Goal: Task Accomplishment & Management: Complete application form

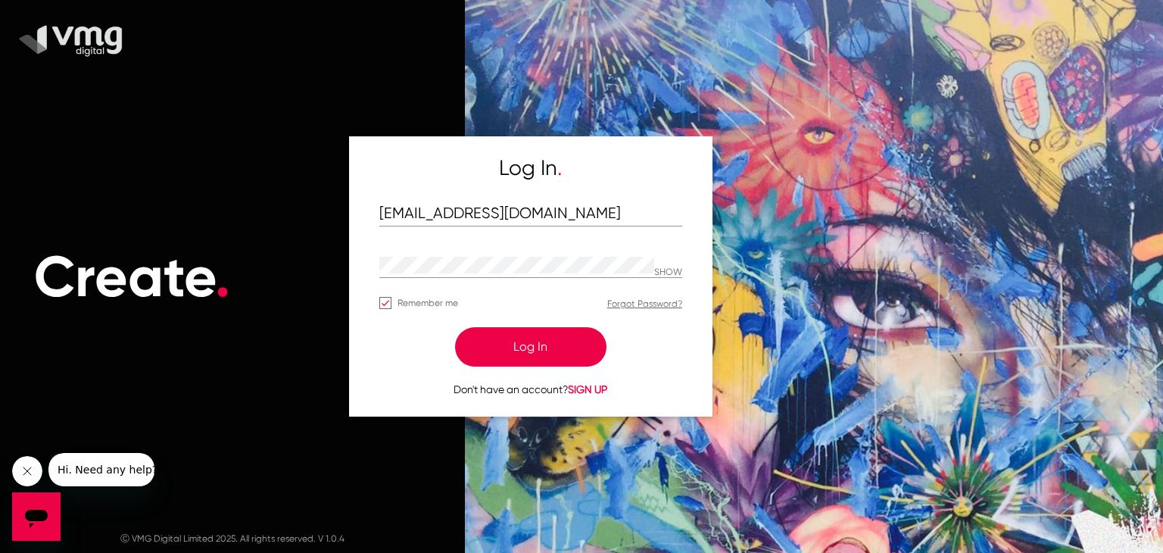
click at [500, 344] on button "Log In" at bounding box center [530, 346] width 151 height 39
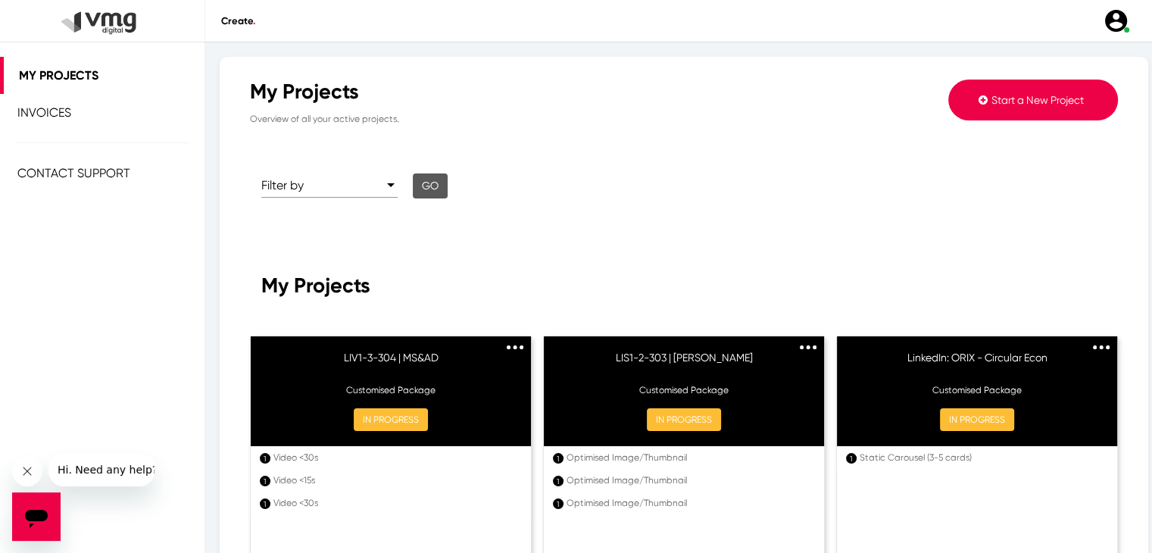
click at [1022, 102] on span "Start a New Project" at bounding box center [1037, 100] width 92 height 12
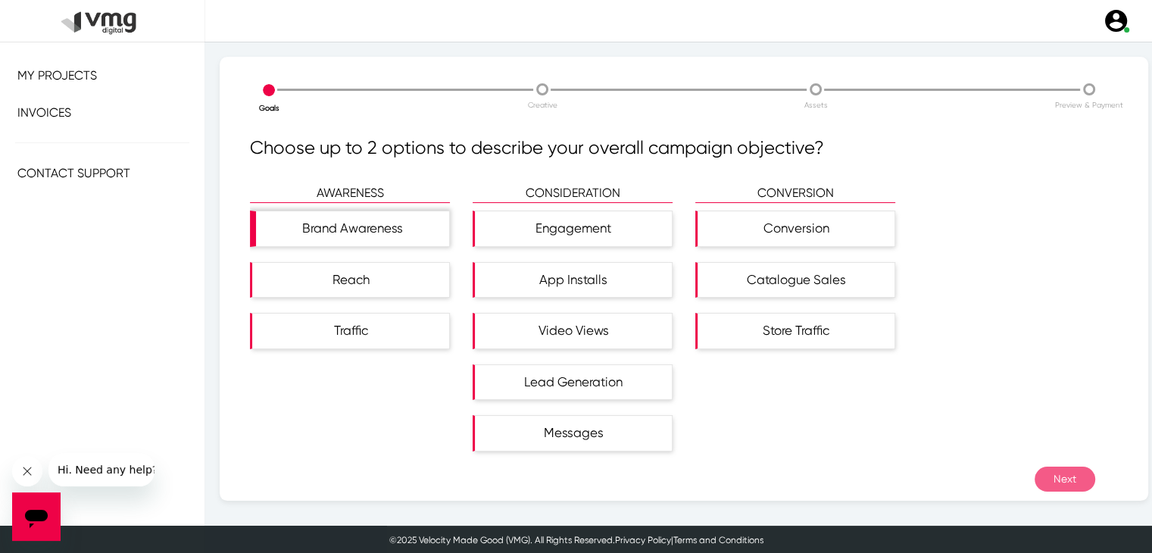
click at [338, 242] on div "Brand Awareness" at bounding box center [352, 228] width 193 height 35
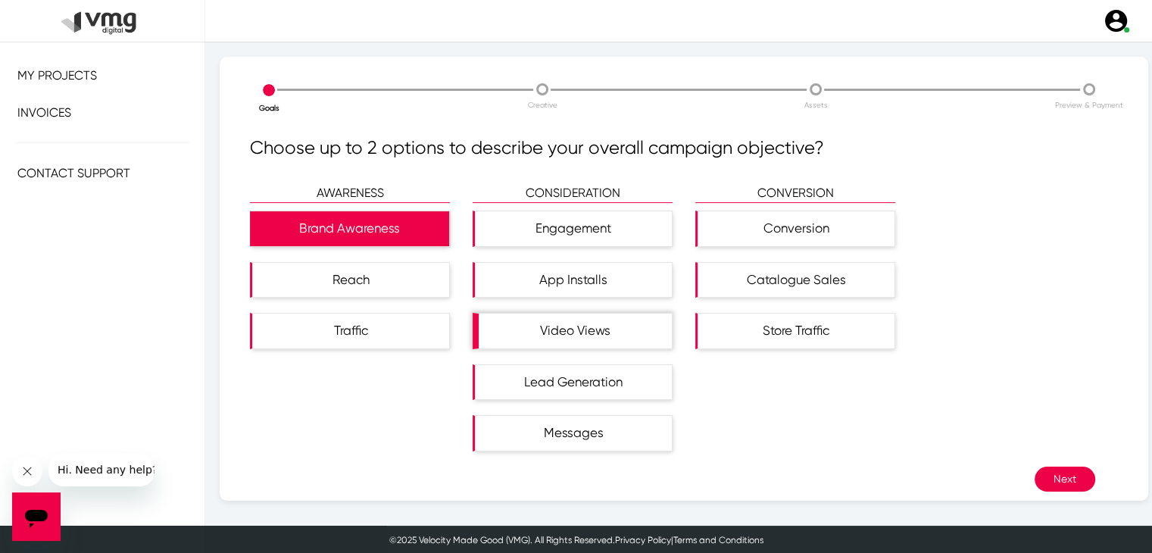
click at [555, 322] on div "Video Views" at bounding box center [575, 331] width 193 height 35
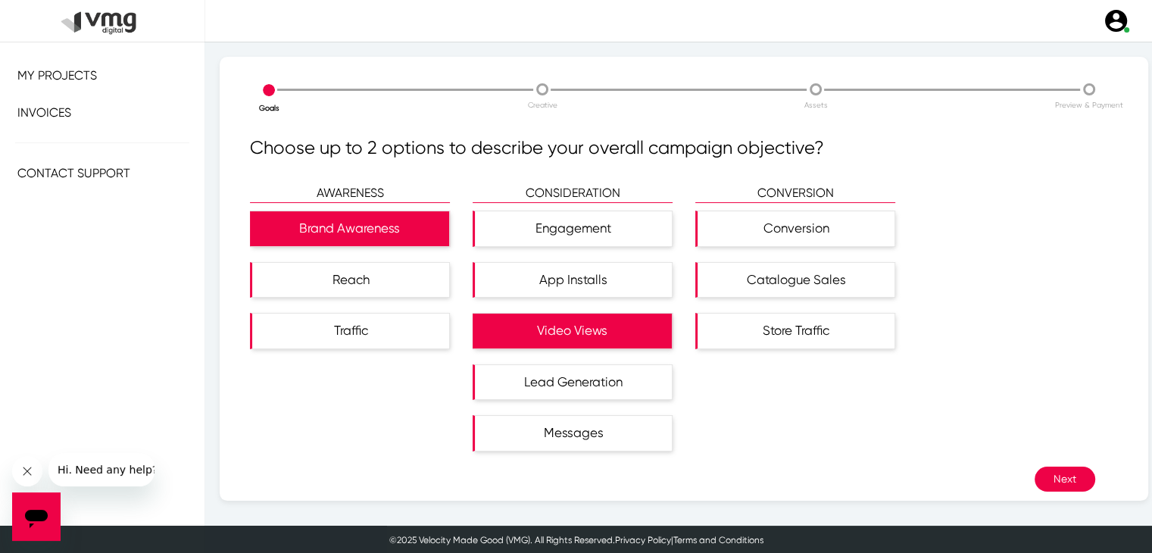
click at [1053, 485] on button "Next" at bounding box center [1064, 478] width 61 height 25
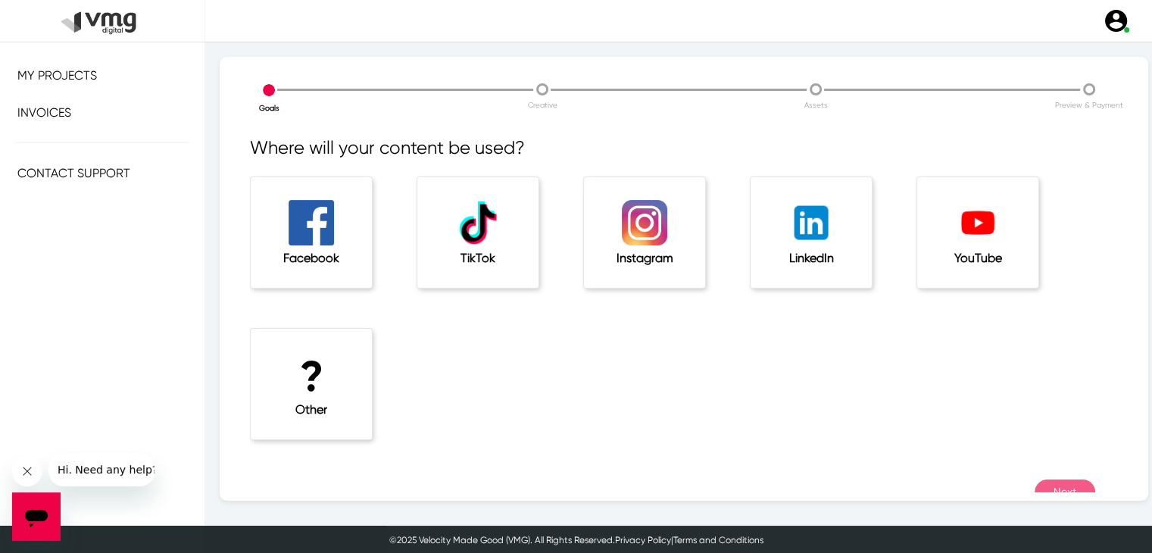
click at [821, 234] on img at bounding box center [810, 222] width 45 height 45
click at [1051, 481] on button "Next" at bounding box center [1064, 491] width 61 height 25
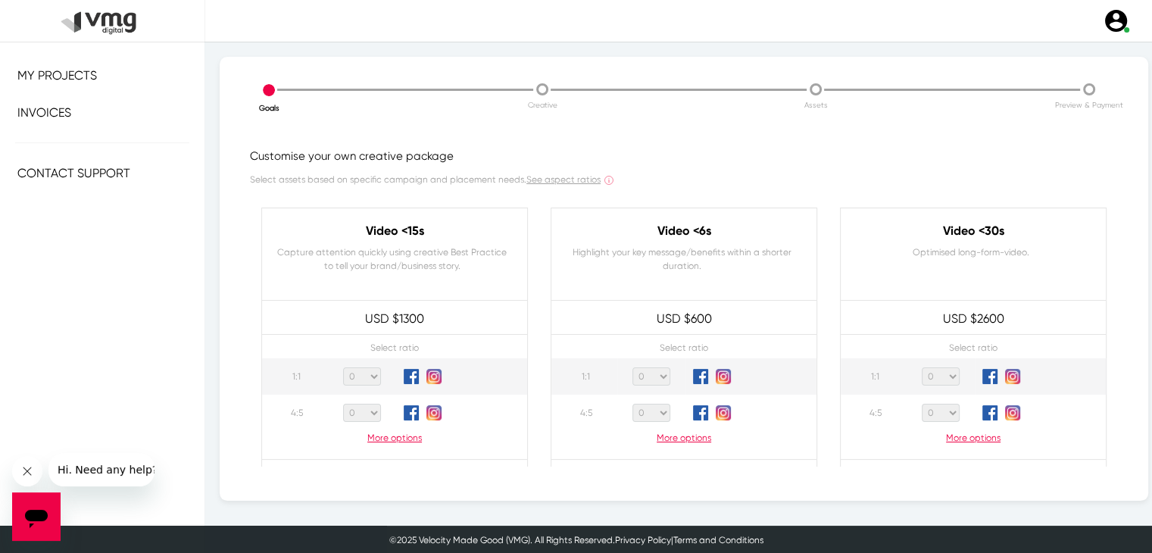
scroll to position [76, 0]
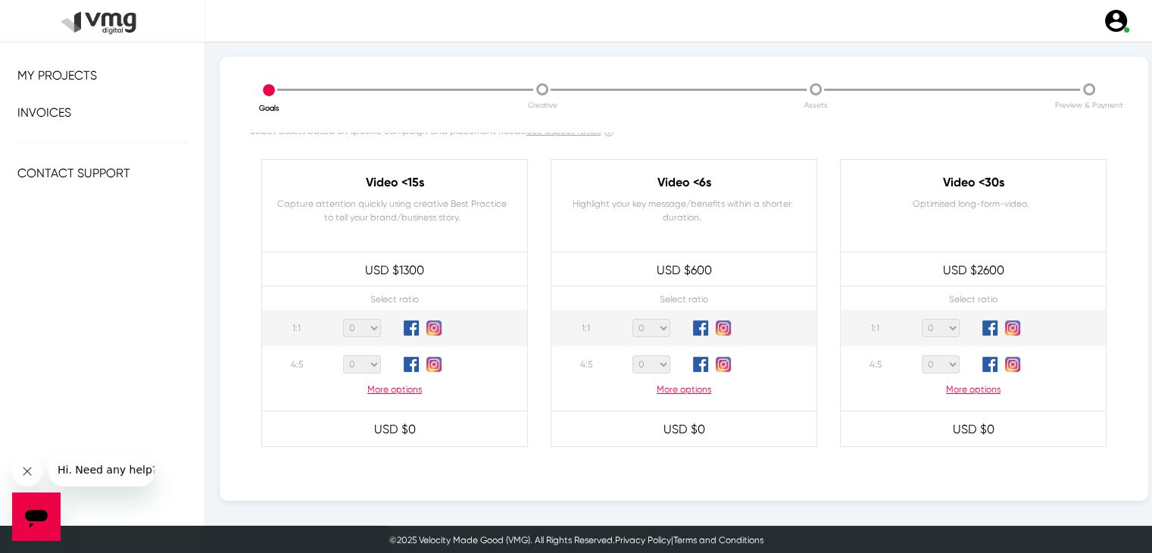
click at [952, 390] on p "More options" at bounding box center [973, 389] width 265 height 14
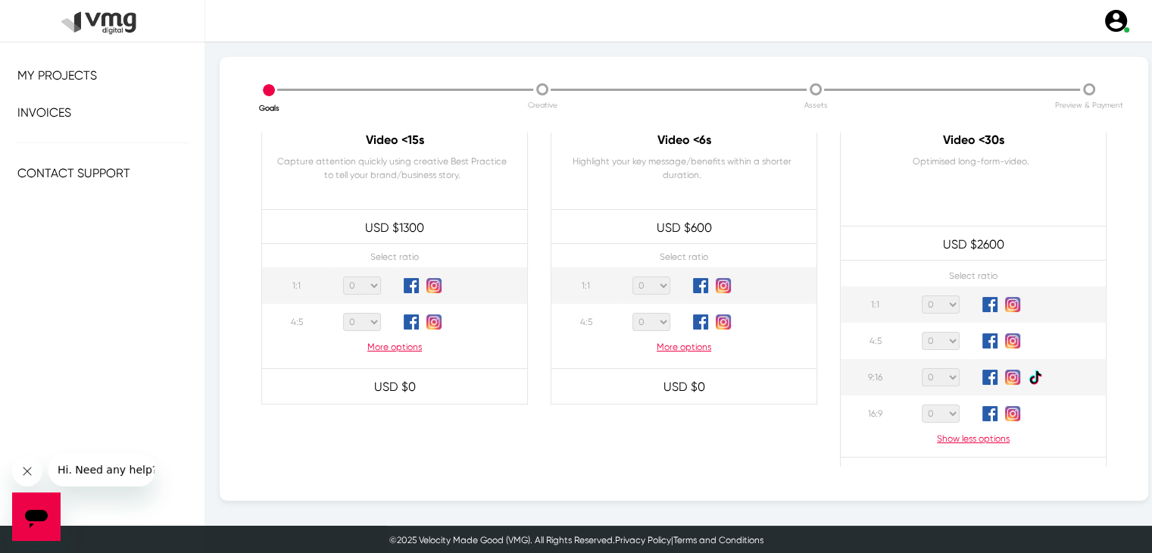
scroll to position [151, 0]
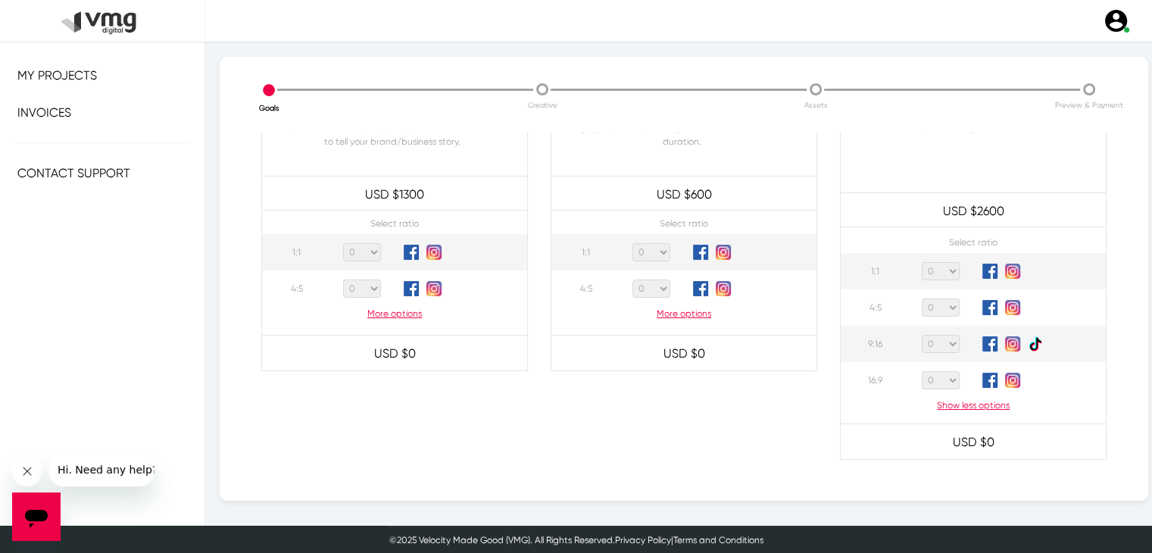
click at [938, 381] on select "0 1 2 3 4 5 6 7 8 9 10 11 12 13 14 15 16 17 18 19 20" at bounding box center [941, 380] width 38 height 18
select select "1"
click at [922, 371] on select "0 1 2 3 4 5 6 7 8 9 10 11 12 13 14 15 16 17 18 19 20" at bounding box center [941, 380] width 38 height 18
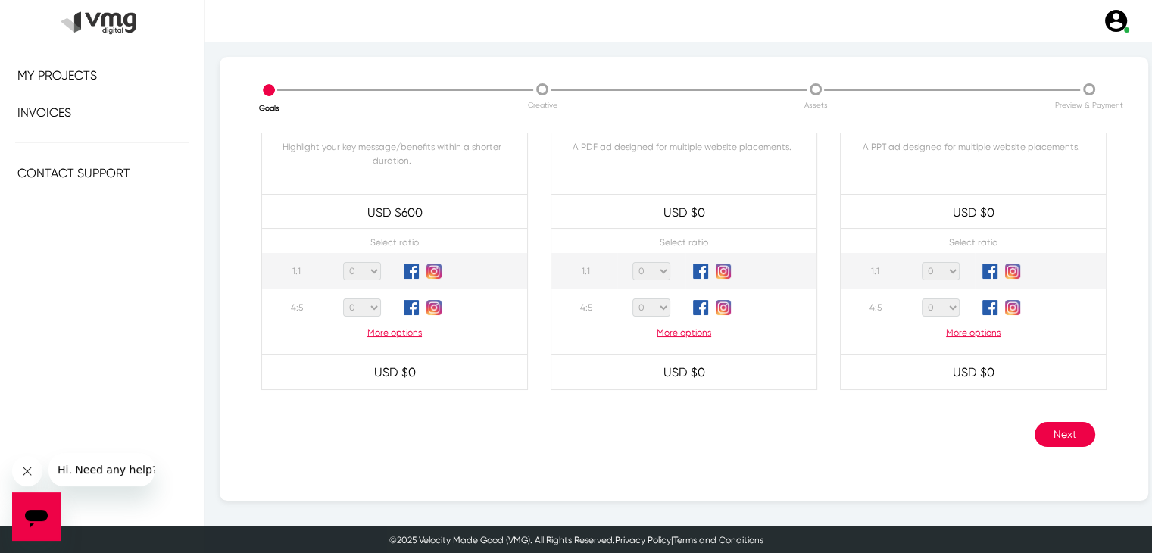
scroll to position [1, 0]
click at [1069, 429] on button "Next" at bounding box center [1064, 433] width 61 height 25
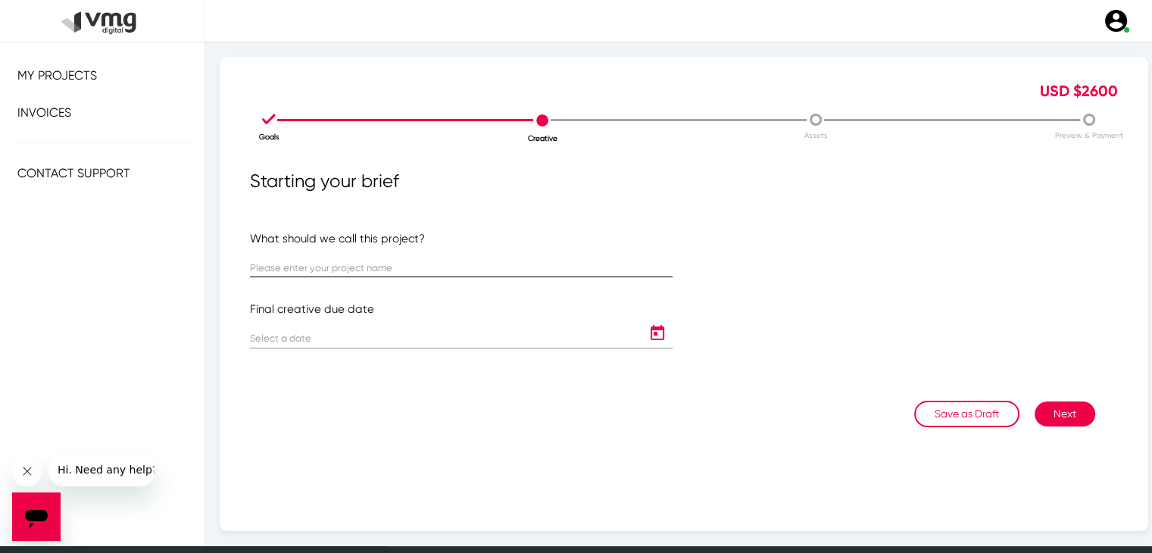
click at [435, 267] on input "text" at bounding box center [461, 268] width 423 height 11
paste input "LIS01-1-302"
click at [266, 270] on input "LIS01-1-302" at bounding box center [461, 268] width 423 height 11
click at [300, 267] on input "LIV2-1-302" at bounding box center [461, 268] width 423 height 11
click at [320, 264] on input "LIV2-1-305" at bounding box center [461, 268] width 423 height 11
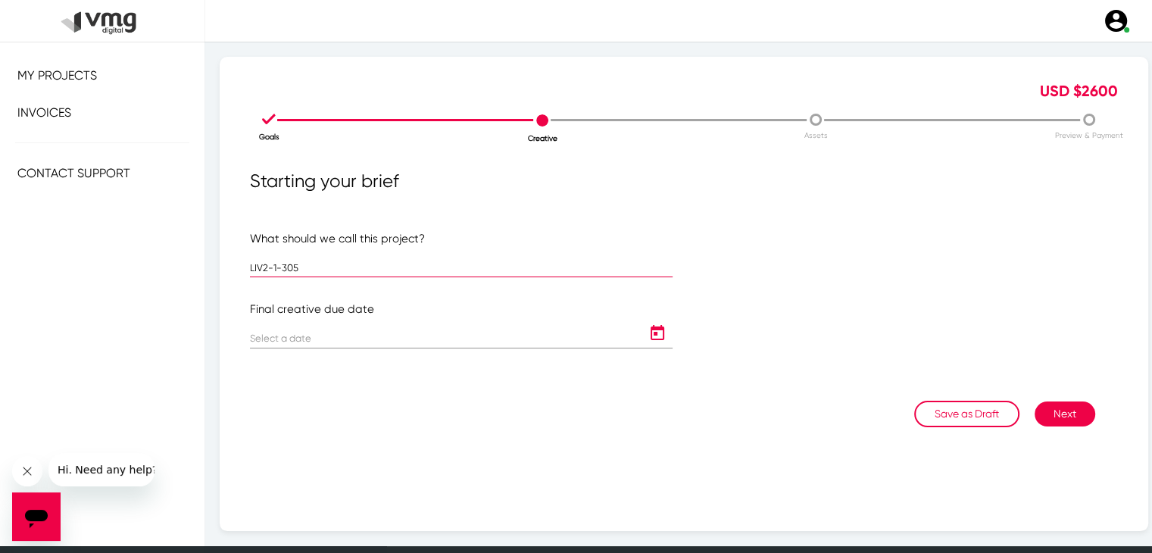
click at [320, 264] on input "LIV2-1-305" at bounding box center [461, 268] width 423 height 11
paste input "| Orix : Integrated Report 2025"
type input "LIV2-1-305 | Orix : Integrated Report 2025"
click at [657, 334] on icon "Open calendar" at bounding box center [657, 332] width 14 height 15
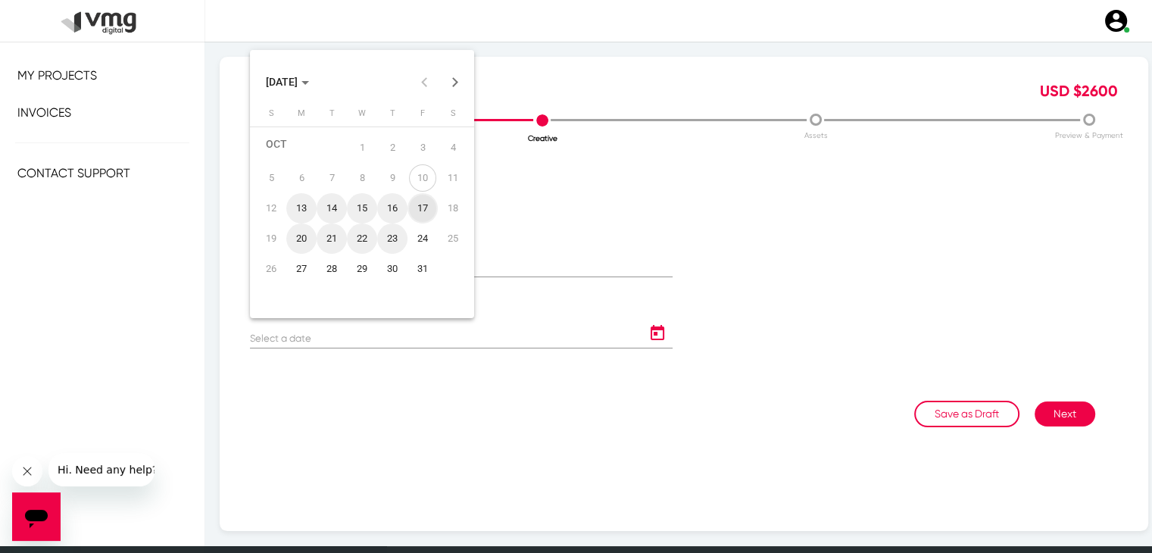
click at [426, 209] on div "17" at bounding box center [422, 208] width 27 height 27
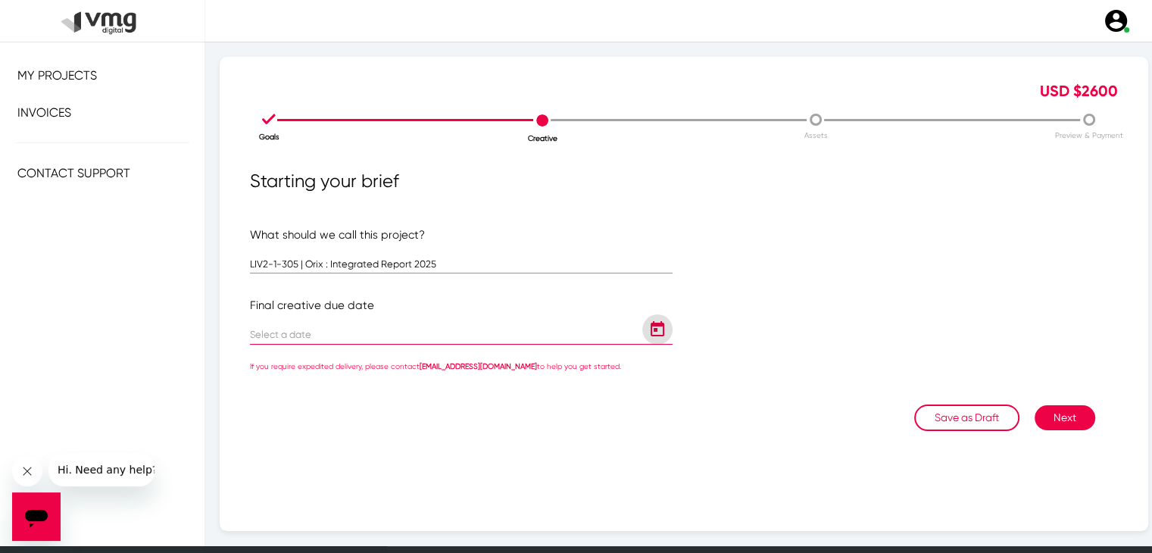
click at [650, 335] on icon "Open calendar" at bounding box center [657, 328] width 14 height 15
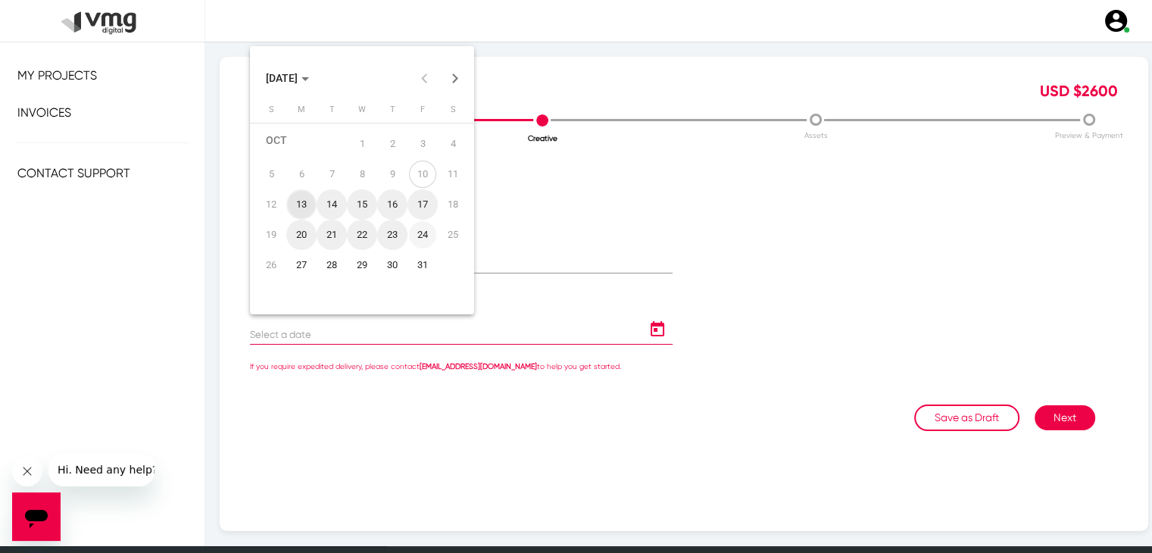
click at [430, 240] on div "24" at bounding box center [422, 234] width 27 height 27
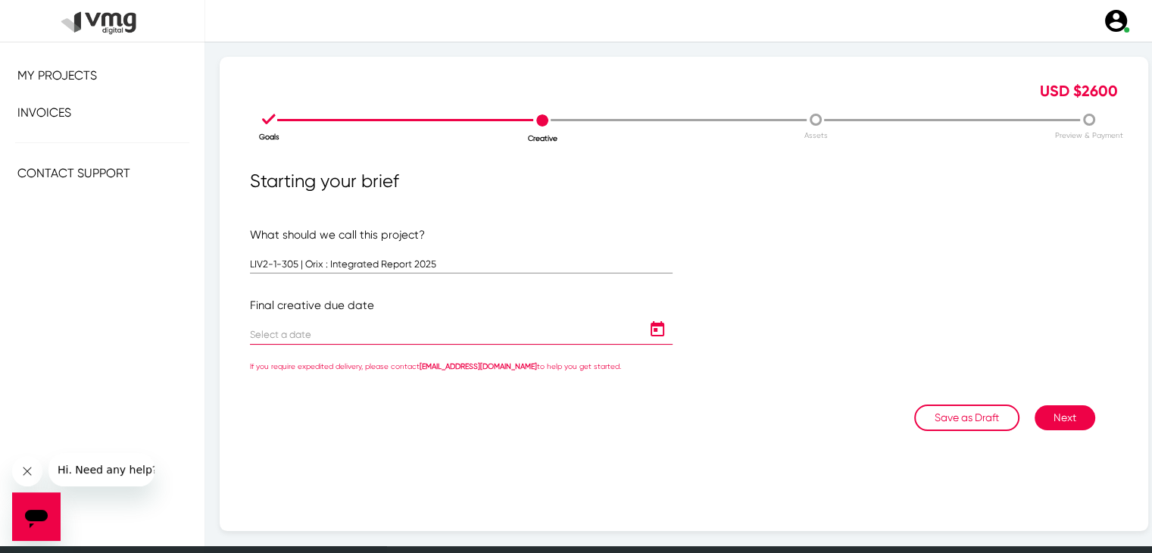
type input "[DATE]"
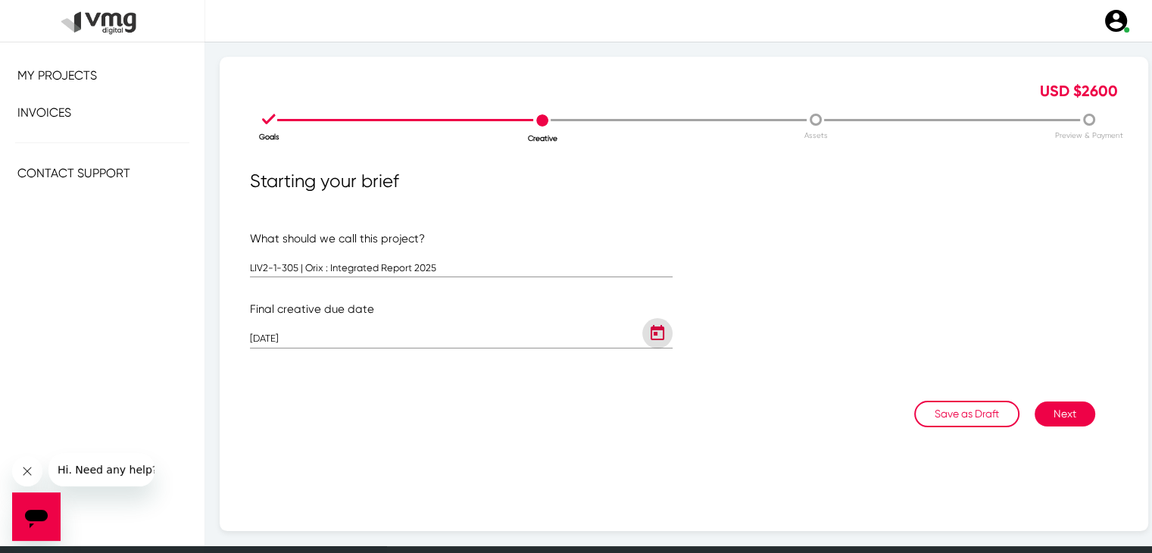
click at [1042, 407] on button "Next" at bounding box center [1064, 413] width 61 height 25
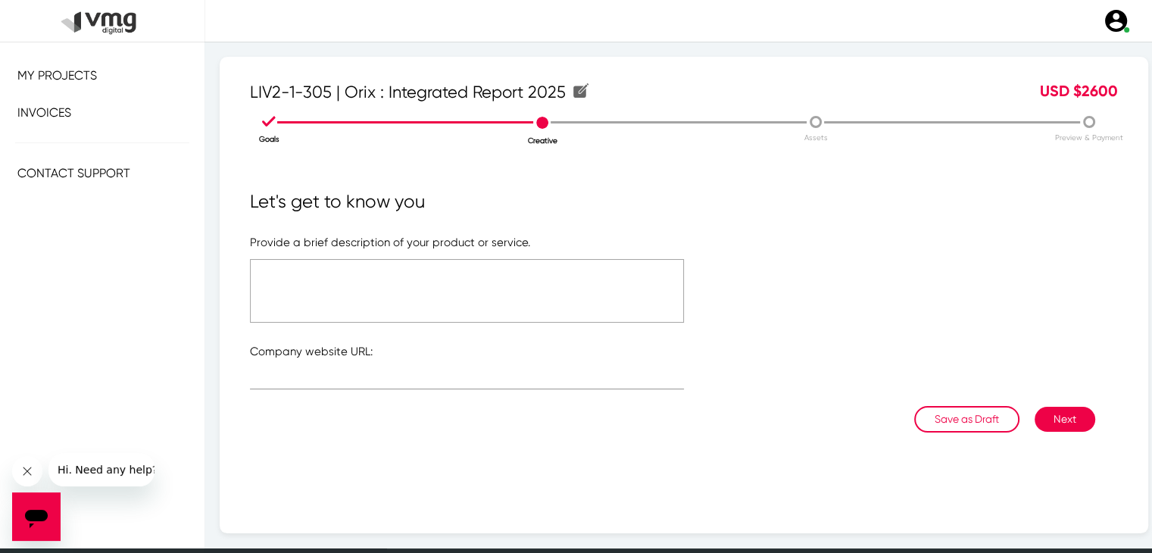
click at [406, 322] on form "Provide a brief description of your product or service. Company website URL:" at bounding box center [684, 320] width 868 height 172
click at [400, 297] on textarea at bounding box center [467, 291] width 434 height 64
type textarea "Please see brief"
click at [308, 379] on input "text" at bounding box center [467, 380] width 434 height 11
click at [1049, 413] on button "Next" at bounding box center [1064, 419] width 61 height 25
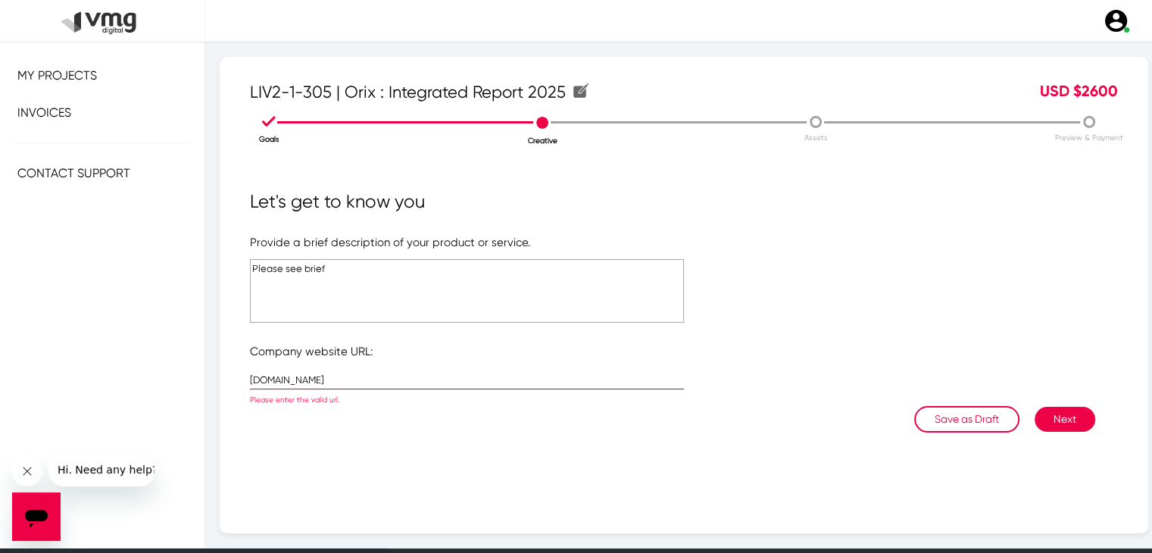
click at [247, 382] on div "Goals Creative Assets Preview & Payment Let's get to know you Provide a brief d…" at bounding box center [684, 311] width 891 height 398
click at [252, 383] on input "[DOMAIN_NAME]" at bounding box center [467, 380] width 434 height 11
click at [1067, 416] on button "Next" at bounding box center [1064, 419] width 61 height 25
click at [427, 373] on div "www..[DOMAIN_NAME]" at bounding box center [467, 375] width 434 height 30
click at [324, 375] on input "www..[DOMAIN_NAME]" at bounding box center [467, 380] width 434 height 11
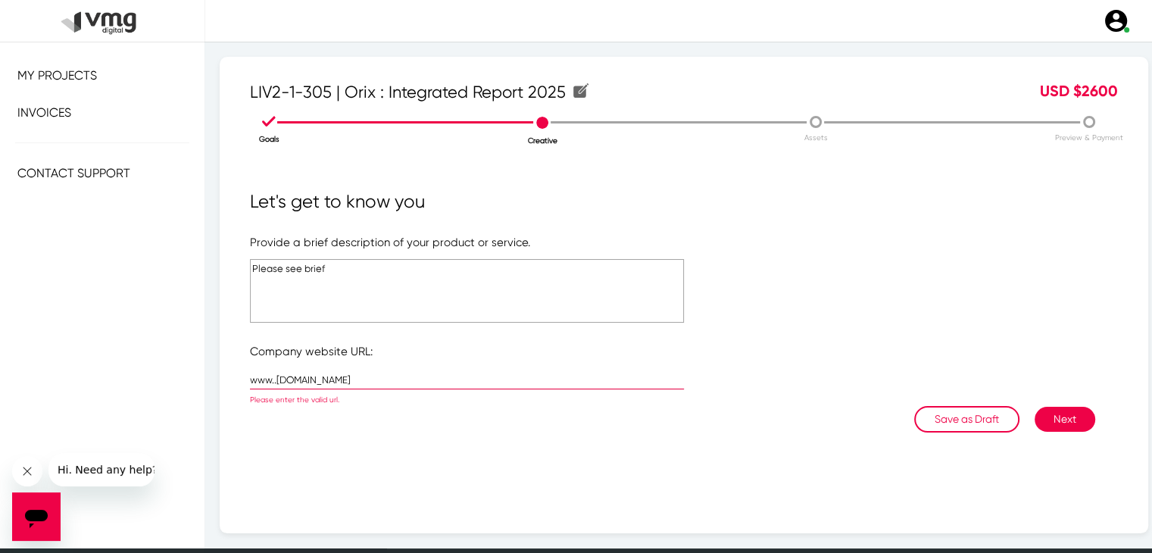
click at [324, 375] on input "www..[DOMAIN_NAME]" at bounding box center [467, 380] width 434 height 11
paste input "[URL][DOMAIN_NAME]"
type input "[URL][DOMAIN_NAME]"
click at [1037, 416] on button "Next" at bounding box center [1064, 419] width 61 height 25
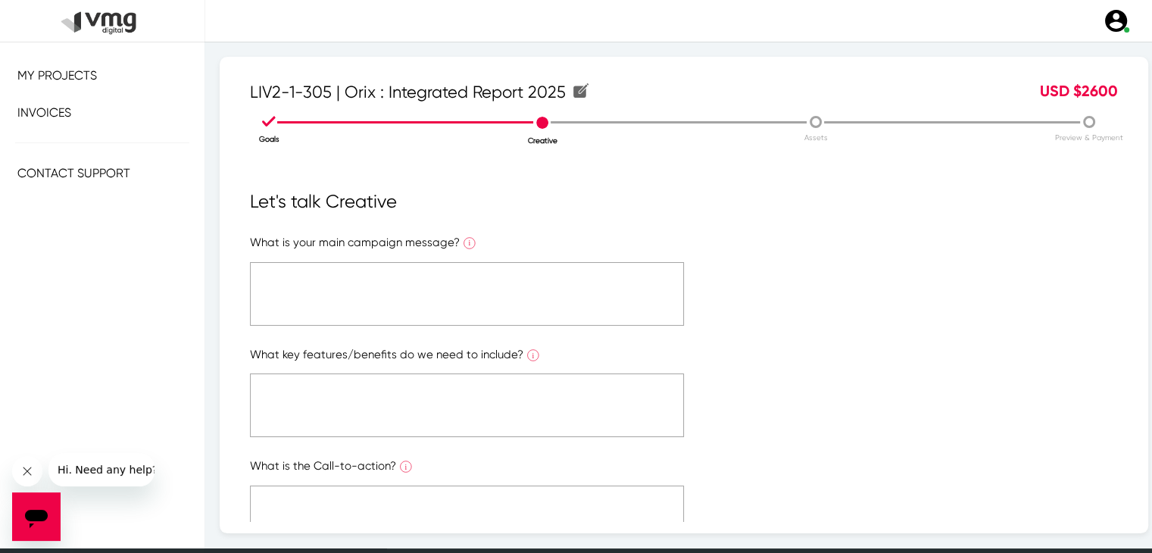
click at [461, 303] on textarea at bounding box center [467, 294] width 434 height 64
click at [278, 264] on textarea "Please see brief" at bounding box center [467, 294] width 434 height 64
type textarea "Please see brief"
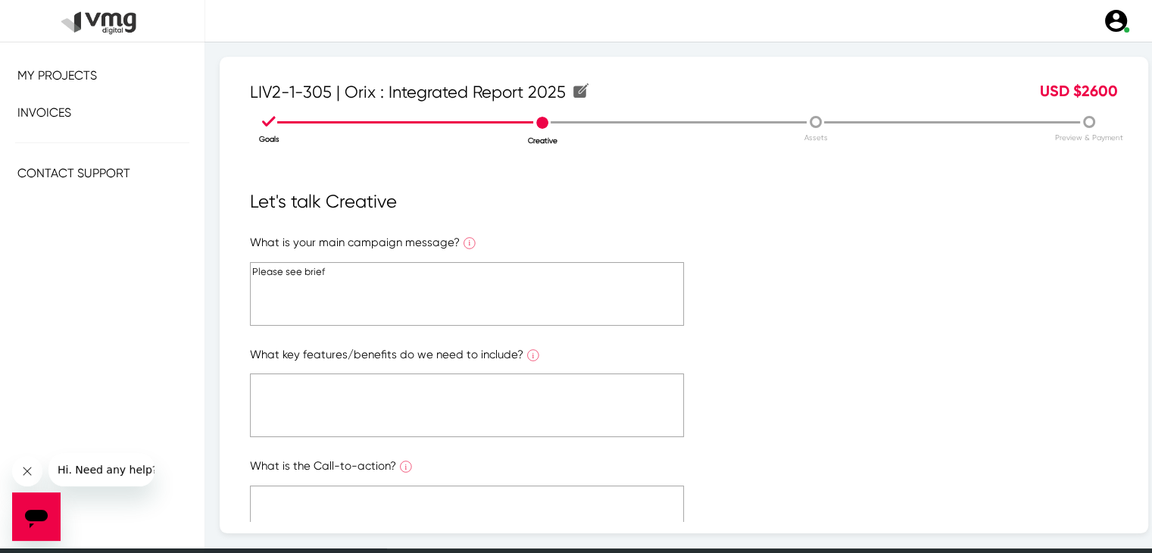
click at [361, 404] on textarea at bounding box center [467, 405] width 434 height 64
paste textarea "Please see brief"
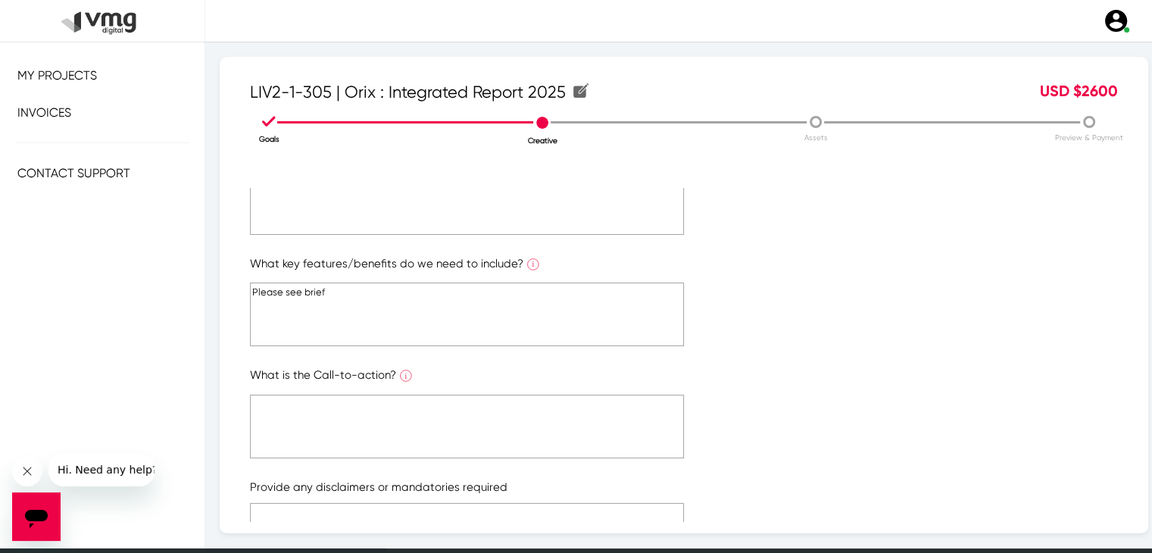
scroll to position [227, 0]
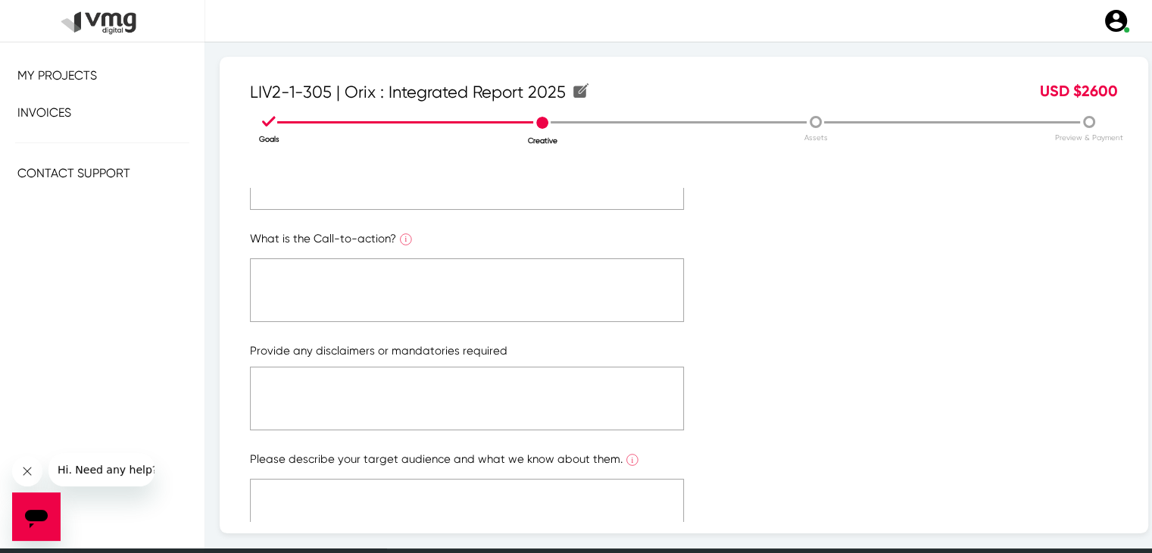
type textarea "Please see brief"
click at [370, 310] on textarea at bounding box center [467, 290] width 434 height 64
paste textarea "Please see brief"
type textarea "Please see brief"
click at [356, 352] on p "Provide any disclaimers or mandatories required" at bounding box center [684, 350] width 868 height 17
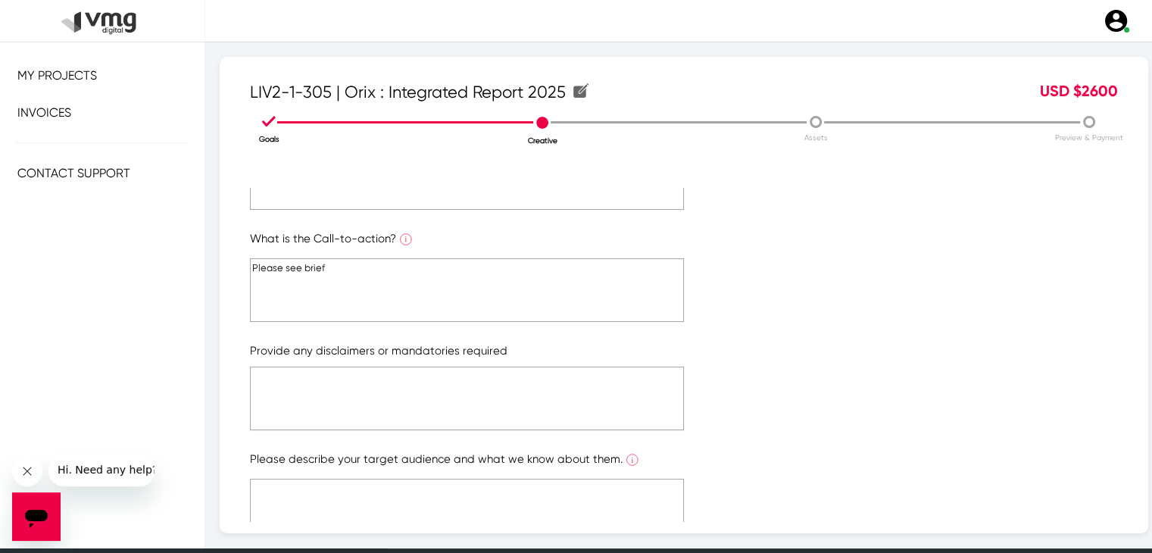
click at [357, 385] on textarea at bounding box center [467, 399] width 434 height 64
paste textarea "Please see brief"
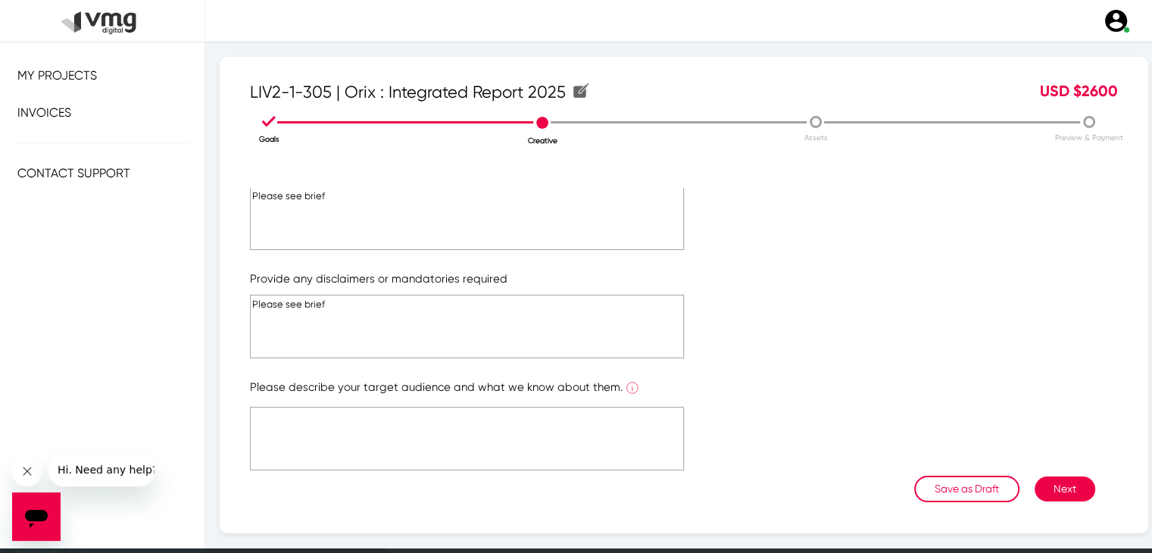
type textarea "Please see brief"
click at [351, 425] on textarea at bounding box center [467, 439] width 434 height 64
paste textarea "Please see brief"
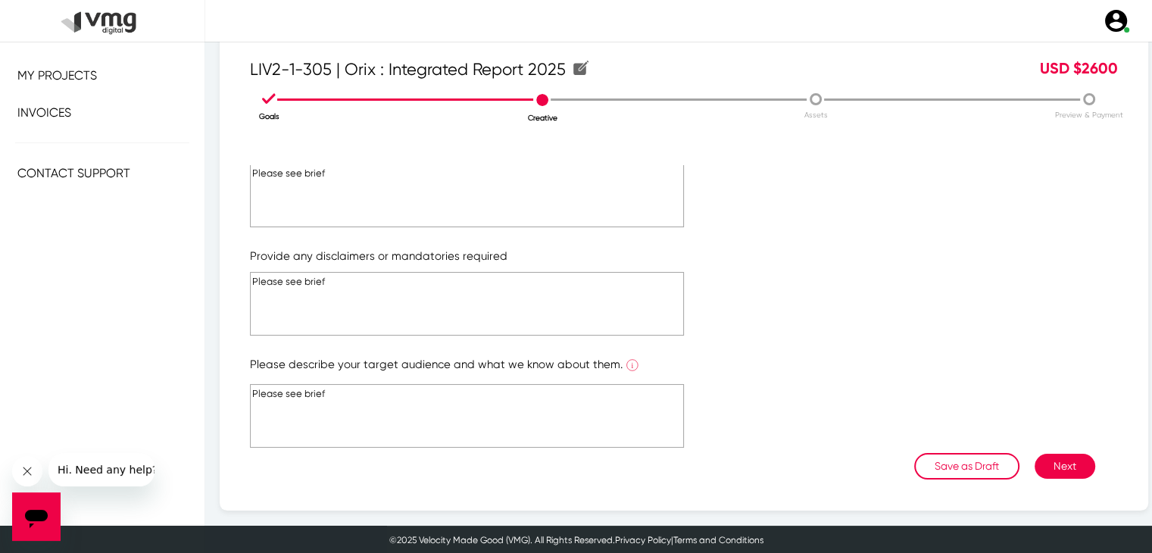
scroll to position [24, 0]
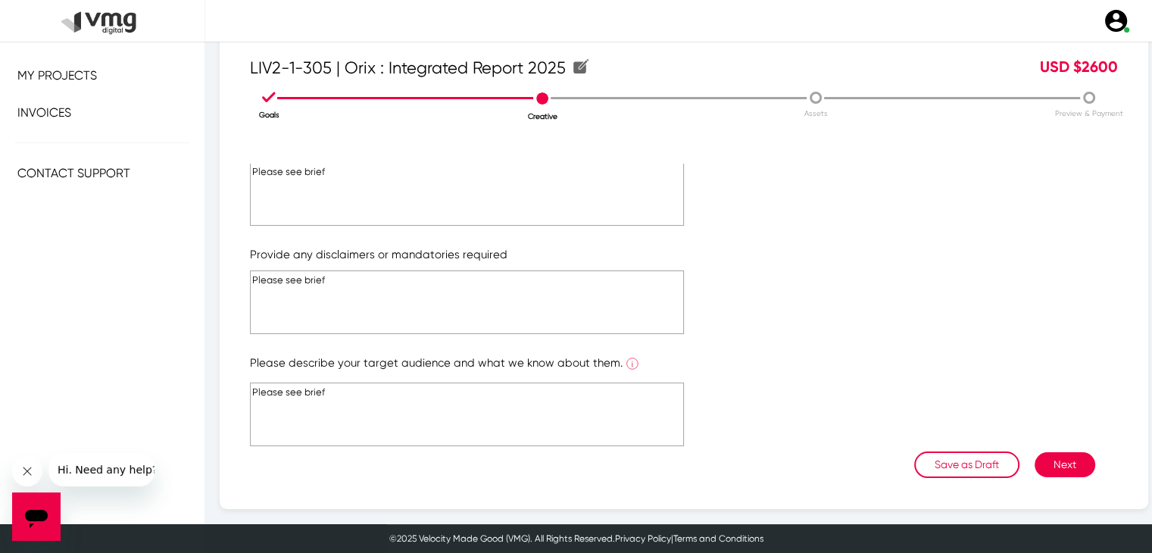
type textarea "Please see brief"
click at [1048, 458] on button "Next" at bounding box center [1064, 464] width 61 height 25
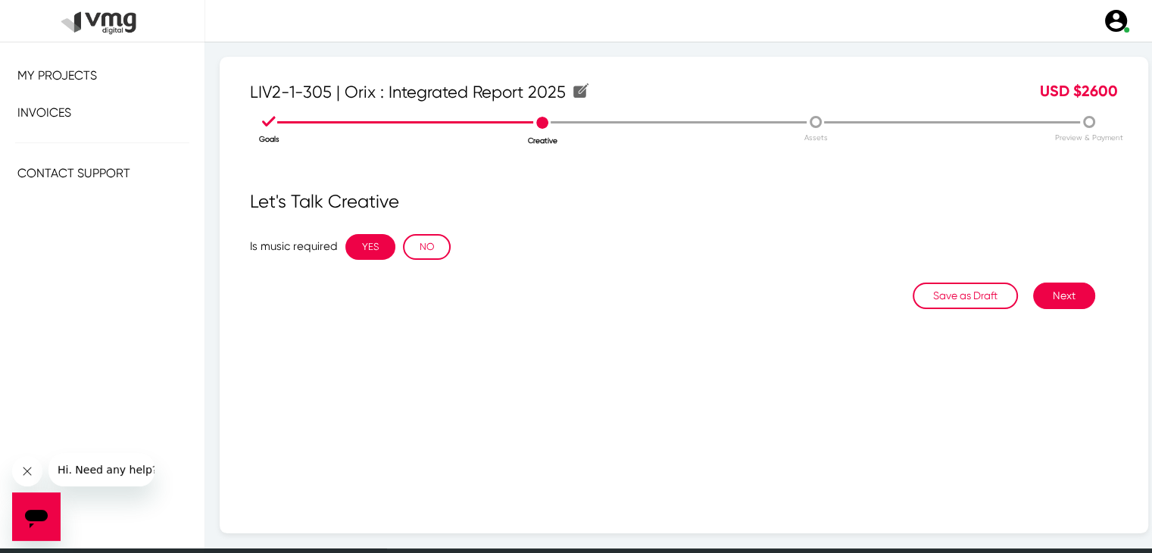
click at [382, 246] on button "YES" at bounding box center [370, 247] width 50 height 26
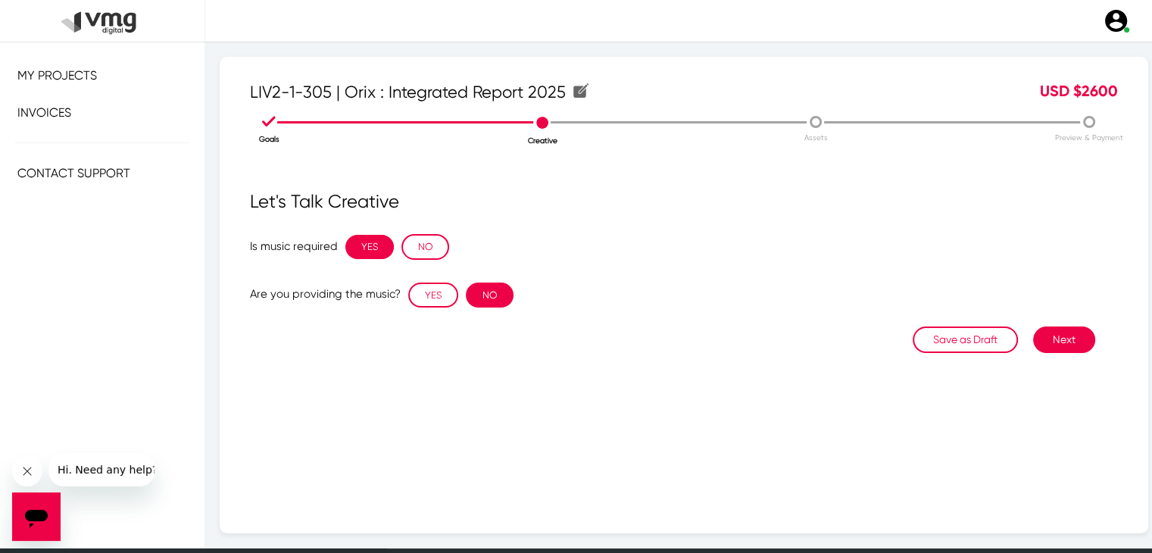
click at [474, 298] on button "NO" at bounding box center [490, 295] width 48 height 26
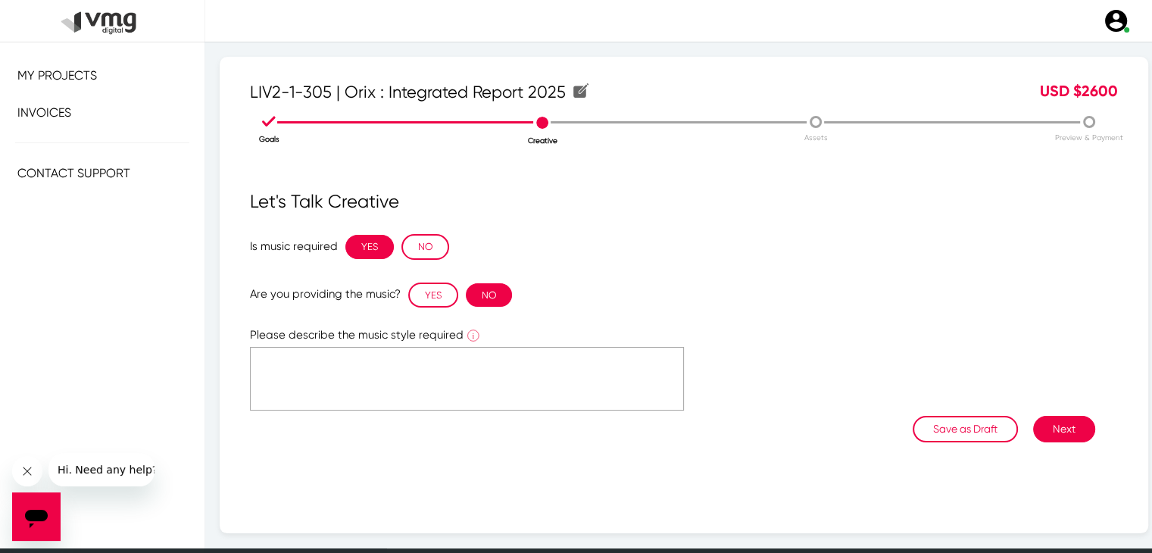
click at [412, 369] on textarea at bounding box center [467, 379] width 434 height 64
type textarea "Please see reference in brief"
click at [1064, 420] on button "Next" at bounding box center [1064, 429] width 62 height 27
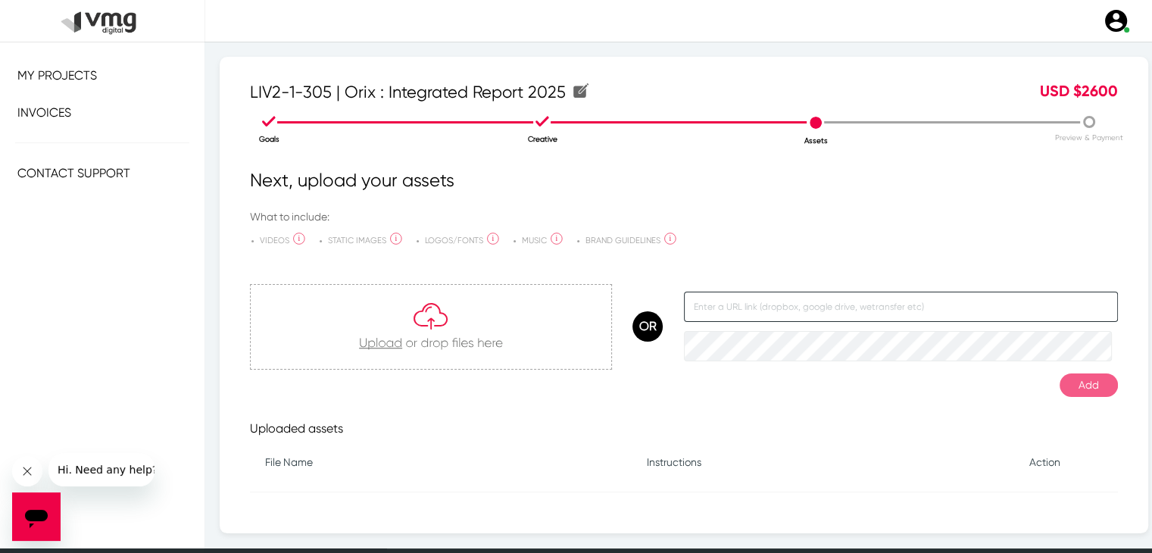
click at [759, 307] on input "text" at bounding box center [901, 307] width 434 height 30
paste input "[URL][DOMAIN_NAME]"
type input "[URL][DOMAIN_NAME]"
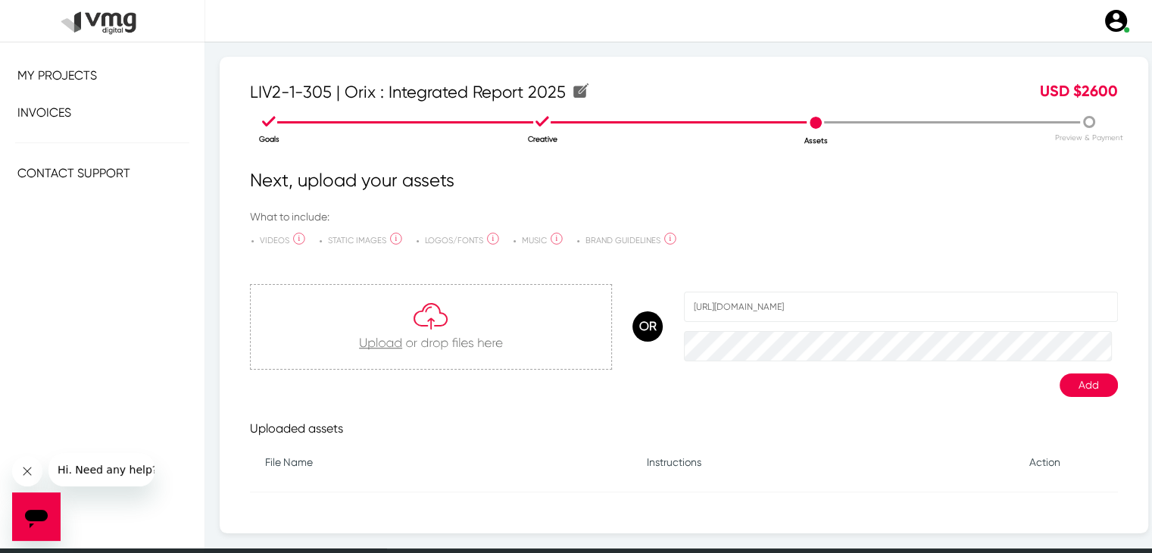
click at [1059, 388] on button "Add" at bounding box center [1088, 384] width 58 height 23
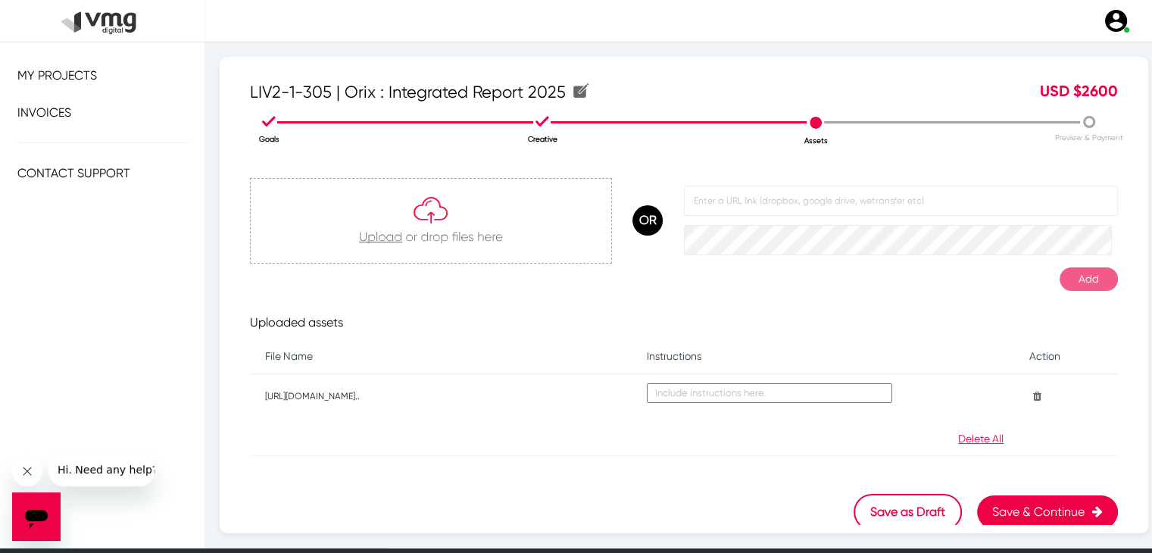
scroll to position [110, 0]
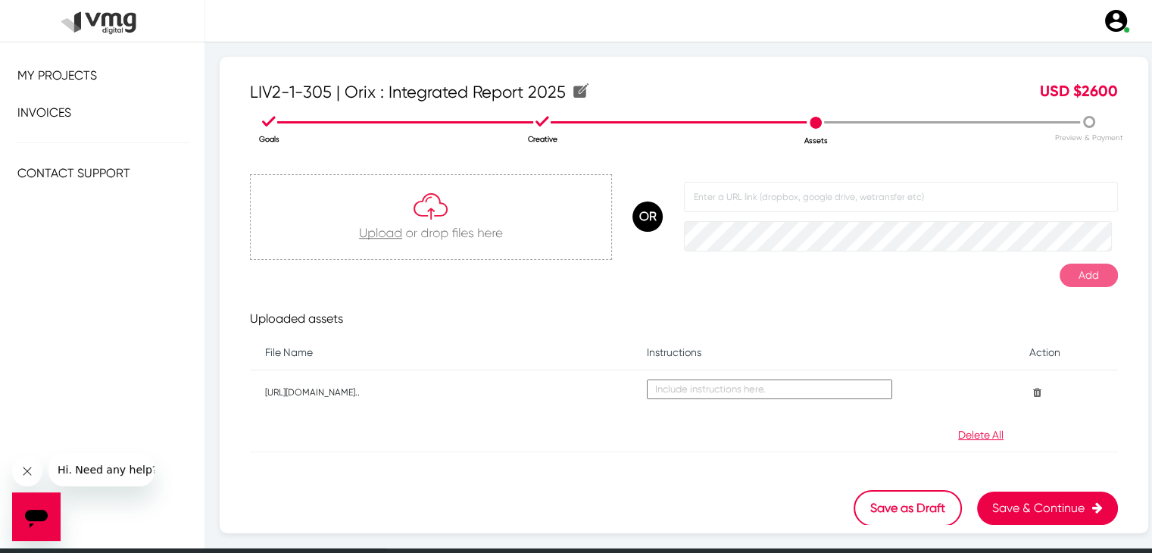
click at [1047, 510] on button "Save & Continue" at bounding box center [1047, 507] width 141 height 33
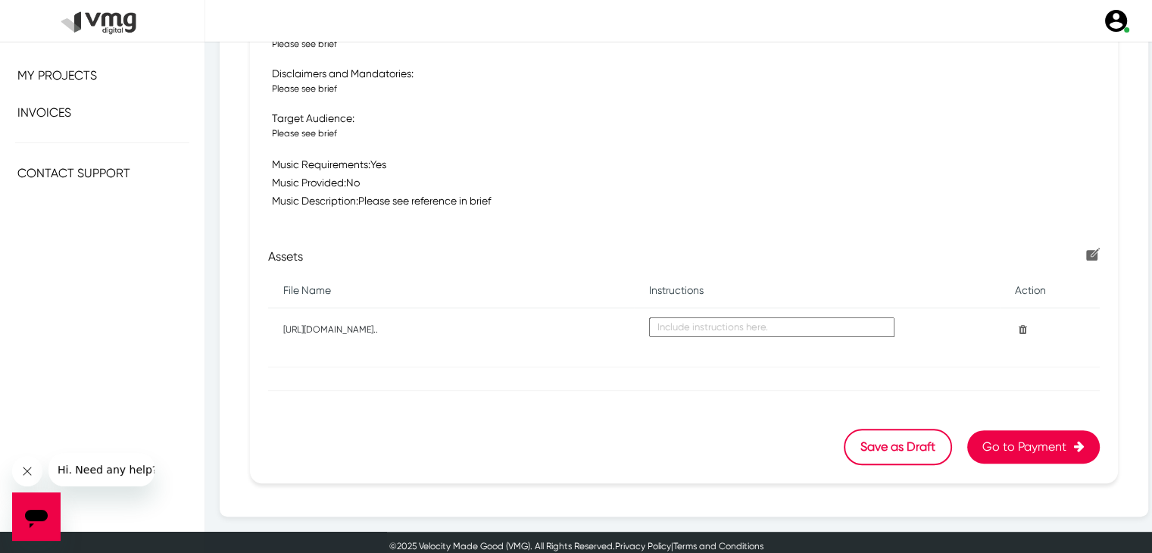
scroll to position [594, 0]
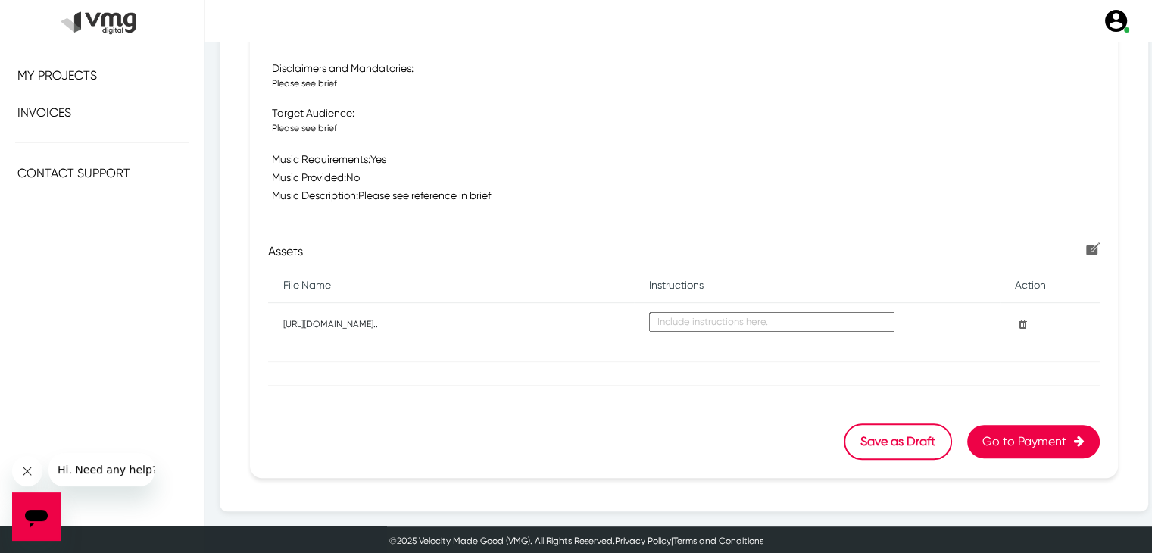
click at [1042, 431] on button "Go to Payment" at bounding box center [1033, 441] width 133 height 33
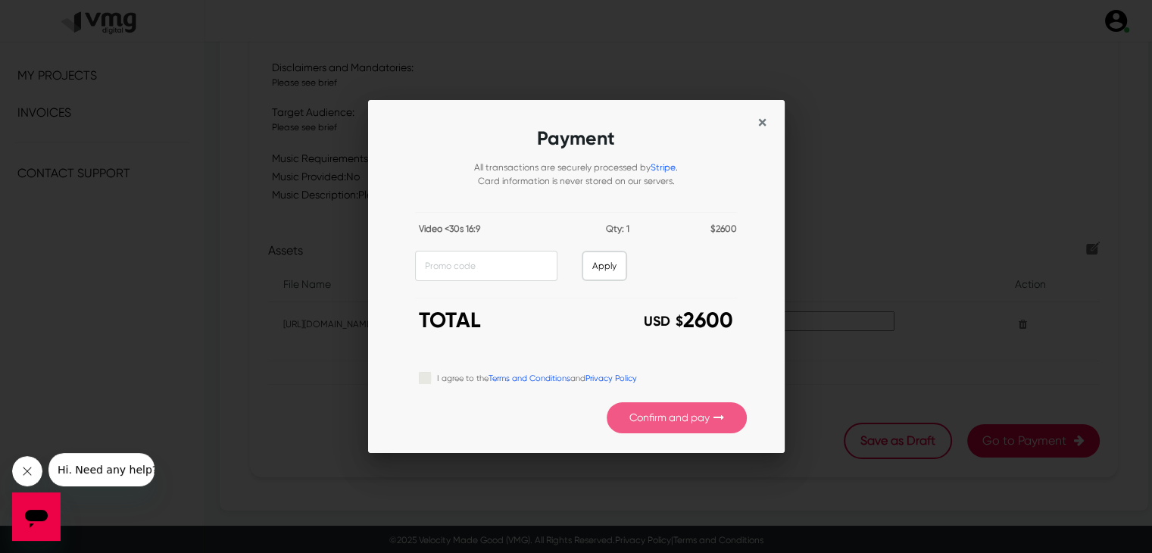
scroll to position [0, 0]
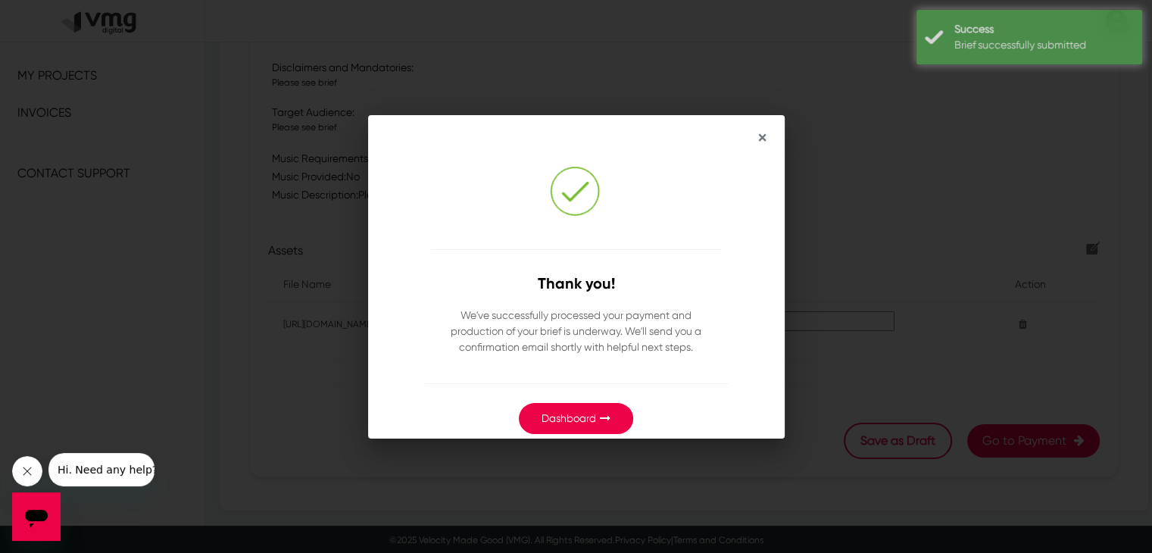
click at [562, 415] on link "Dashboard" at bounding box center [568, 418] width 55 height 12
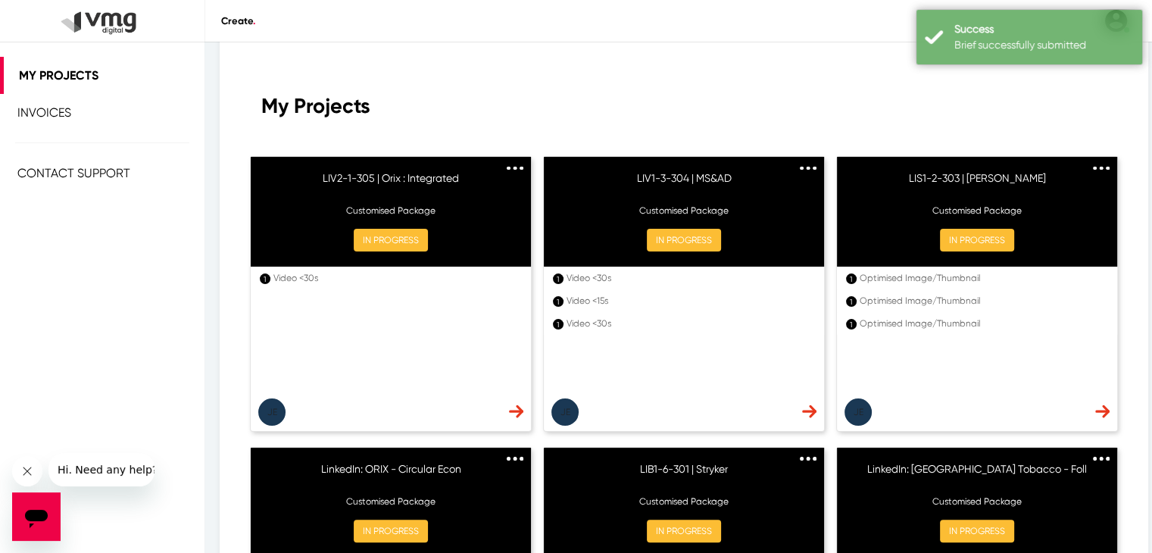
scroll to position [230, 0]
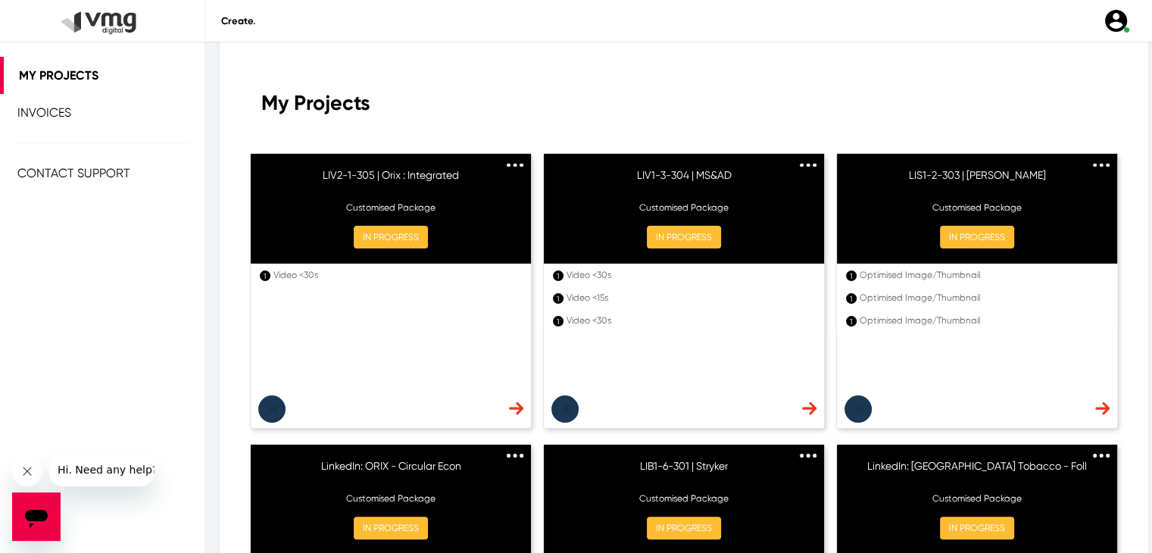
click at [511, 167] on link at bounding box center [515, 162] width 17 height 14
click at [485, 185] on span "Duplicate" at bounding box center [484, 187] width 42 height 11
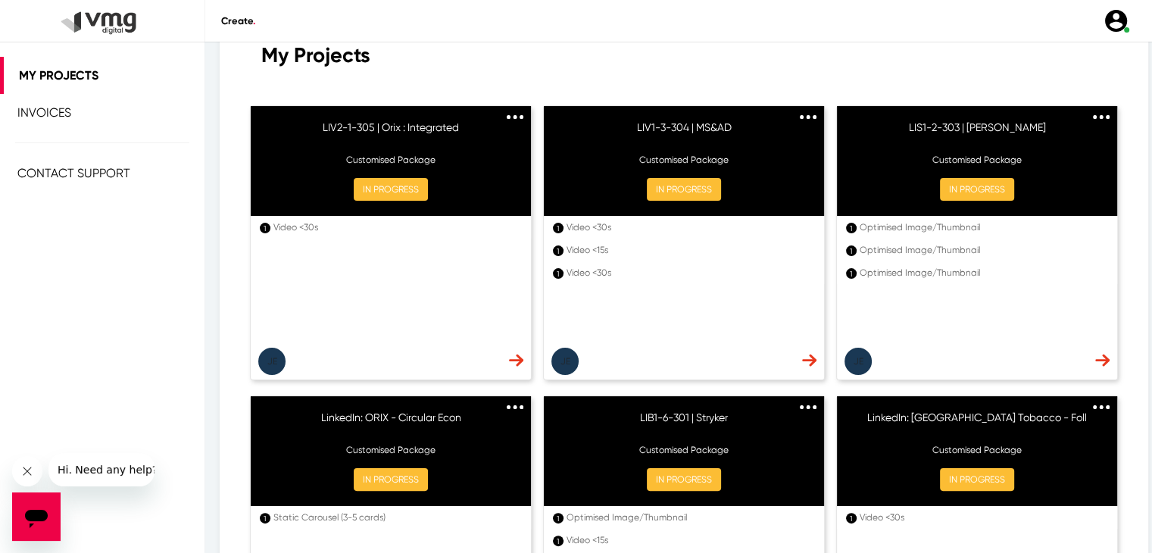
click at [507, 119] on link at bounding box center [515, 115] width 17 height 14
click at [476, 139] on span "Duplicate" at bounding box center [484, 139] width 42 height 11
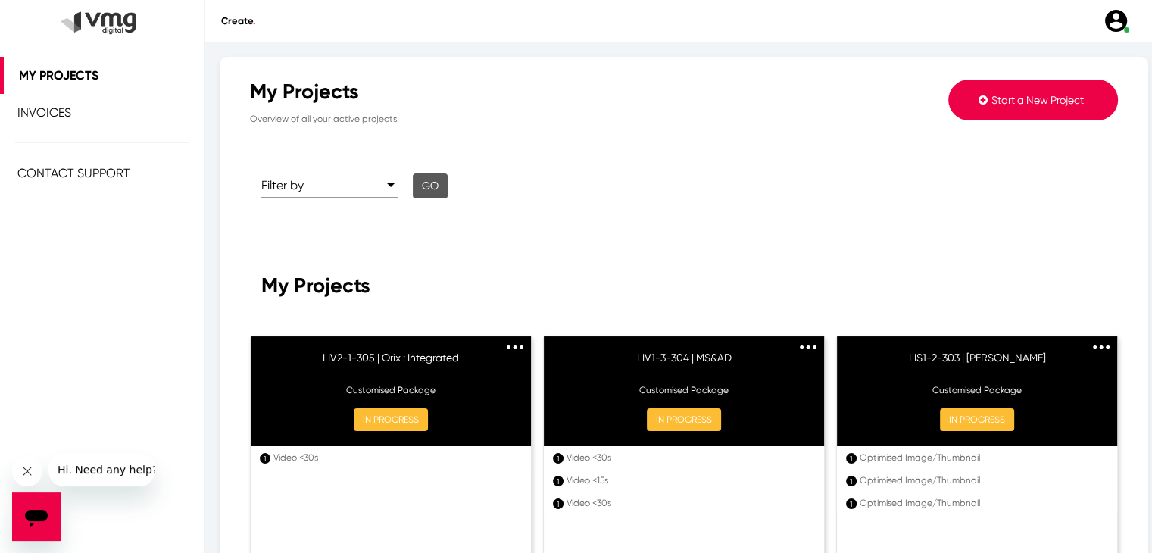
click at [1026, 90] on button "Start a New Project" at bounding box center [1033, 100] width 170 height 41
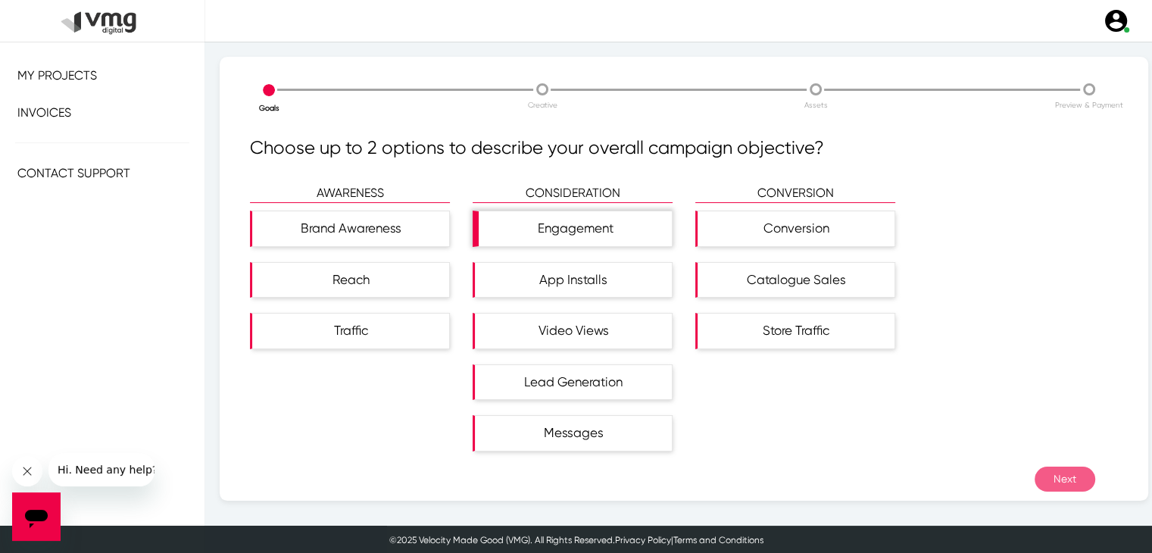
click at [533, 237] on div "Engagement" at bounding box center [575, 228] width 193 height 35
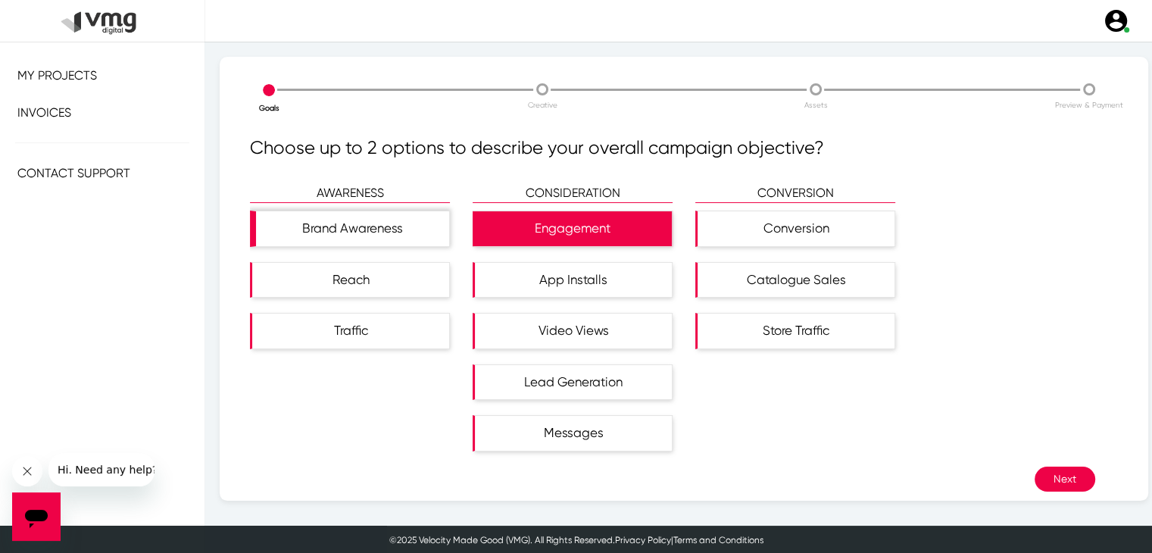
click at [409, 234] on div "Brand Awareness" at bounding box center [352, 228] width 193 height 35
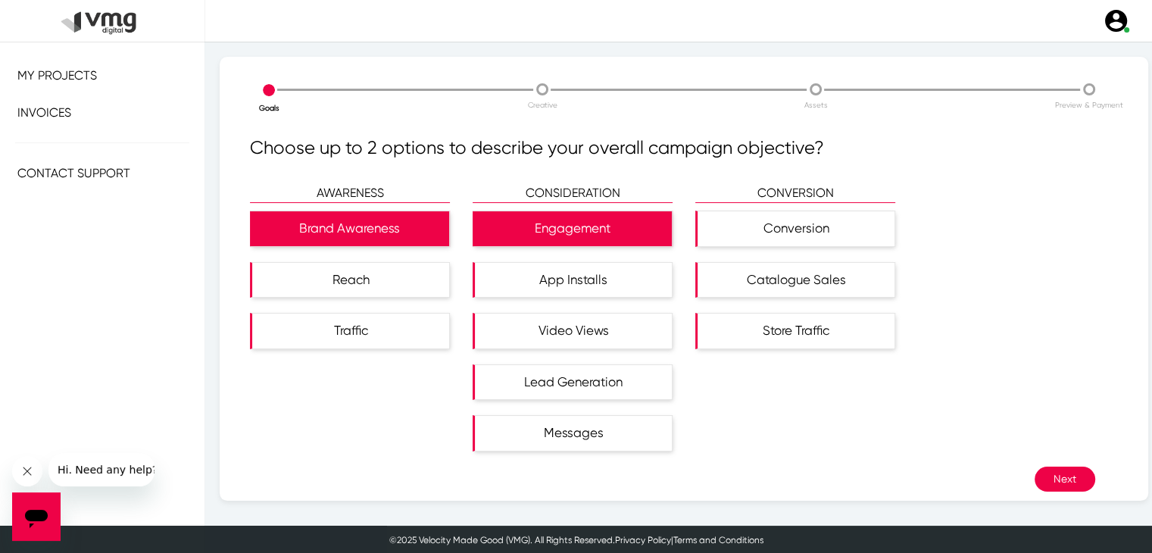
click at [1059, 479] on button "Next" at bounding box center [1064, 478] width 61 height 25
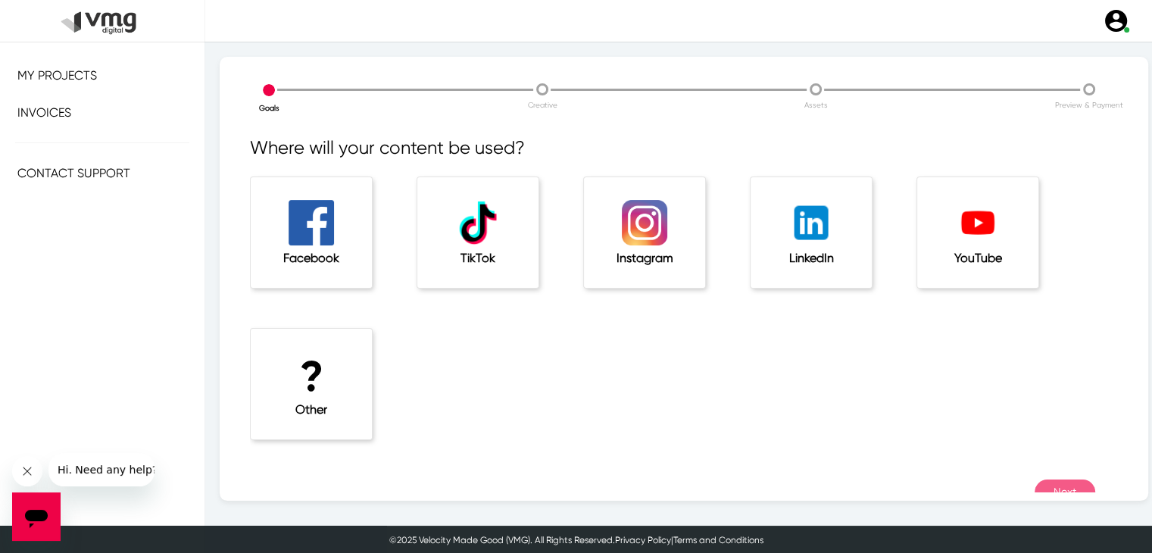
click at [879, 312] on div "LinkedIn" at bounding box center [821, 251] width 167 height 151
click at [854, 270] on div "LinkedIn" at bounding box center [810, 232] width 121 height 111
click at [1048, 485] on button "Next" at bounding box center [1064, 491] width 61 height 25
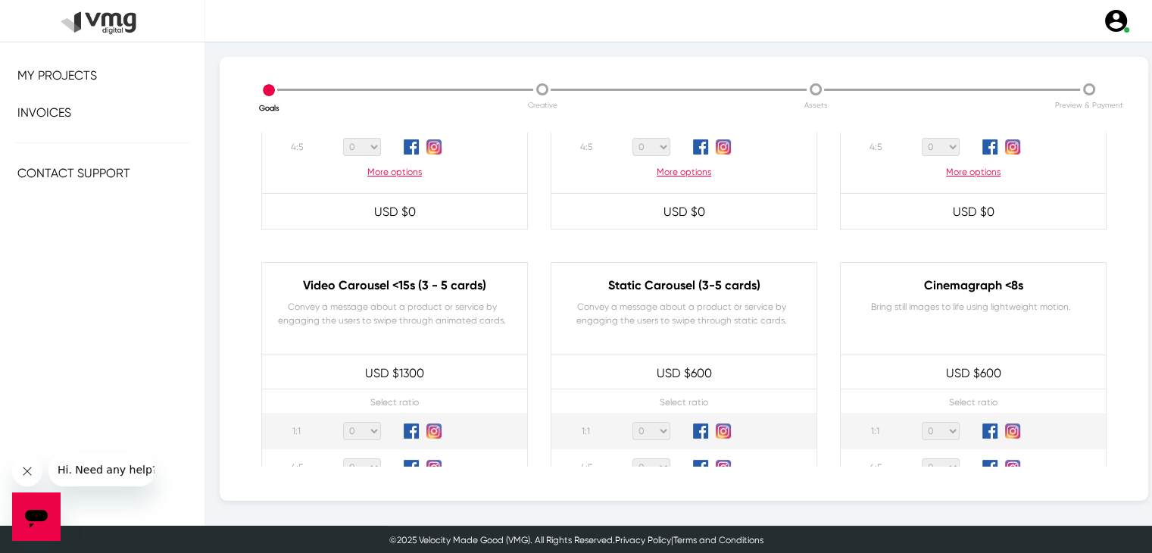
scroll to position [303, 0]
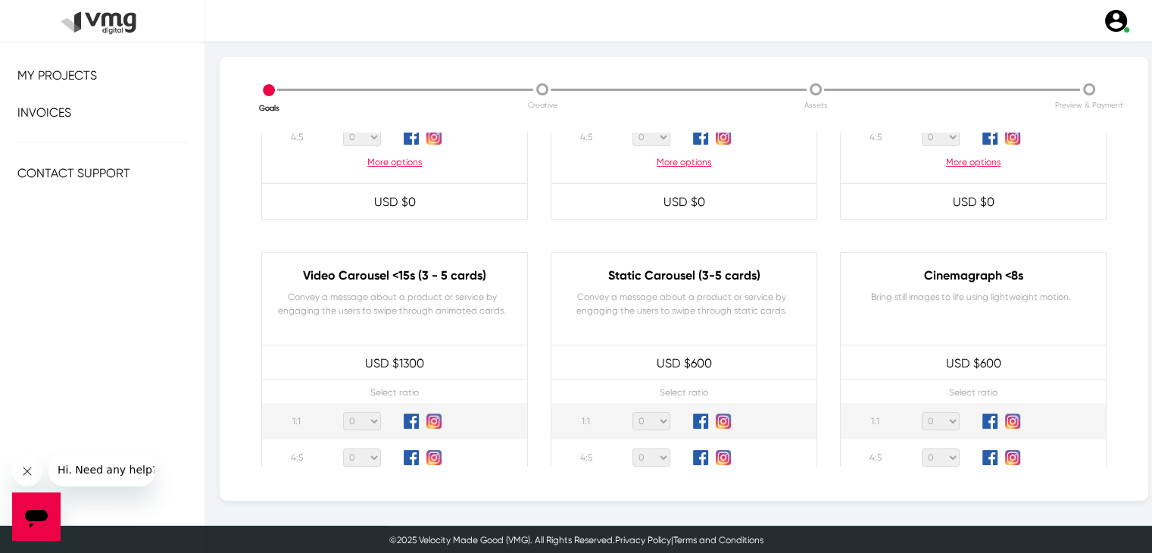
click at [647, 420] on select "0 1 2 3 4 5 6 7 8 9 10 11 12 13 14 15 16 17 18 19 20" at bounding box center [651, 421] width 38 height 18
select select "1"
click at [632, 412] on select "0 1 2 3 4 5 6 7 8 9 10 11 12 13 14 15 16 17 18 19 20" at bounding box center [651, 421] width 38 height 18
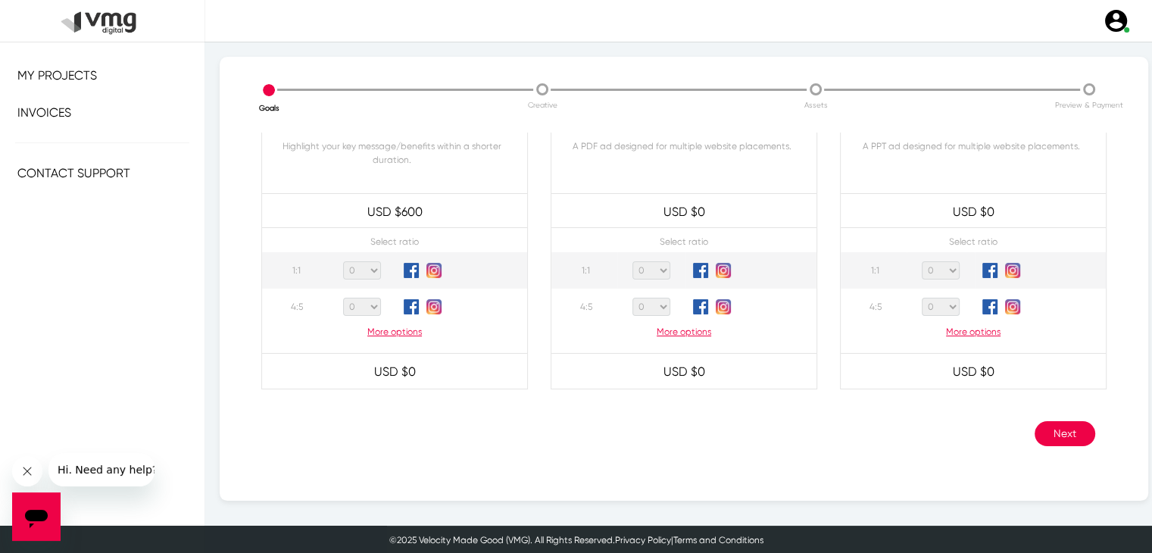
scroll to position [1, 0]
click at [1039, 425] on button "Next" at bounding box center [1064, 432] width 61 height 25
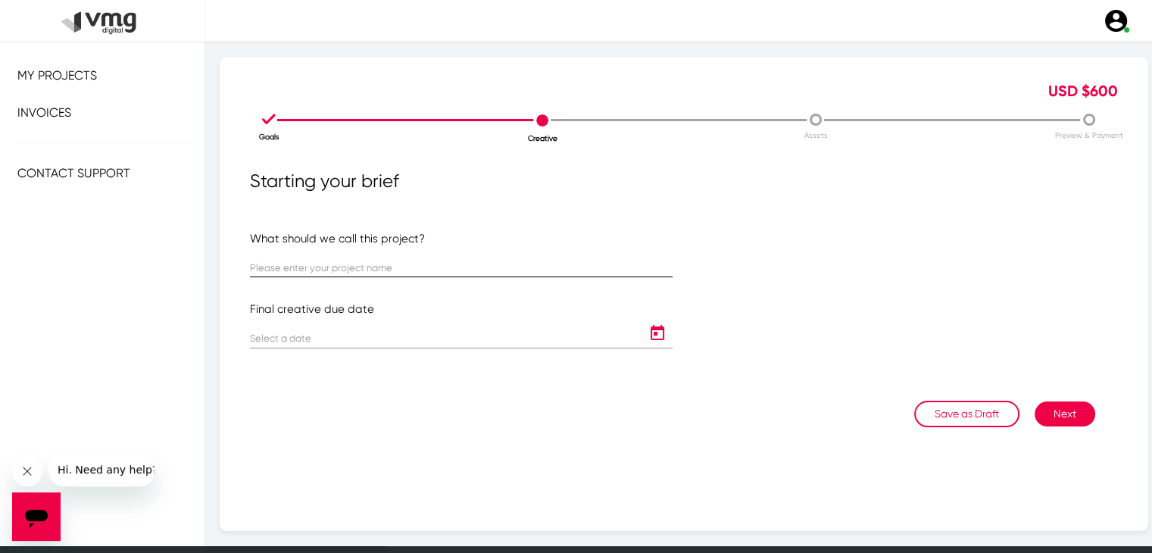
click at [402, 269] on input "text" at bounding box center [461, 268] width 423 height 11
paste input "LIS3-1-306 | Orix: Hilco Circular Economy"
type input "LIS3-1-306 | Orix: Hilco Circular Economy"
click at [650, 337] on icon "Open calendar" at bounding box center [657, 333] width 24 height 18
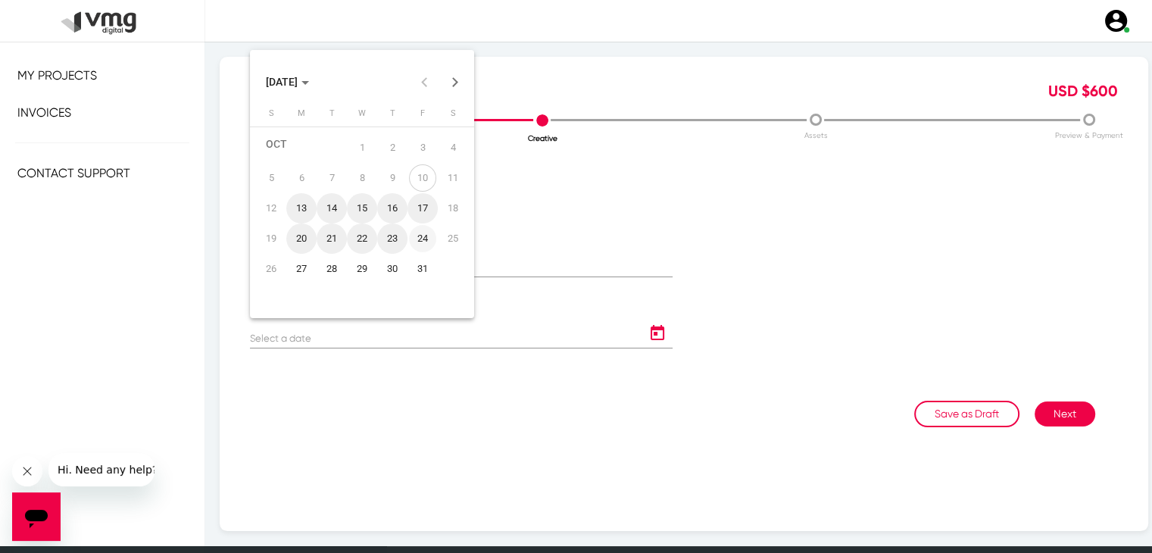
click at [431, 233] on div "24" at bounding box center [422, 238] width 27 height 27
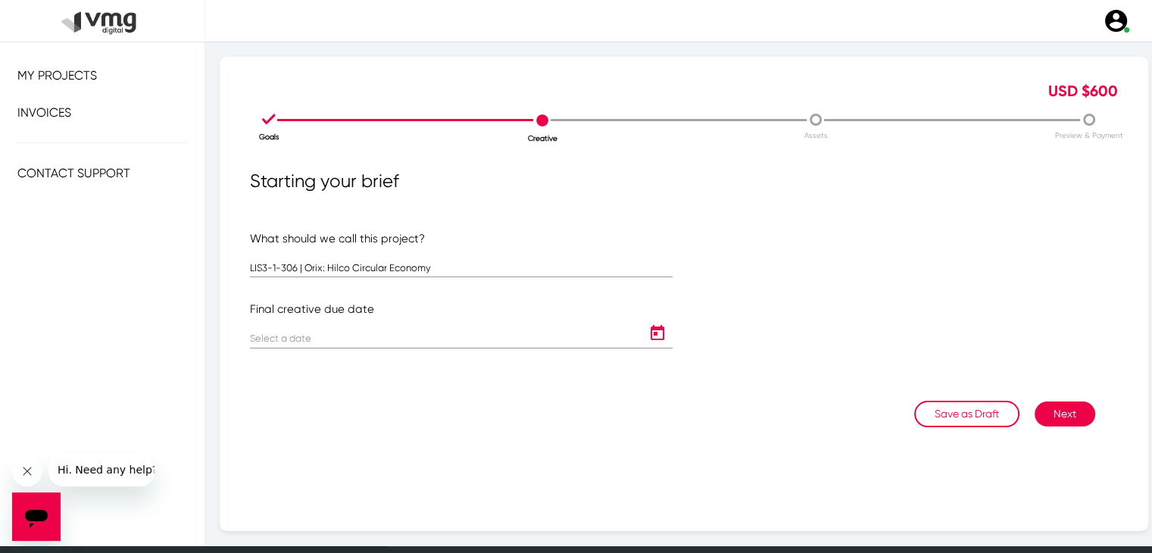
type input "[DATE]"
click at [1072, 410] on button "Next" at bounding box center [1064, 413] width 61 height 25
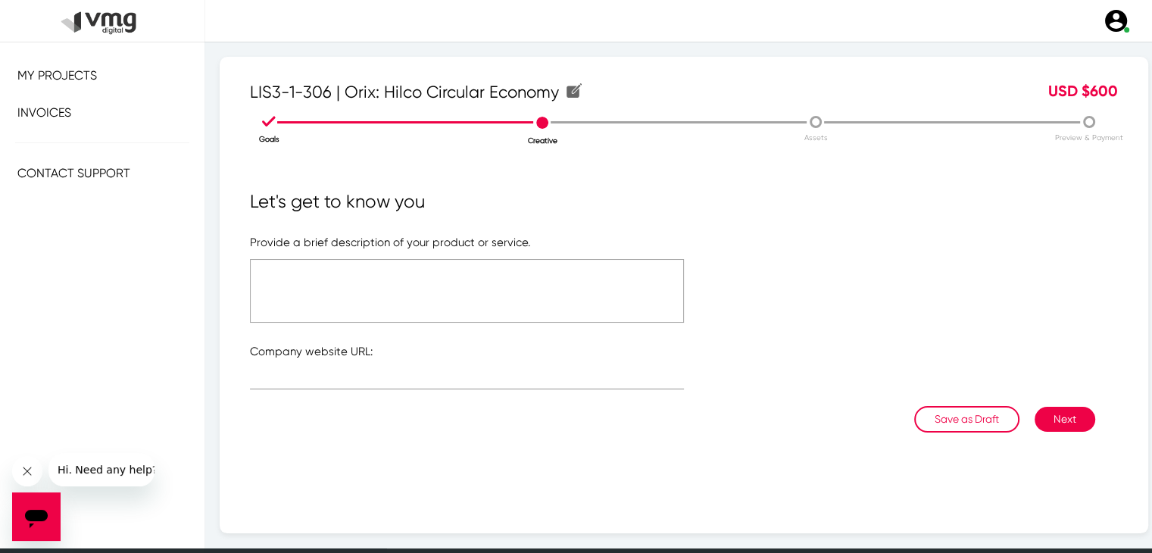
click at [543, 292] on textarea at bounding box center [467, 291] width 434 height 64
type textarea "Please see brief"
click at [376, 380] on input "text" at bounding box center [467, 380] width 434 height 11
paste input "[URL][DOMAIN_NAME]"
type input "[URL][DOMAIN_NAME]"
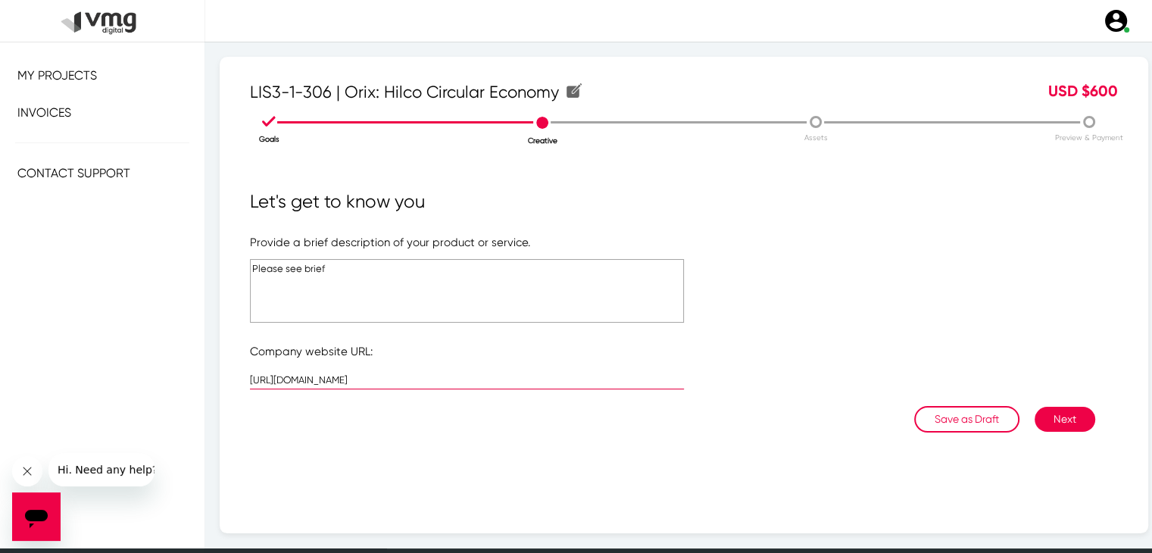
click at [1039, 423] on button "Next" at bounding box center [1064, 419] width 61 height 25
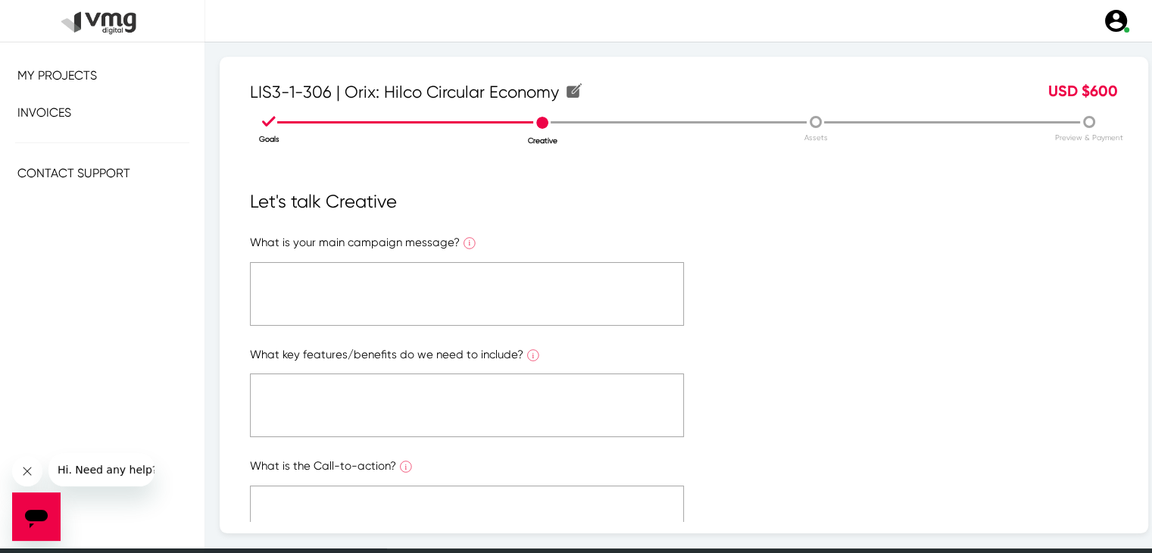
click at [469, 298] on textarea at bounding box center [467, 294] width 434 height 64
type textarea "Please see brief"
click at [457, 395] on textarea at bounding box center [467, 405] width 434 height 64
paste textarea "Please see brief"
type textarea "Please see brief"
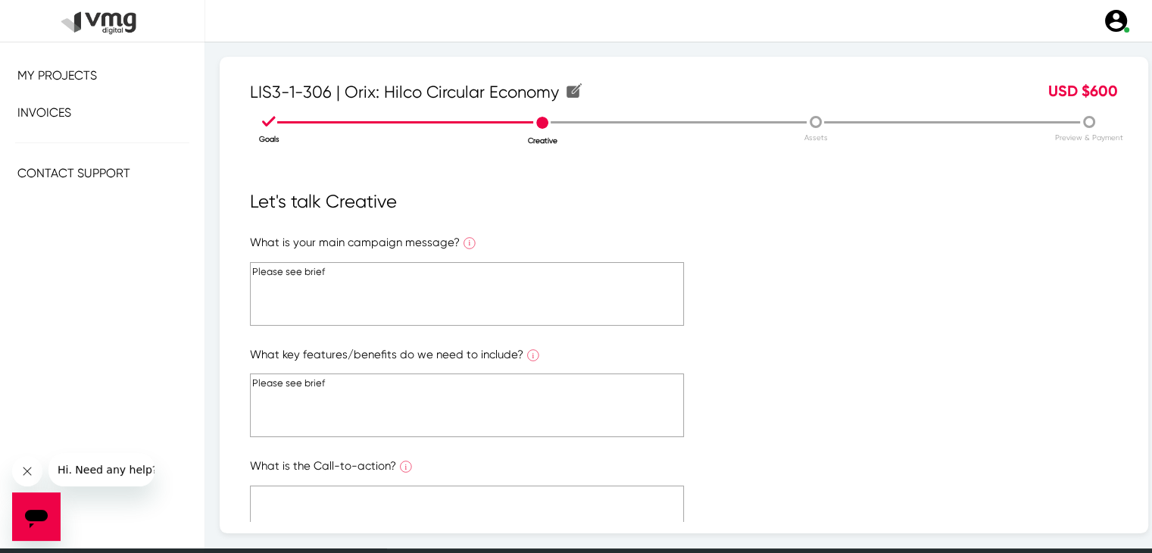
scroll to position [76, 0]
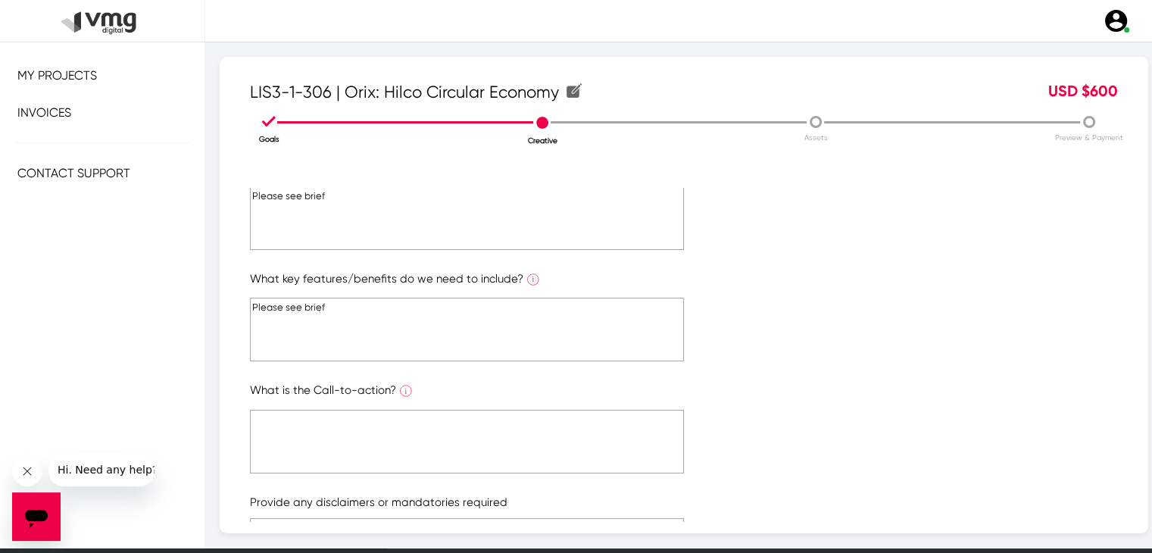
click at [338, 432] on textarea at bounding box center [467, 442] width 434 height 64
paste textarea "Please see brief"
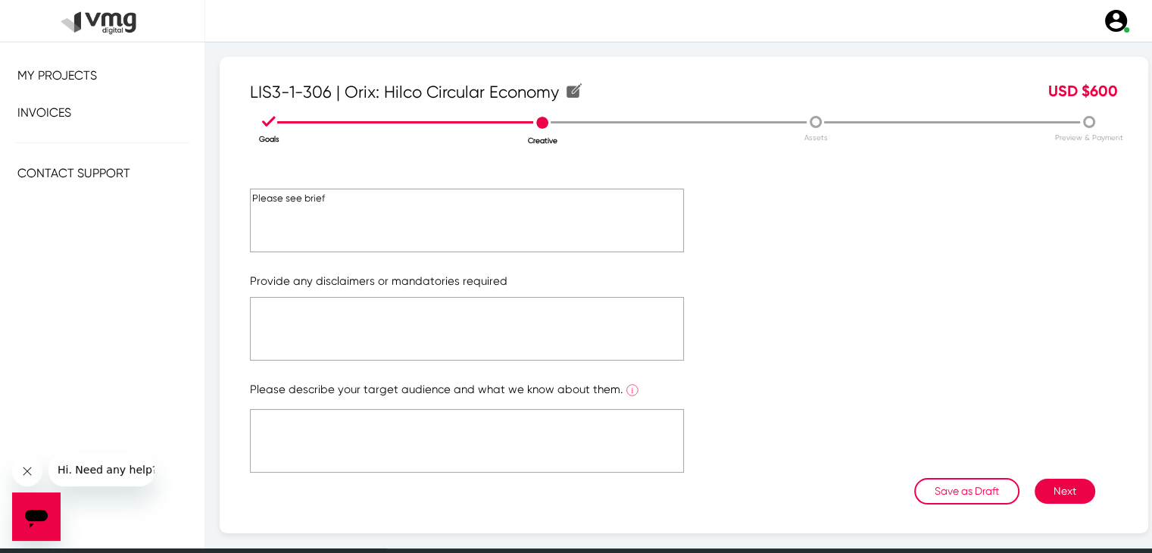
scroll to position [299, 0]
type textarea "Please see brief"
click at [330, 317] on textarea at bounding box center [467, 327] width 434 height 64
paste textarea "Please see brief"
type textarea "Please see brief"
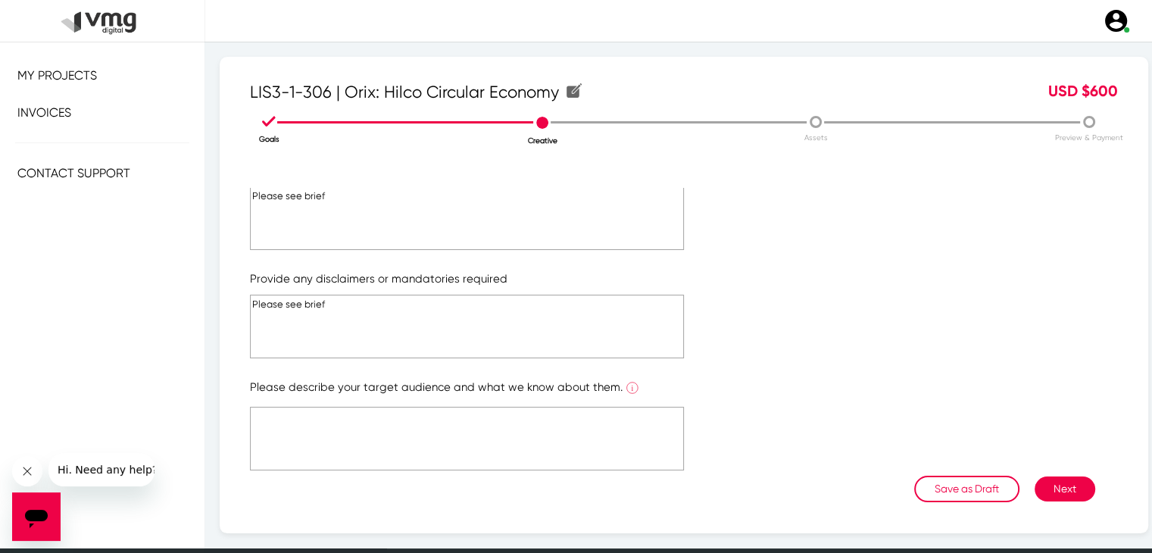
click at [379, 426] on textarea at bounding box center [467, 439] width 434 height 64
paste textarea "Please see brief"
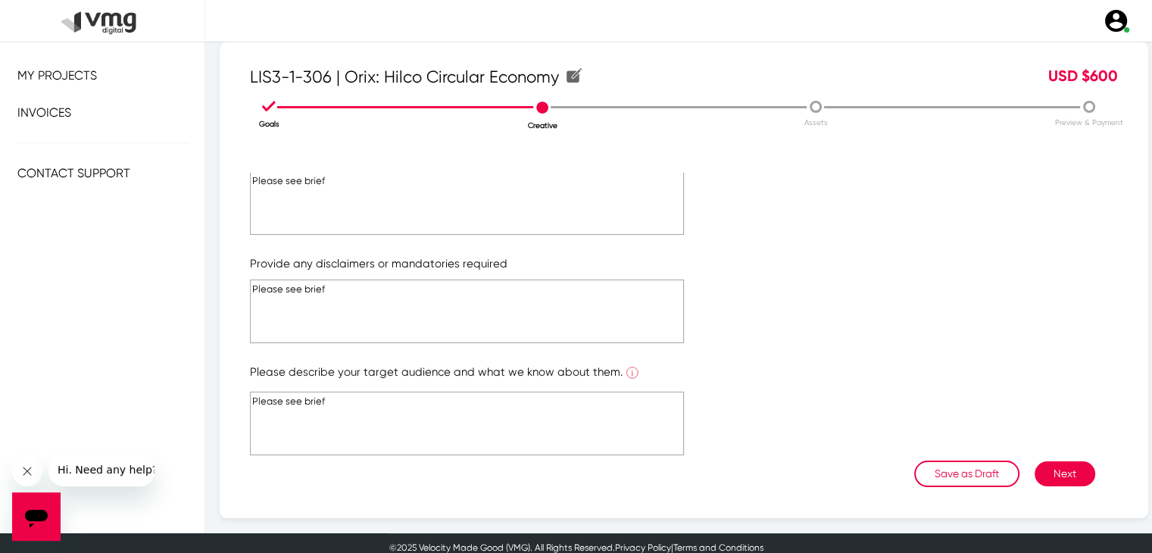
scroll to position [24, 0]
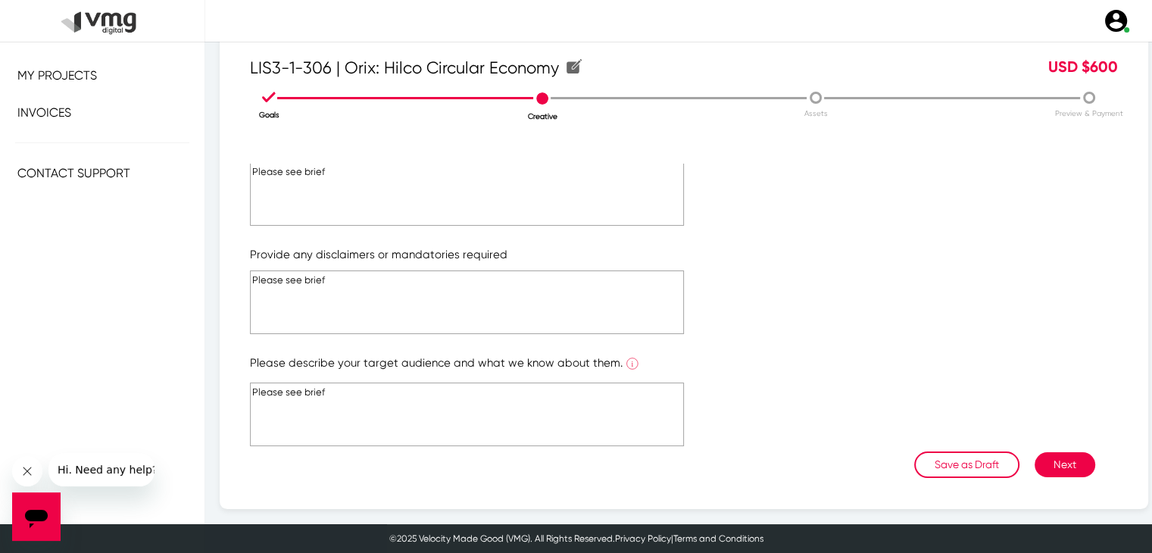
type textarea "Please see brief"
click at [1056, 462] on button "Next" at bounding box center [1064, 464] width 61 height 25
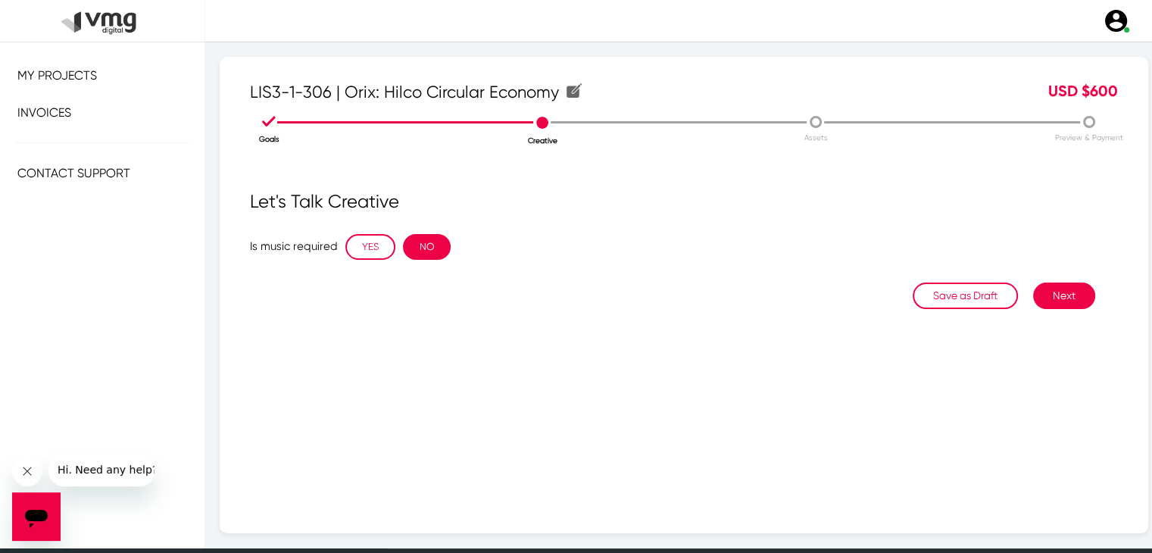
click at [418, 243] on button "NO" at bounding box center [427, 247] width 48 height 26
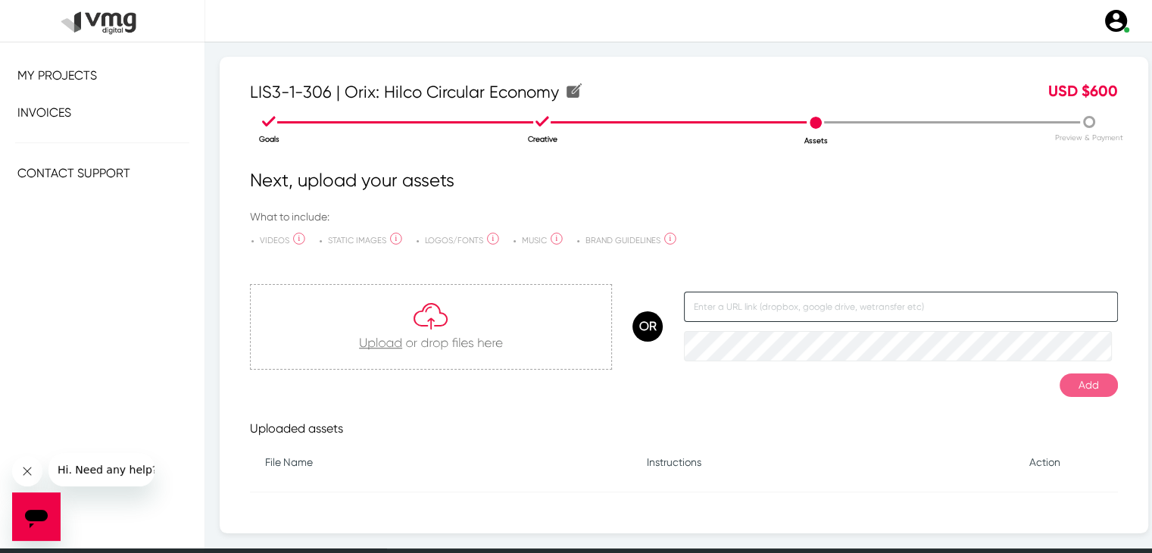
click at [787, 296] on input "text" at bounding box center [901, 307] width 434 height 30
paste input "[URL][DOMAIN_NAME]"
type input "[URL][DOMAIN_NAME]"
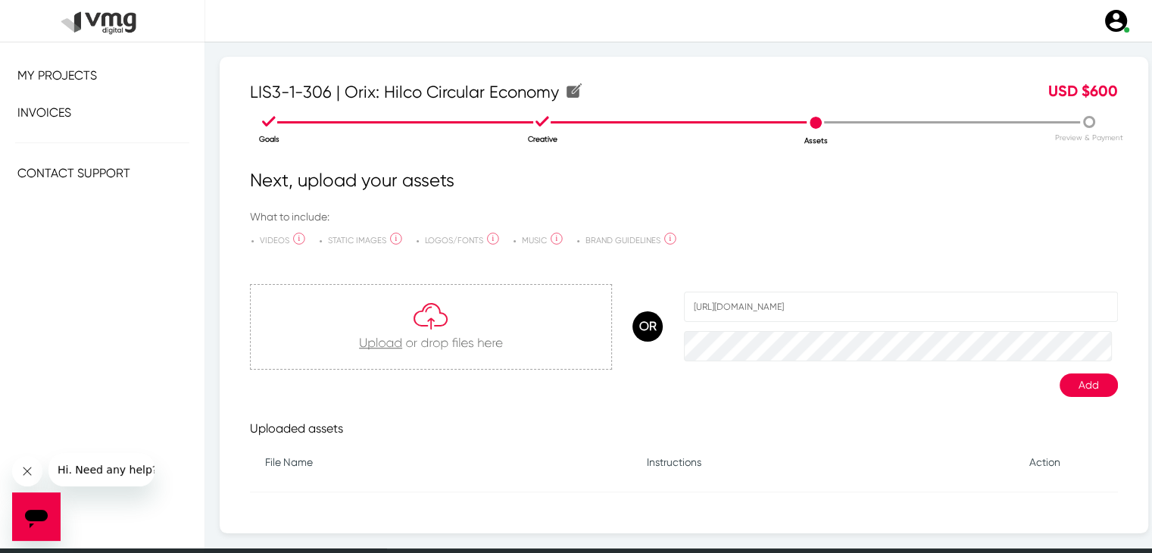
click at [1080, 384] on button "Add" at bounding box center [1088, 384] width 58 height 23
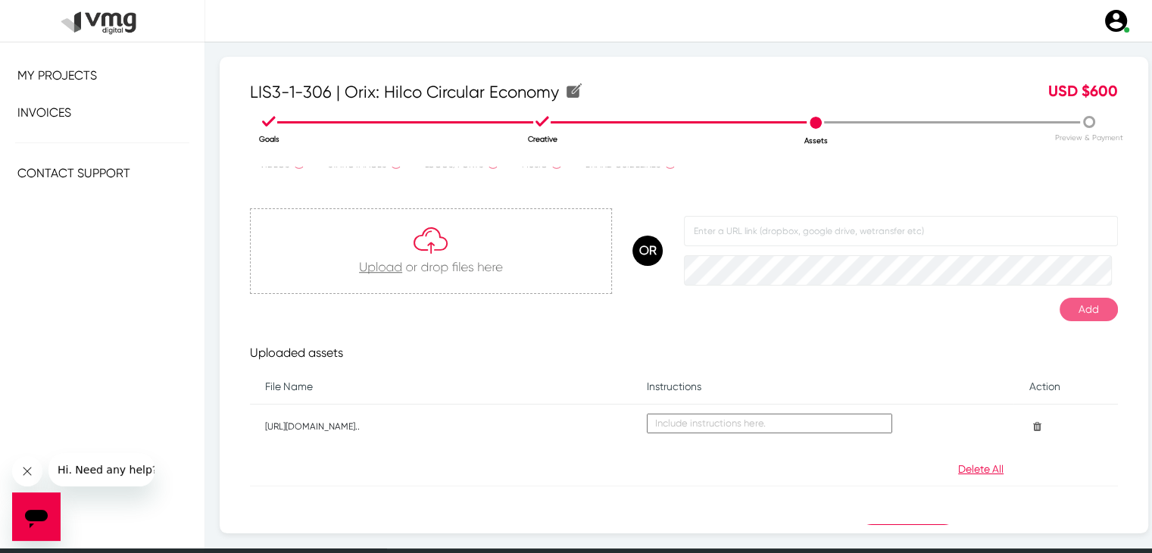
scroll to position [110, 0]
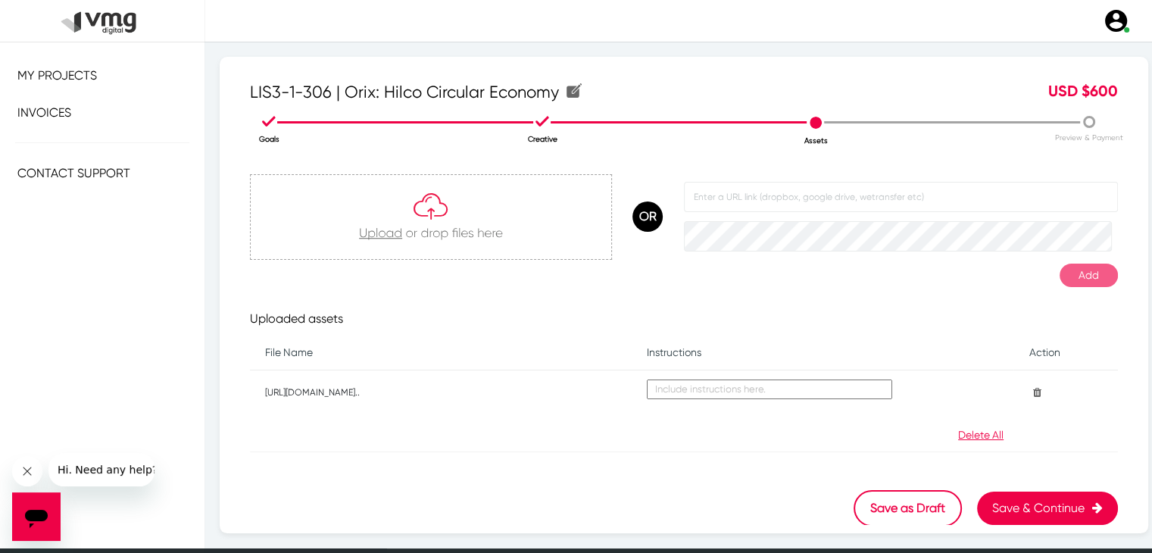
click at [1008, 506] on button "Save & Continue" at bounding box center [1047, 507] width 141 height 33
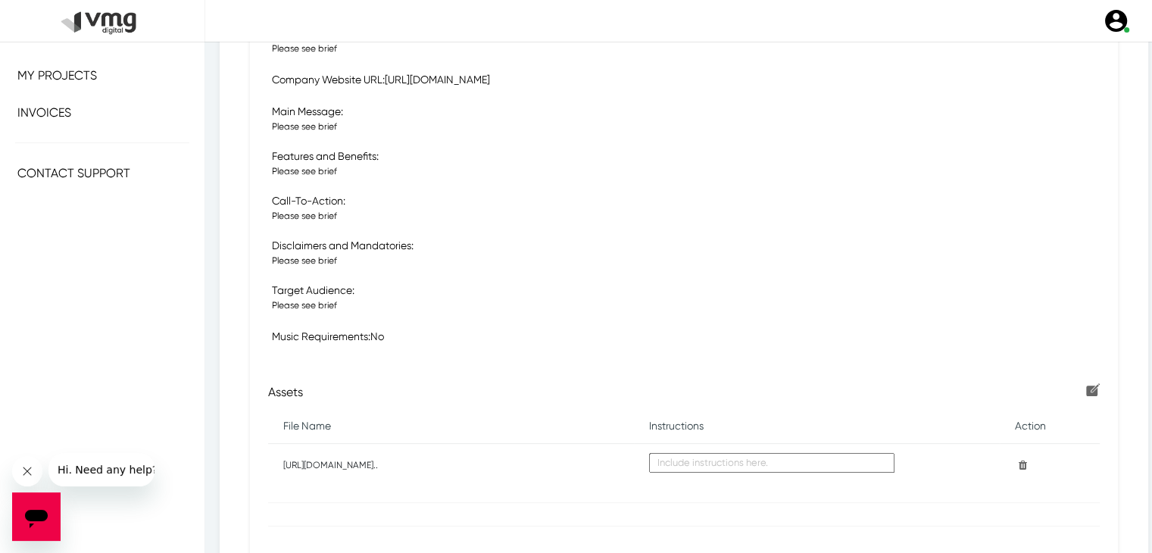
scroll to position [558, 0]
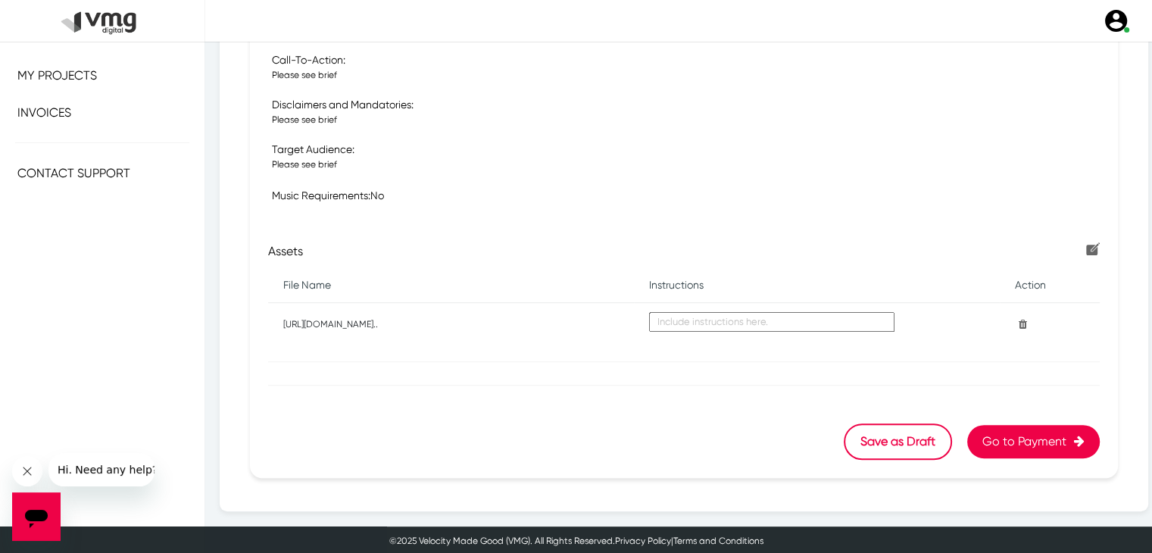
click at [975, 440] on button "Go to Payment" at bounding box center [1033, 441] width 133 height 33
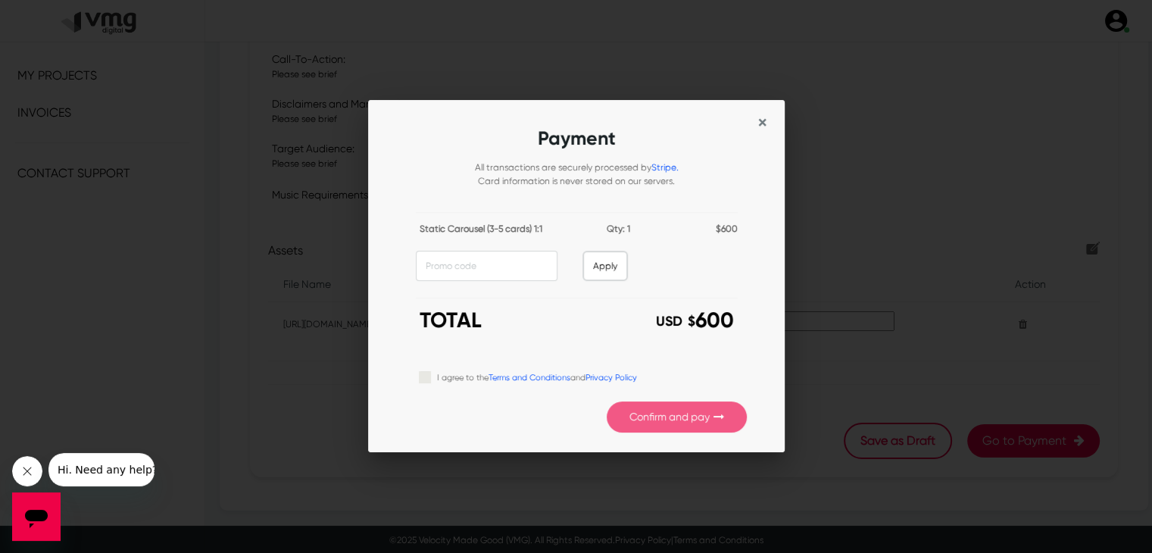
scroll to position [0, 0]
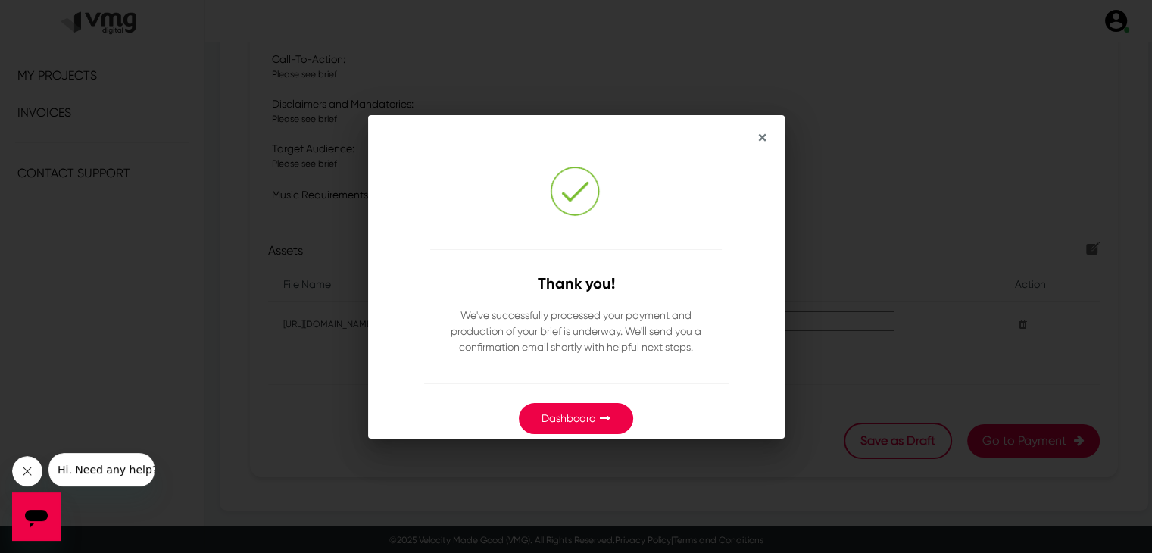
click at [558, 414] on link "Dashboard" at bounding box center [568, 418] width 55 height 12
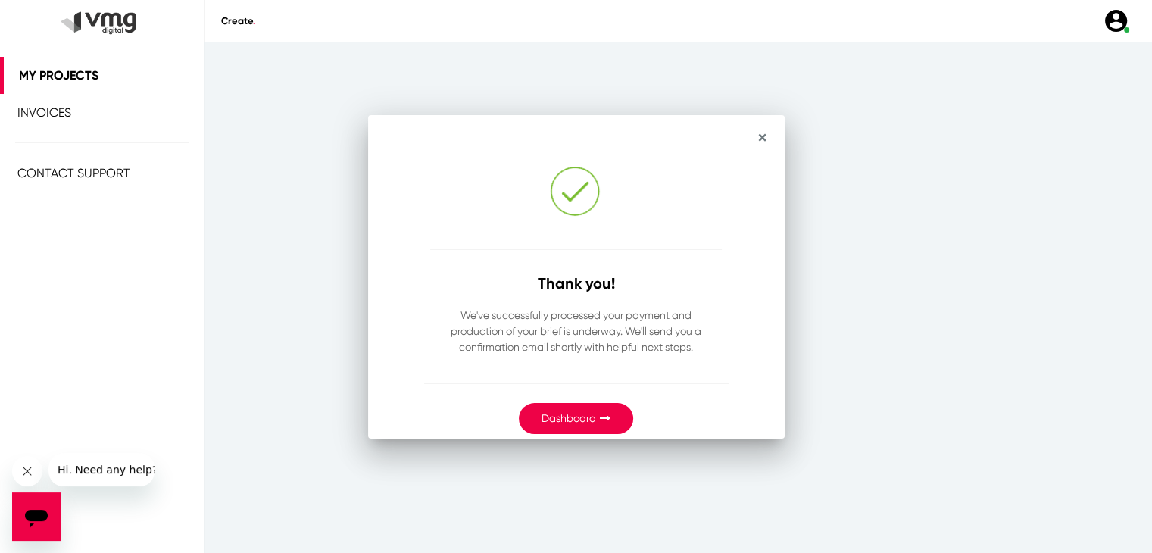
scroll to position [3, 0]
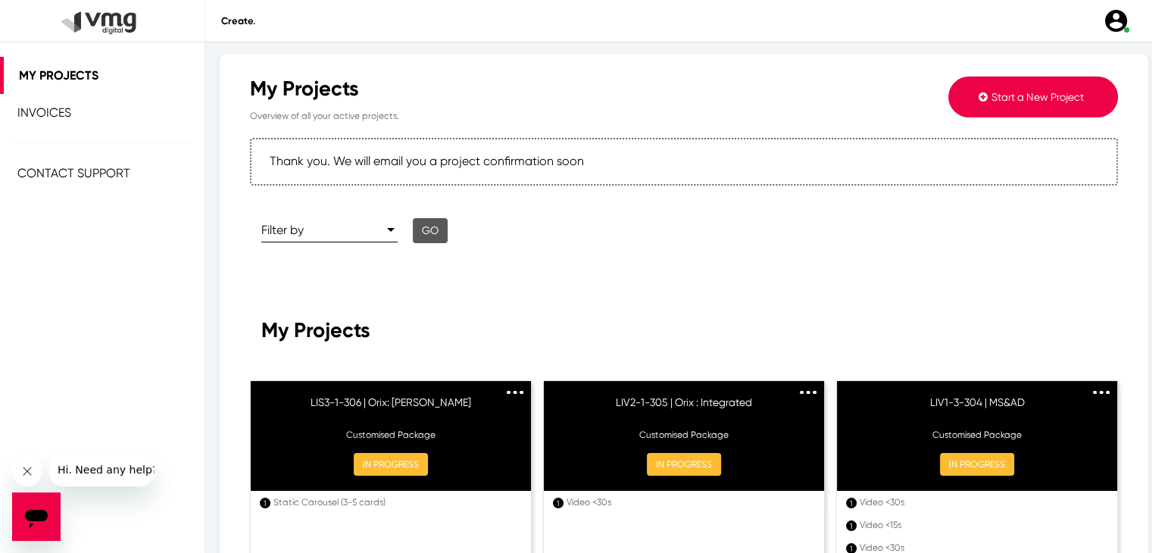
click at [1045, 100] on span "Start a New Project" at bounding box center [1037, 97] width 92 height 12
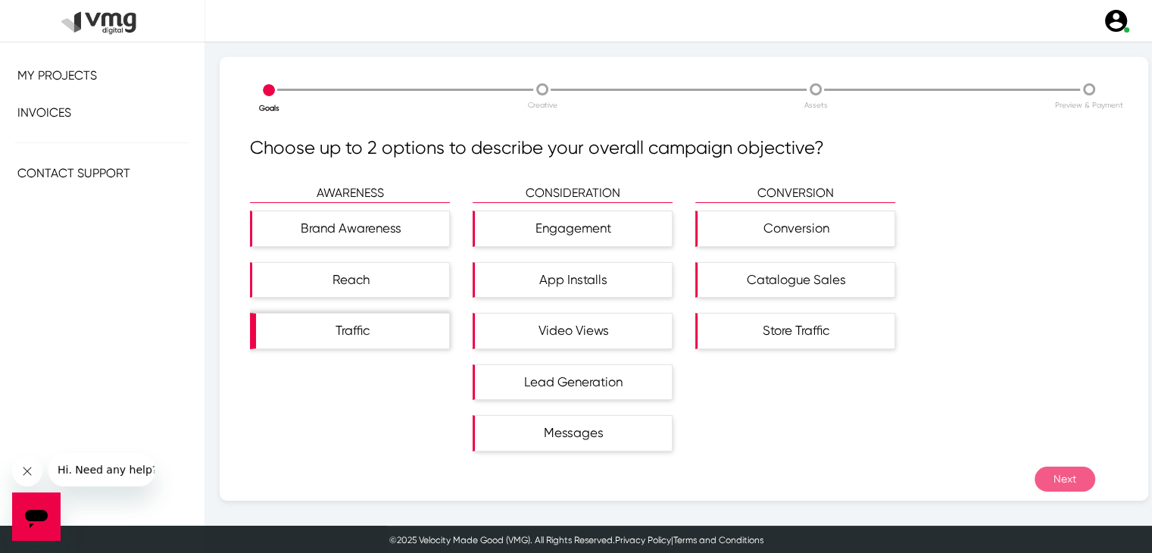
click at [300, 332] on div "Traffic" at bounding box center [352, 331] width 193 height 35
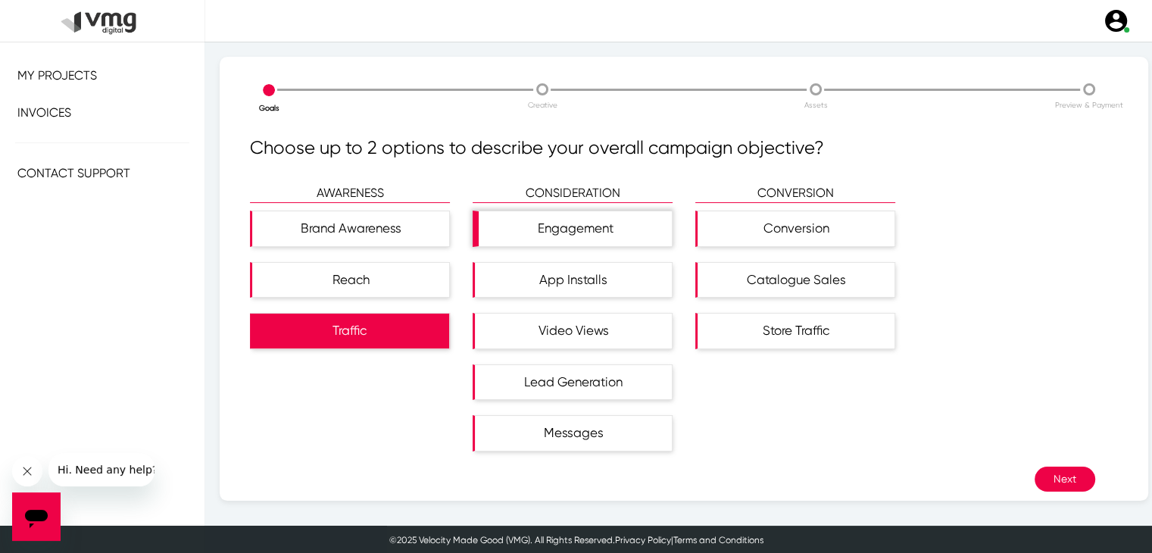
click at [588, 231] on div "Engagement" at bounding box center [575, 228] width 193 height 35
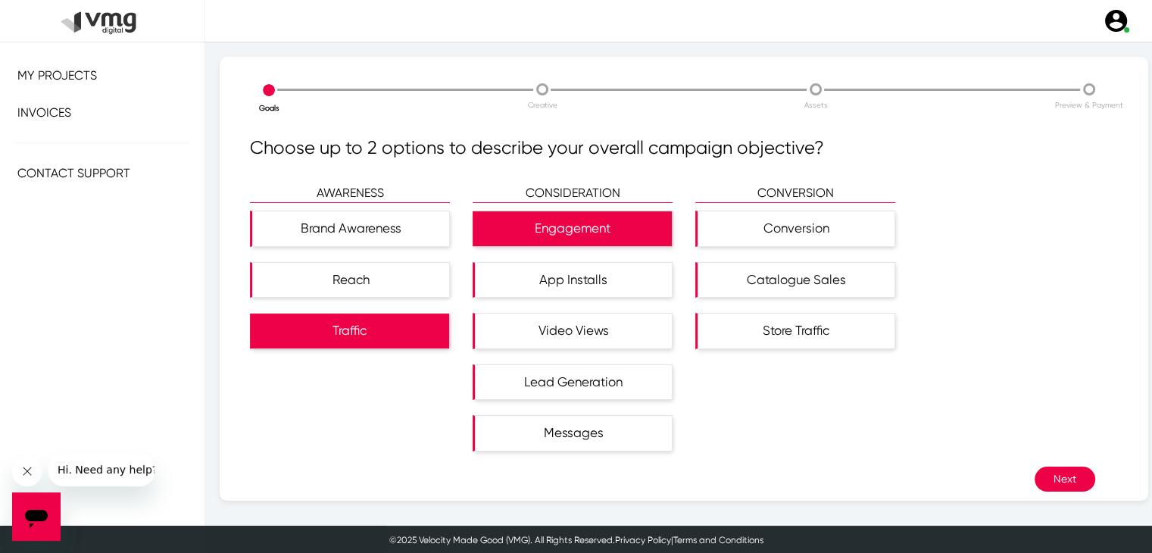
click at [1064, 472] on button "Next" at bounding box center [1064, 478] width 61 height 25
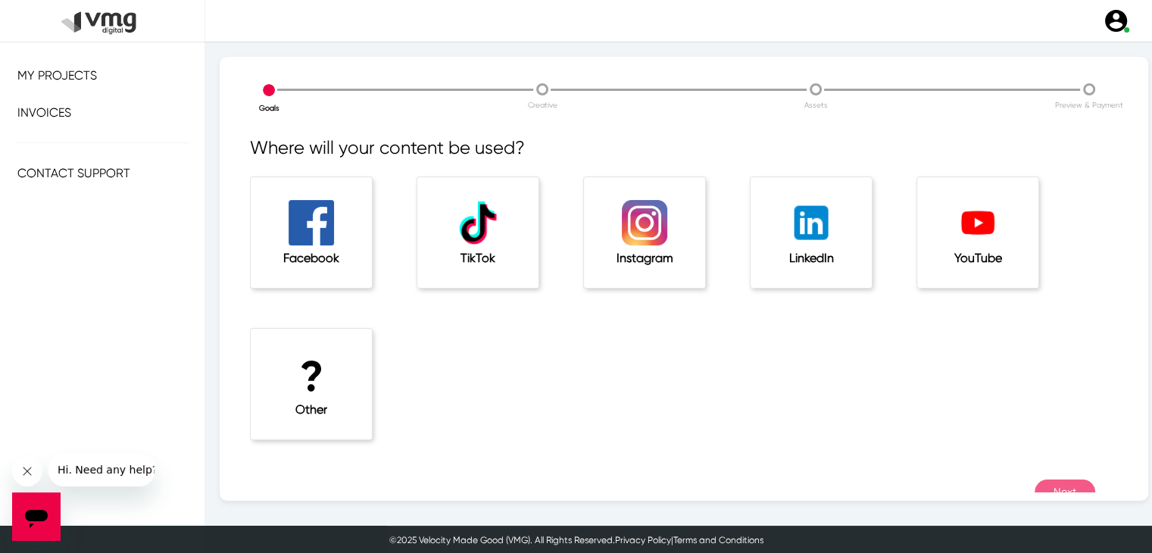
click at [820, 257] on h5 "LinkedIn" at bounding box center [811, 258] width 61 height 14
click at [1060, 480] on button "Next" at bounding box center [1064, 491] width 61 height 25
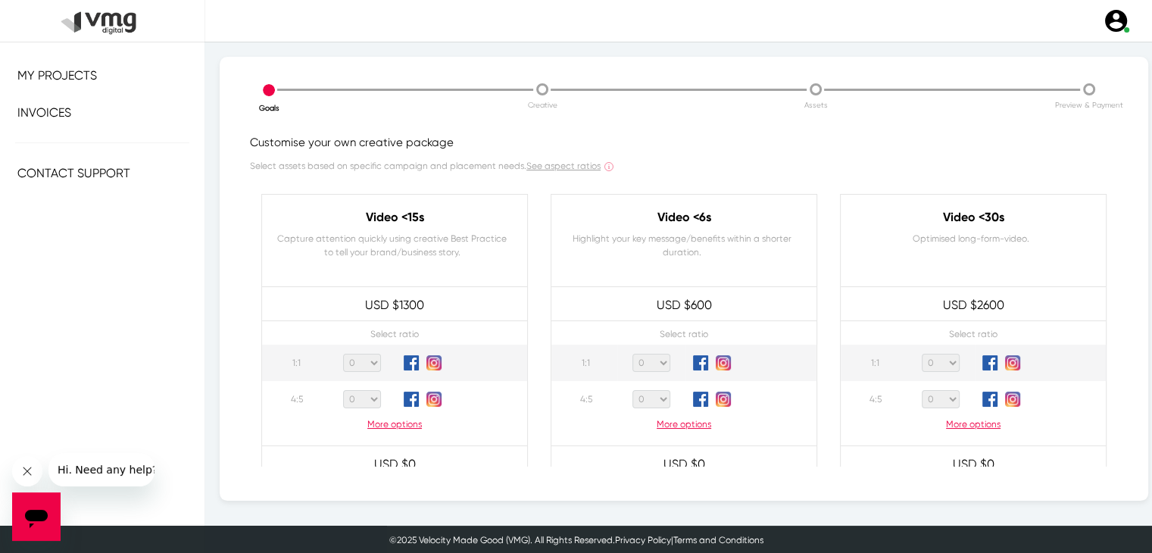
scroll to position [76, 0]
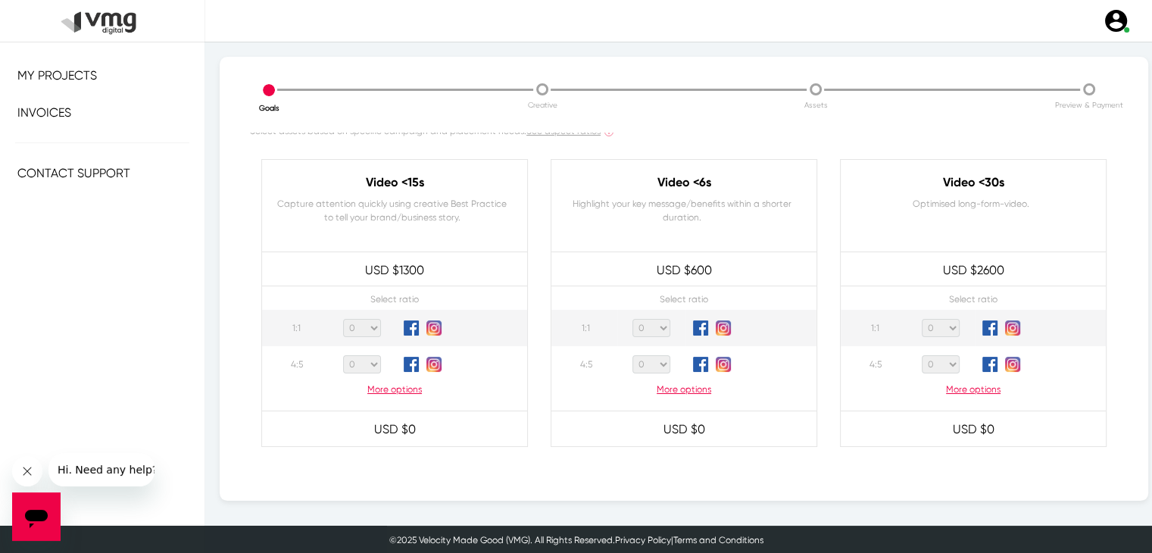
click at [964, 394] on p "More options" at bounding box center [973, 389] width 265 height 14
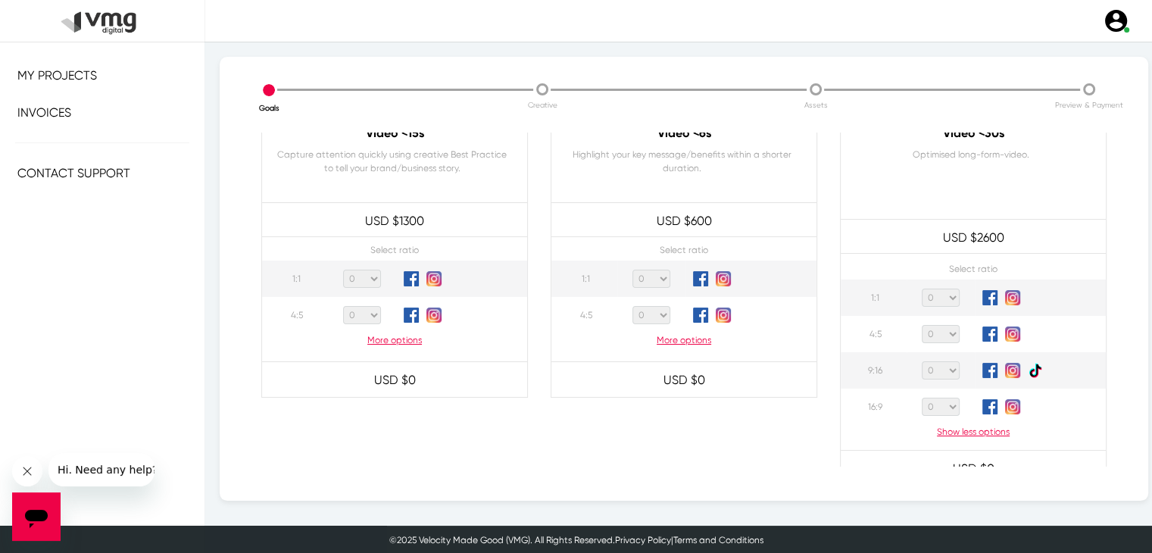
scroll to position [151, 0]
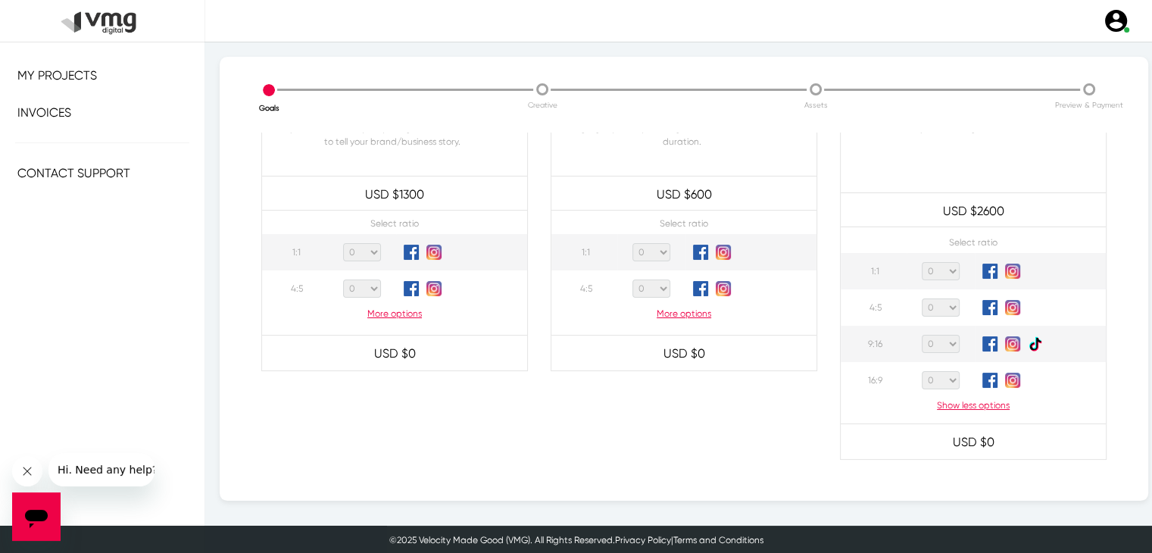
click at [944, 376] on select "0 1 2 3 4 5 6 7 8 9 10 11 12 13 14 15 16 17 18 19 20" at bounding box center [941, 380] width 38 height 18
select select "1"
click at [922, 371] on select "0 1 2 3 4 5 6 7 8 9 10 11 12 13 14 15 16 17 18 19 20" at bounding box center [941, 380] width 38 height 18
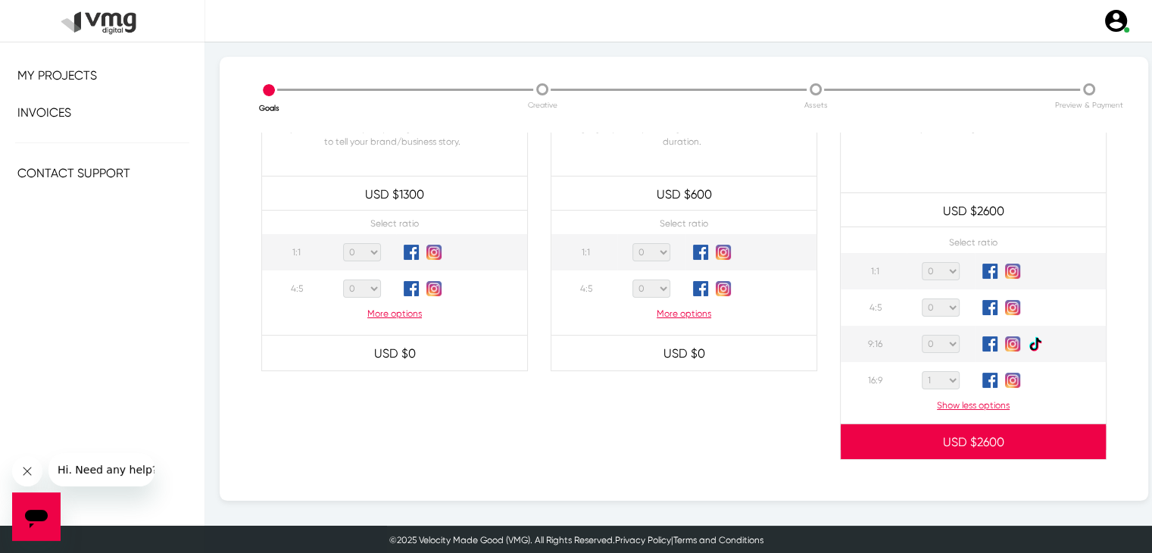
click at [927, 435] on p "USD $ 2600" at bounding box center [973, 442] width 265 height 33
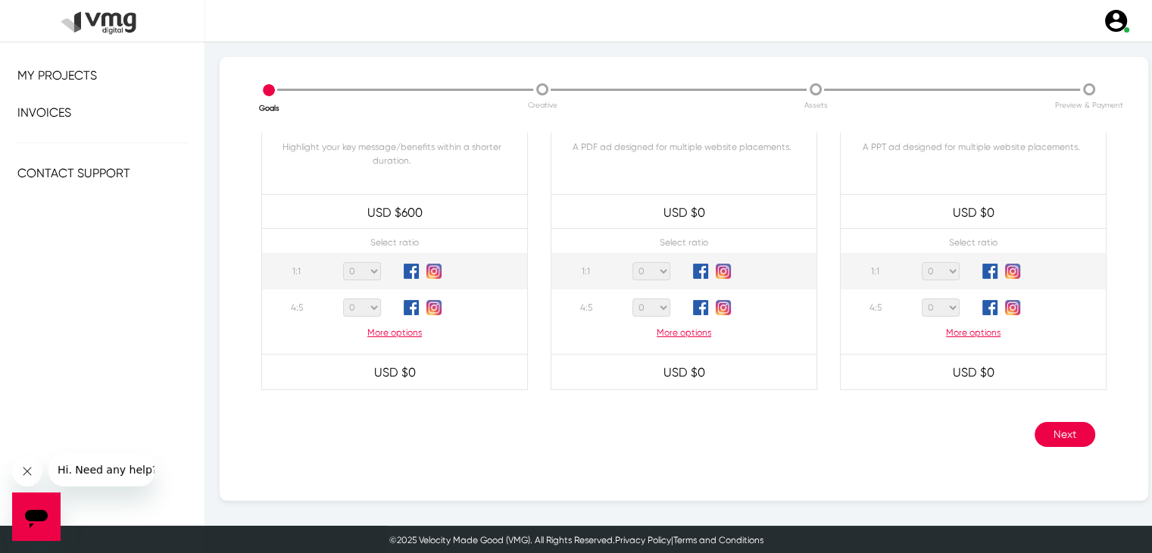
scroll to position [1, 0]
click at [1057, 428] on button "Next" at bounding box center [1064, 433] width 61 height 25
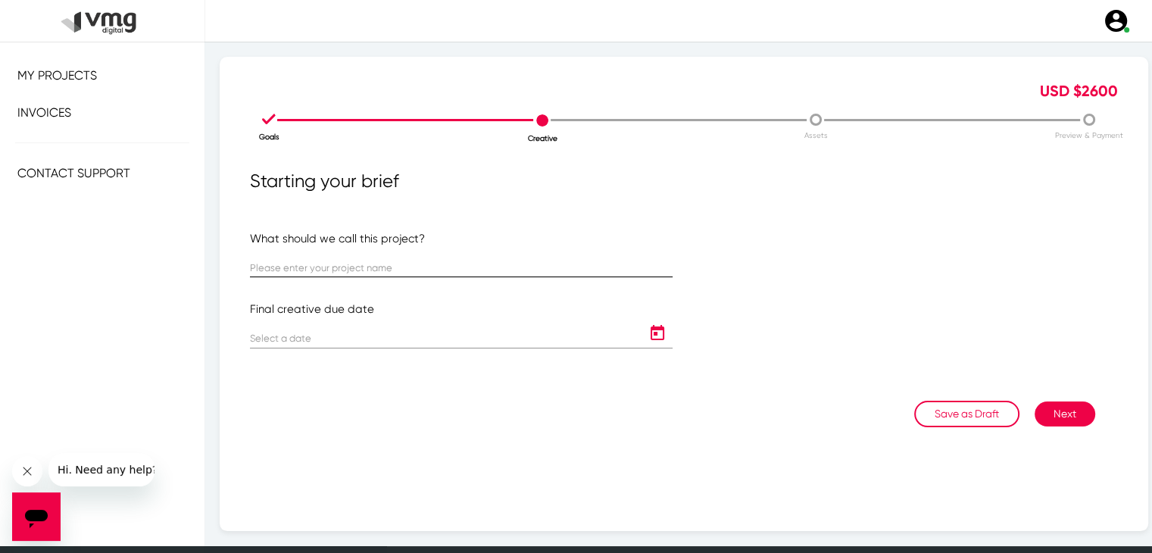
click at [410, 267] on input "text" at bounding box center [461, 268] width 423 height 11
paste input "LIV4-1-307 | Orix: EXPO"
type input "LIV4-1-307 | Orix: EXPO"
click at [650, 329] on icon "Open calendar" at bounding box center [657, 332] width 14 height 15
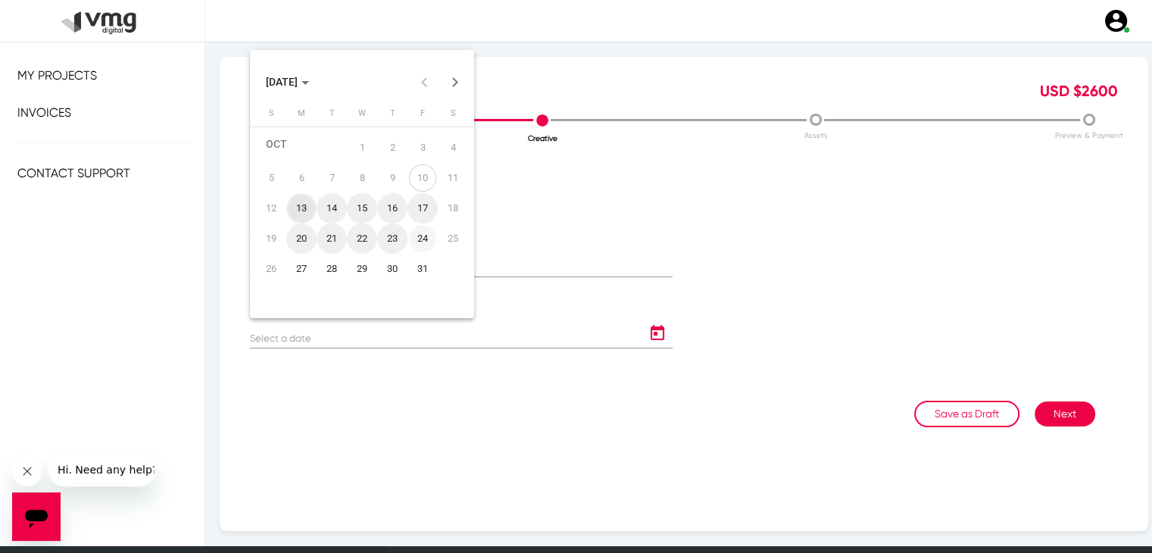
click at [424, 235] on div "24" at bounding box center [422, 238] width 27 height 27
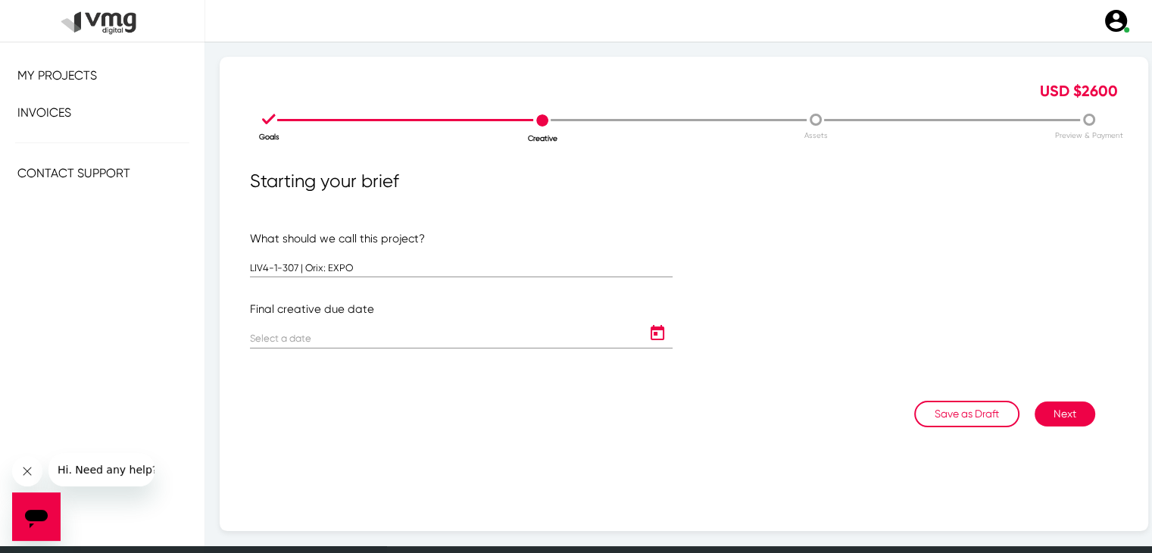
type input "[DATE]"
click at [1051, 407] on button "Next" at bounding box center [1064, 413] width 61 height 25
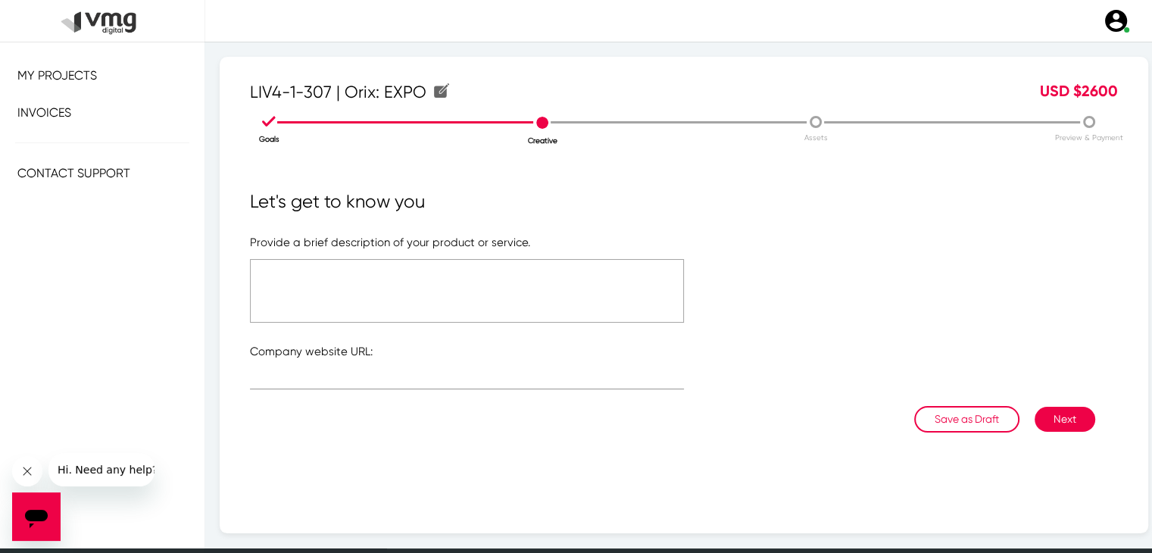
click at [362, 294] on textarea at bounding box center [467, 291] width 434 height 64
type textarea "Please see brief"
type input "[URL][DOMAIN_NAME]"
click at [1039, 429] on button "Next" at bounding box center [1064, 419] width 61 height 25
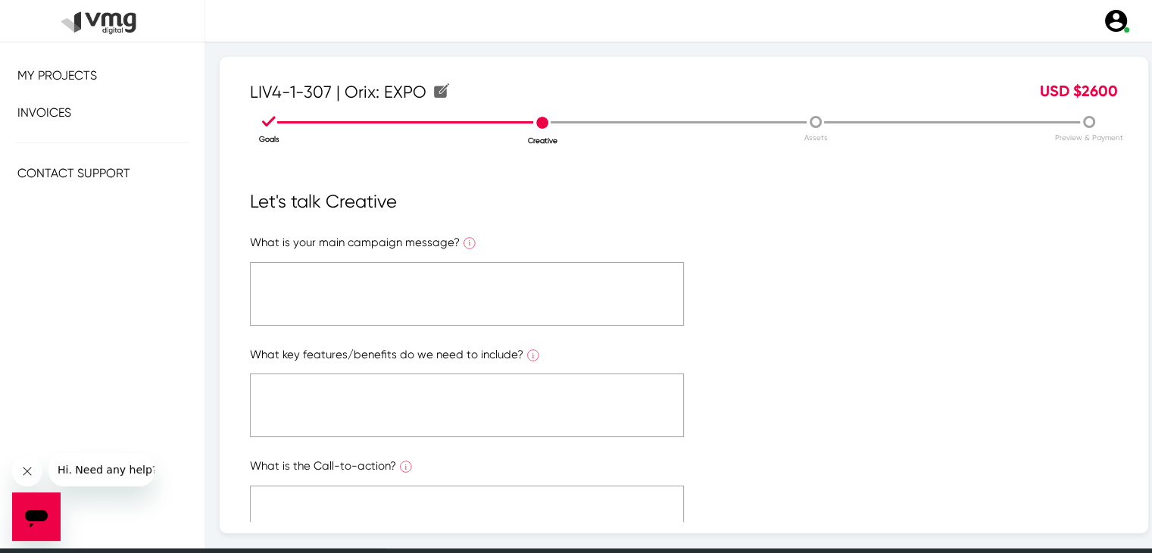
click at [621, 306] on textarea at bounding box center [467, 294] width 434 height 64
type textarea "Please see brief"
paste textarea "Please see brief"
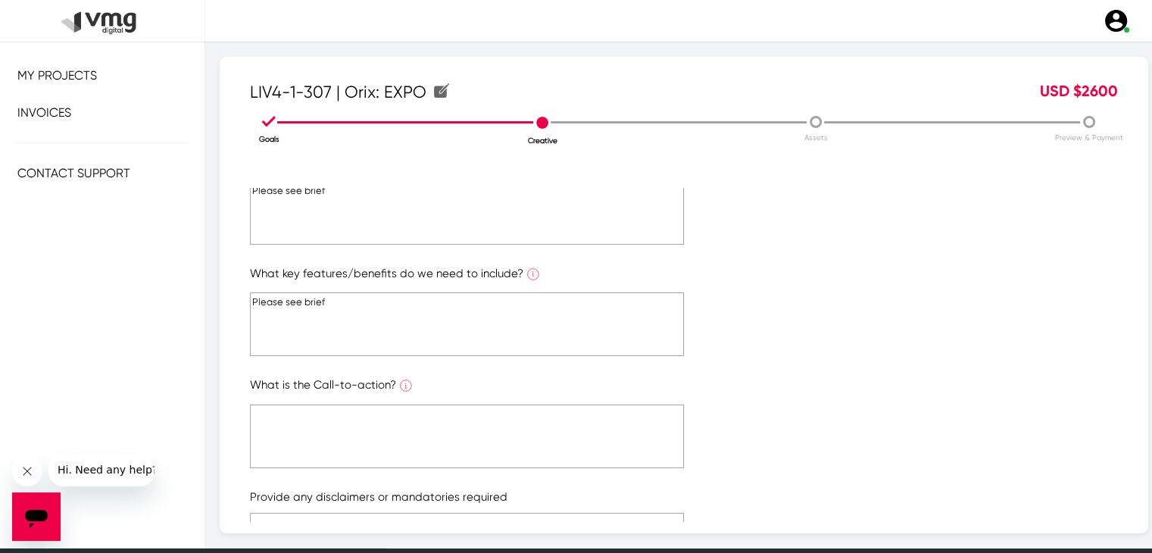
scroll to position [151, 0]
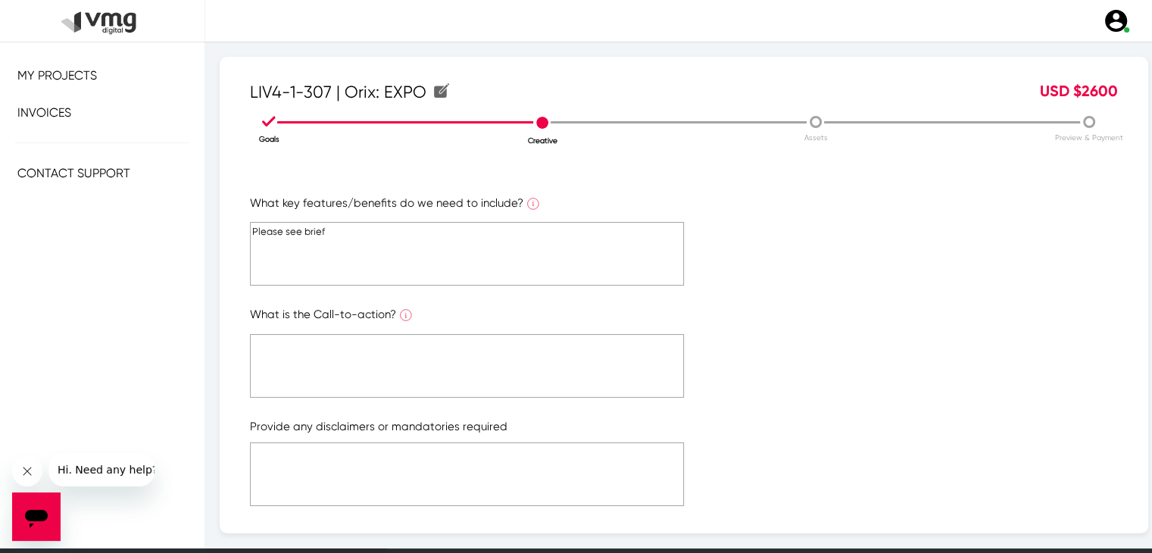
type textarea "Please see brief"
click at [423, 369] on textarea at bounding box center [467, 366] width 434 height 64
paste textarea "Please see brief"
type textarea "Please see brief"
click at [356, 452] on textarea at bounding box center [467, 474] width 434 height 64
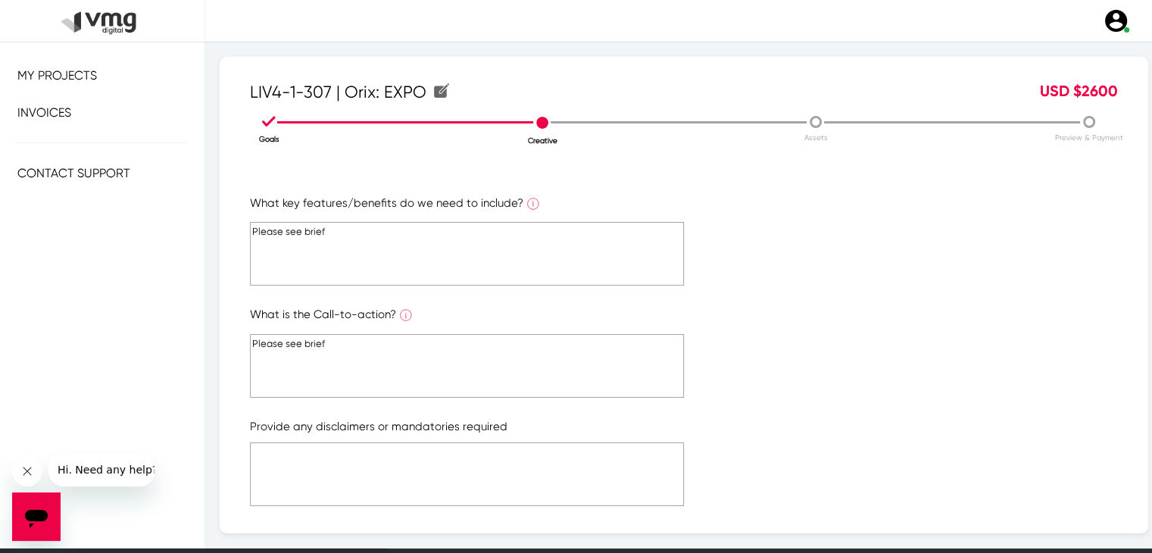
paste textarea "Please see brief"
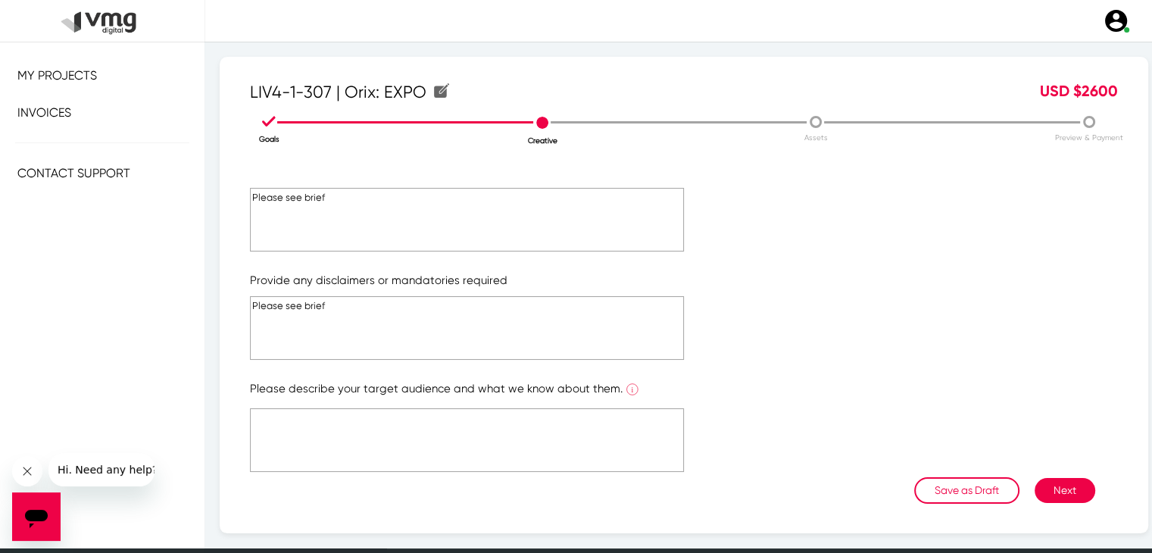
scroll to position [299, 0]
type textarea "Please see brief"
click at [347, 451] on textarea at bounding box center [467, 439] width 434 height 64
paste textarea "Please see brief"
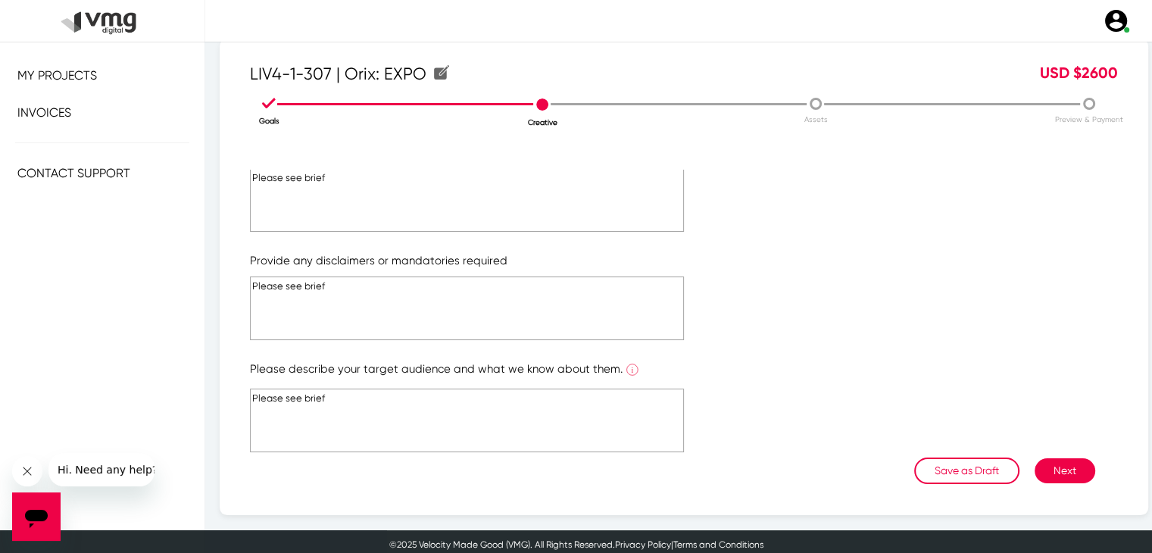
scroll to position [24, 0]
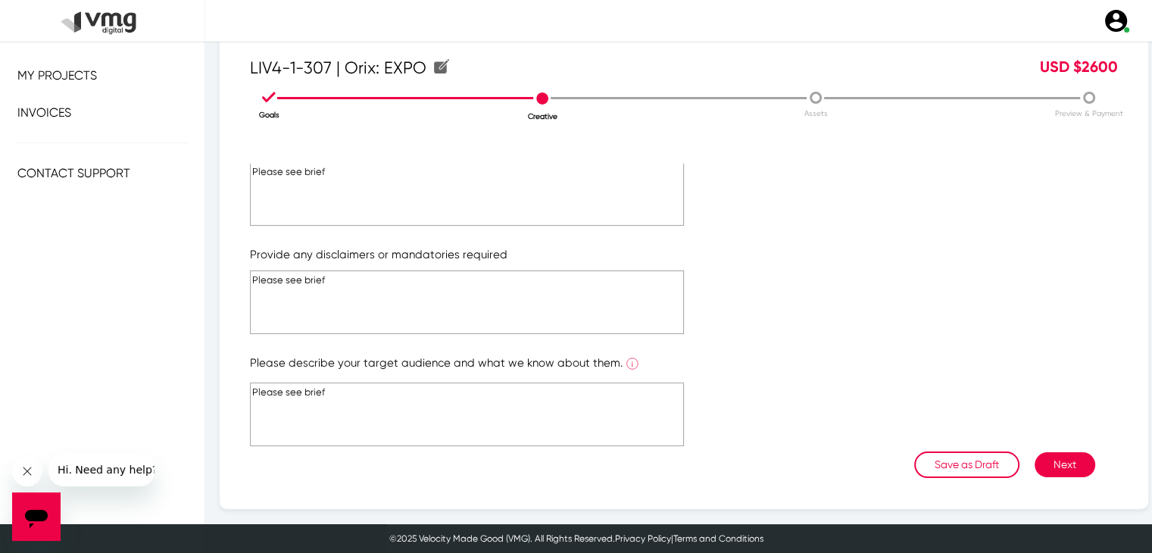
type textarea "Please see brief"
click at [1041, 455] on button "Next" at bounding box center [1064, 464] width 61 height 25
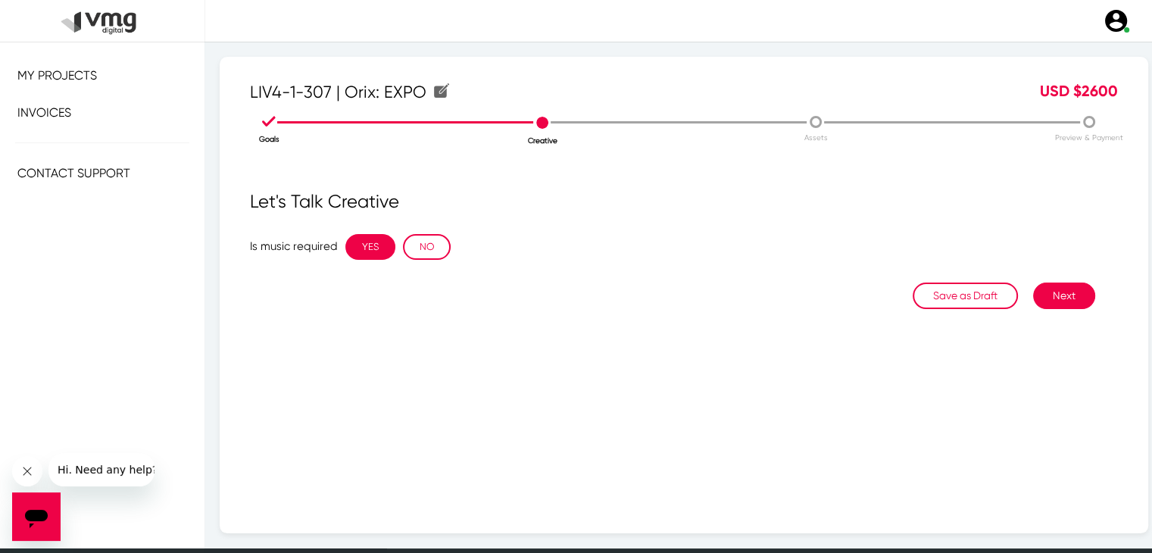
click at [378, 246] on button "YES" at bounding box center [370, 247] width 50 height 26
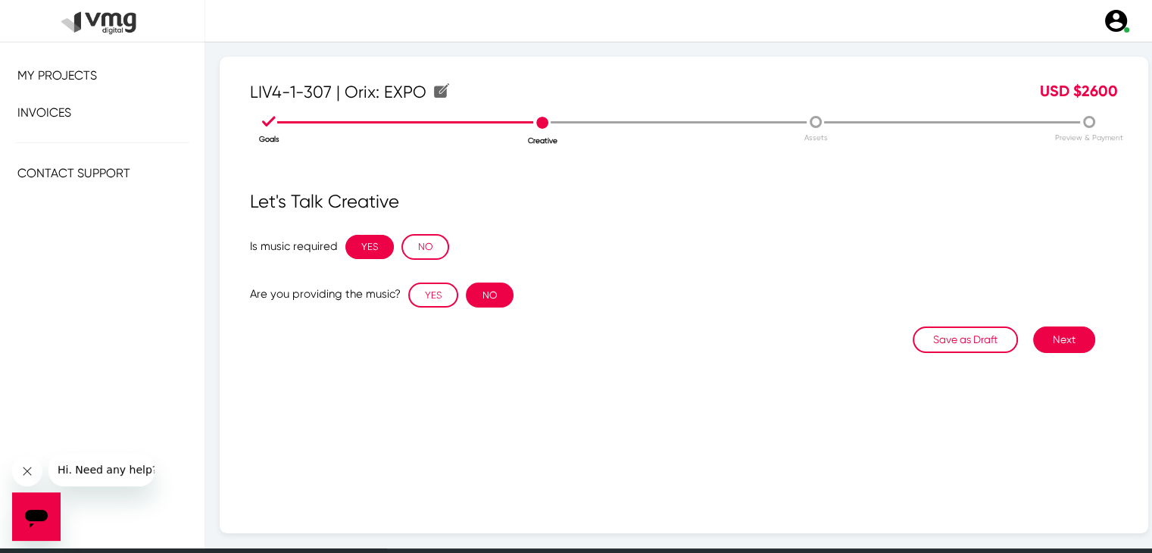
click at [505, 290] on button "NO" at bounding box center [490, 295] width 48 height 26
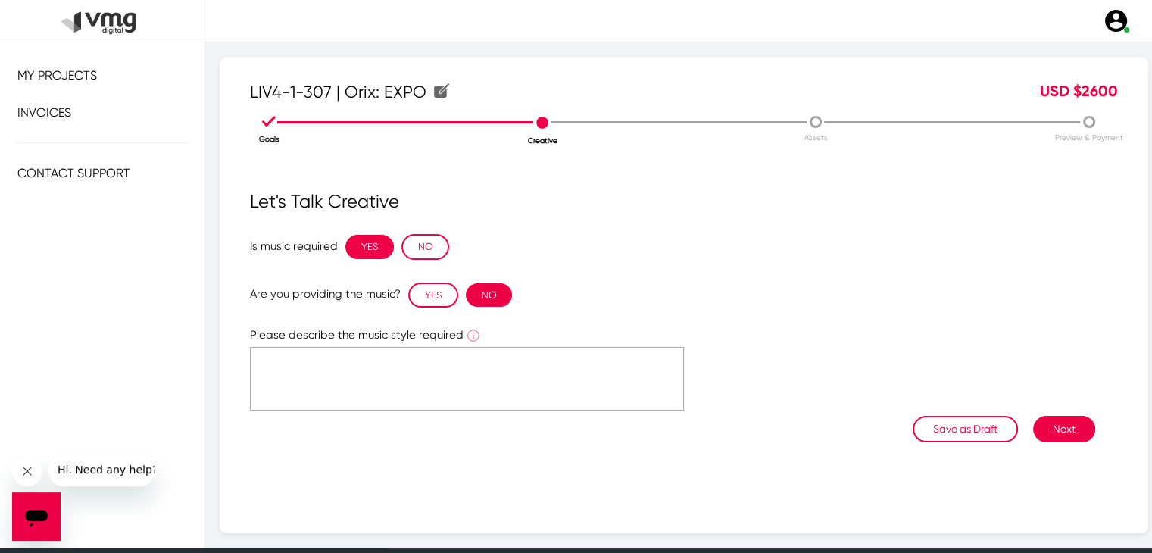
click at [442, 371] on textarea at bounding box center [467, 379] width 434 height 64
type textarea "Please see reference in the brief"
click at [1048, 426] on button "Next" at bounding box center [1064, 429] width 62 height 27
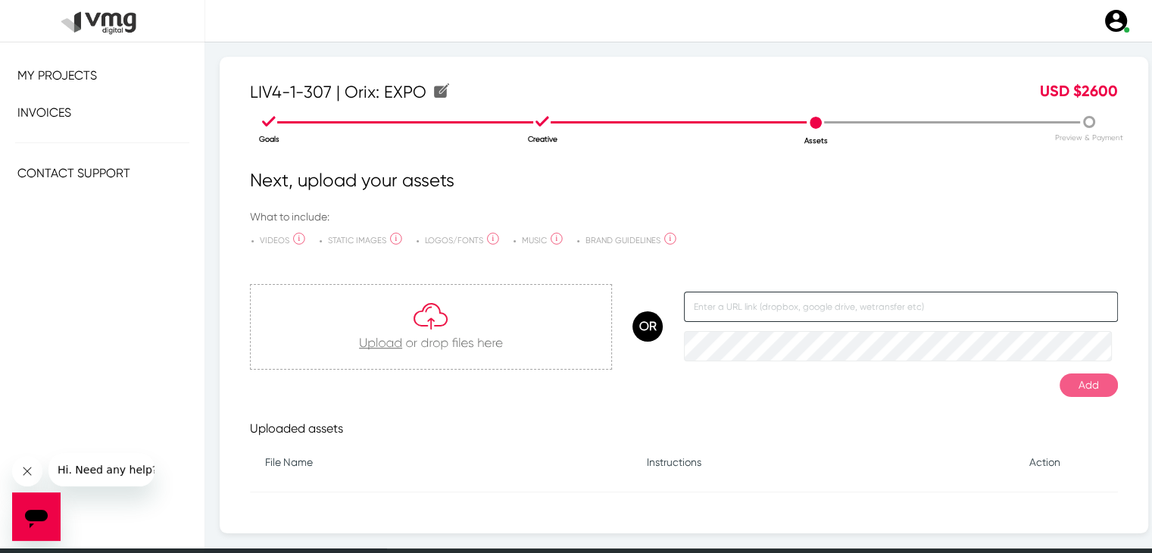
click at [862, 303] on input "text" at bounding box center [901, 307] width 434 height 30
paste input "[URL][DOMAIN_NAME]"
type input "[URL][DOMAIN_NAME]"
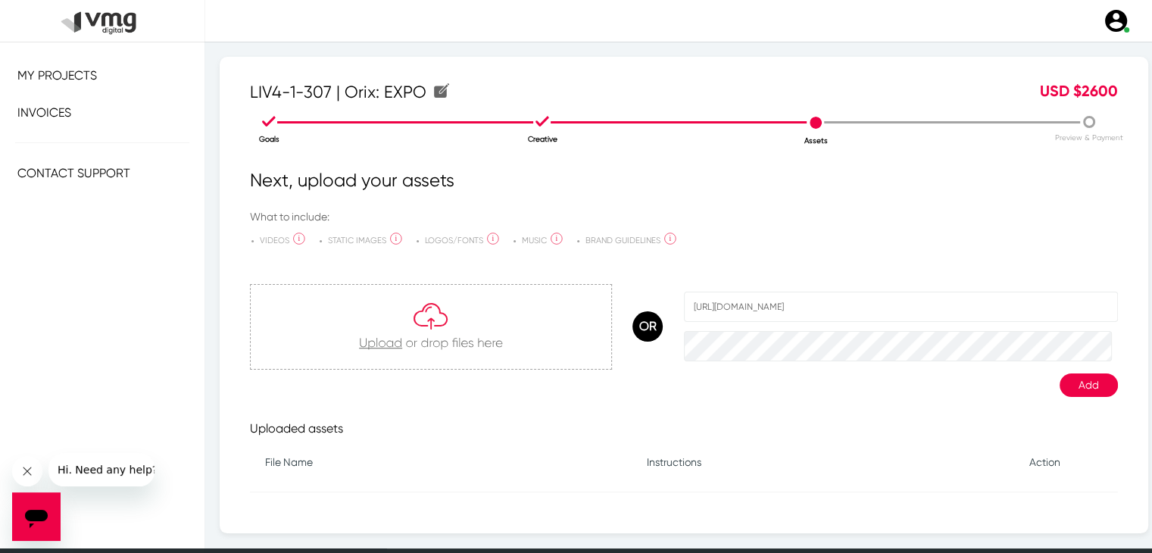
click at [1116, 392] on div "Goals Creative Assets Preview & Payment Next, upload your assets What to includ…" at bounding box center [684, 311] width 891 height 398
click at [1087, 391] on button "Add" at bounding box center [1088, 384] width 58 height 23
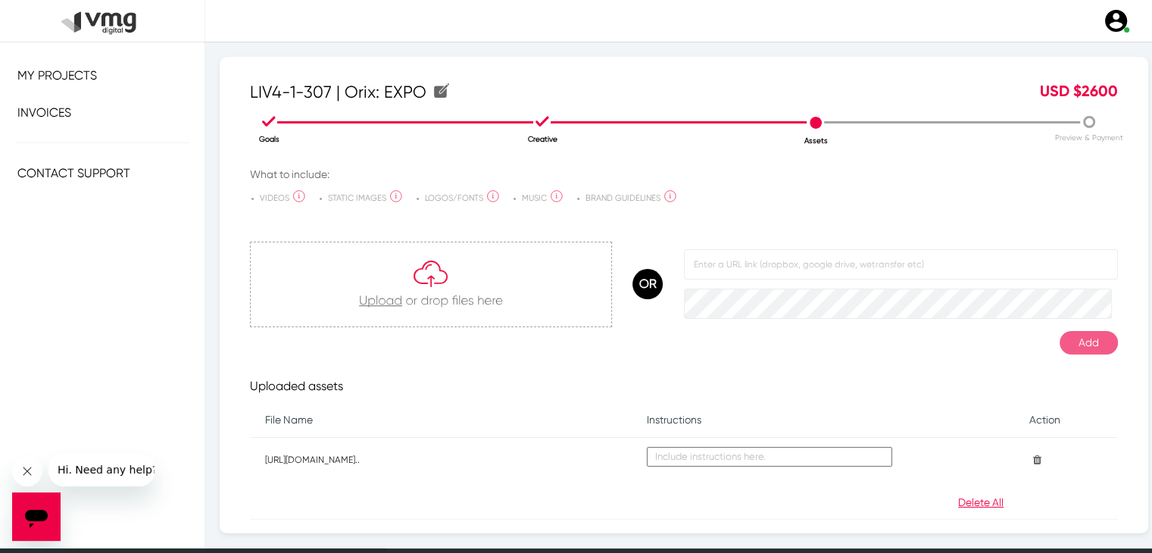
scroll to position [110, 0]
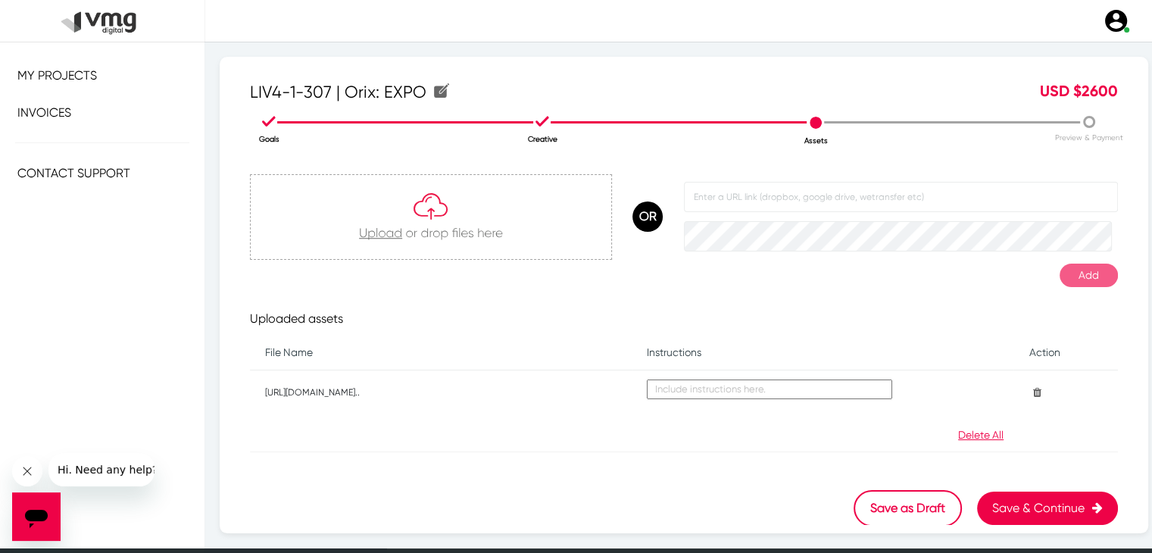
click at [1038, 503] on button "Save & Continue" at bounding box center [1047, 507] width 141 height 33
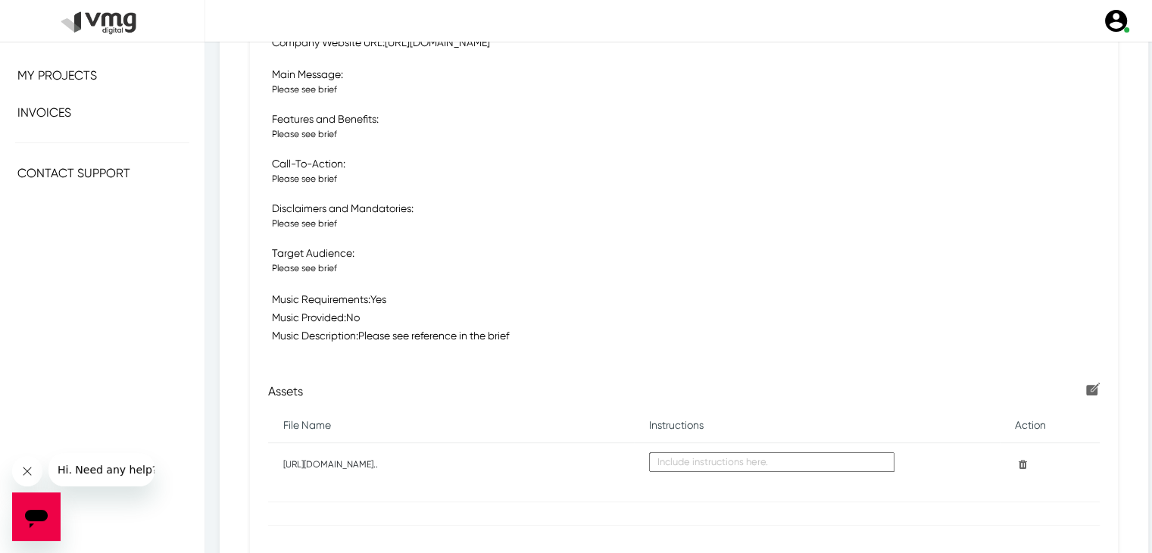
scroll to position [594, 0]
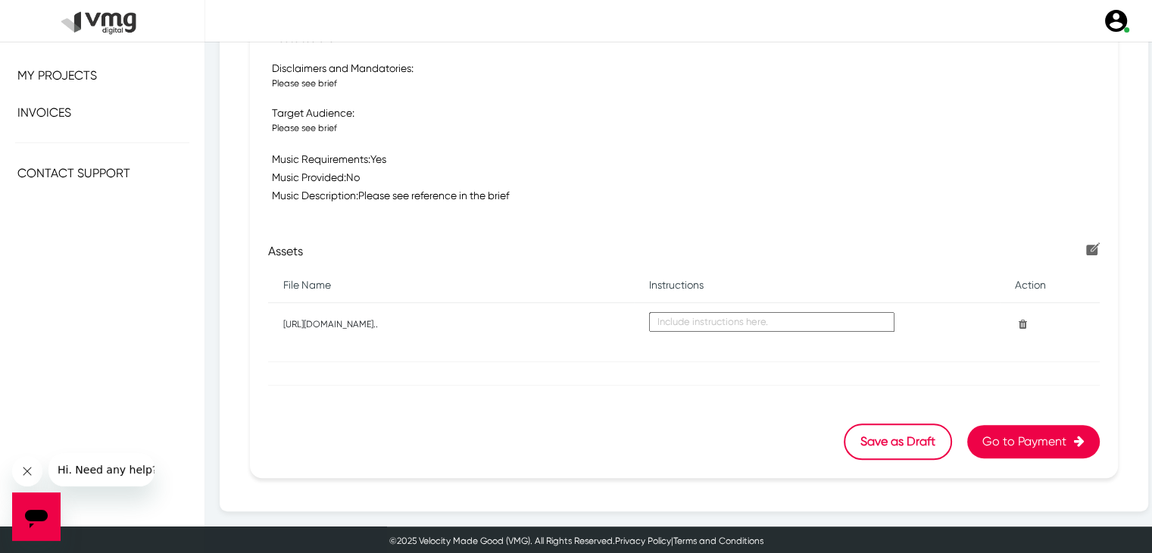
click at [1010, 441] on button "Go to Payment" at bounding box center [1033, 441] width 133 height 33
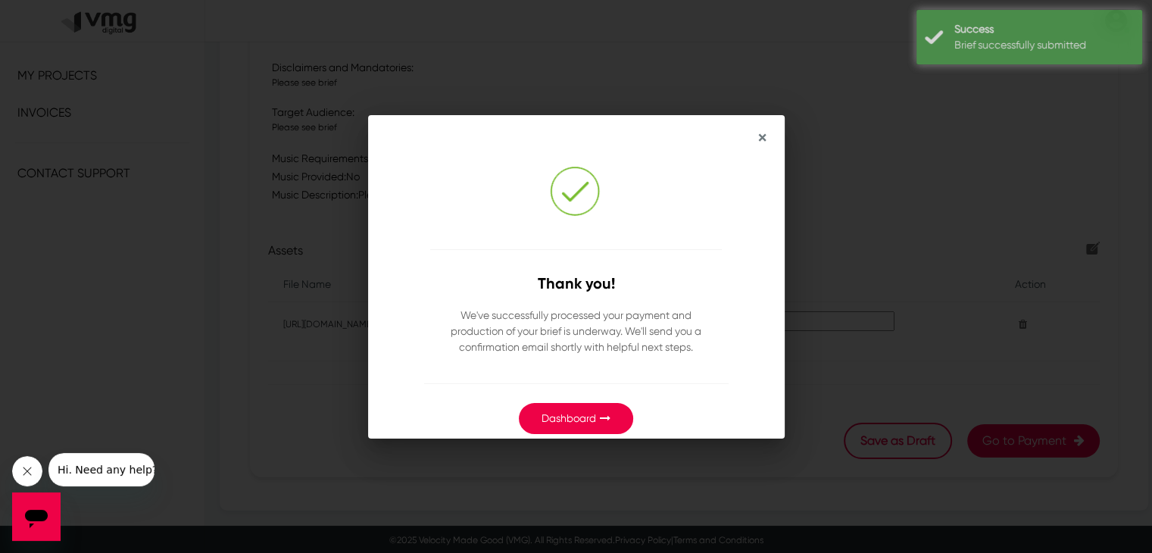
click at [566, 41] on div "× Thank you! We've successfully processed your payment and production of your b…" at bounding box center [576, 276] width 1152 height 553
